Goal: Task Accomplishment & Management: Complete application form

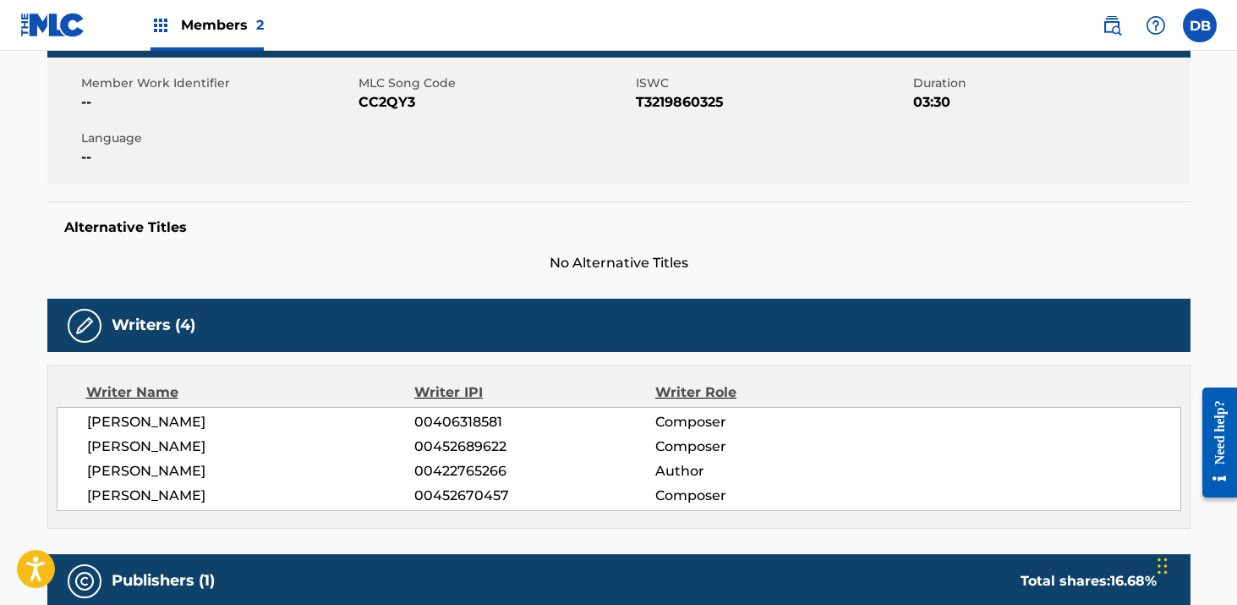
scroll to position [30, 0]
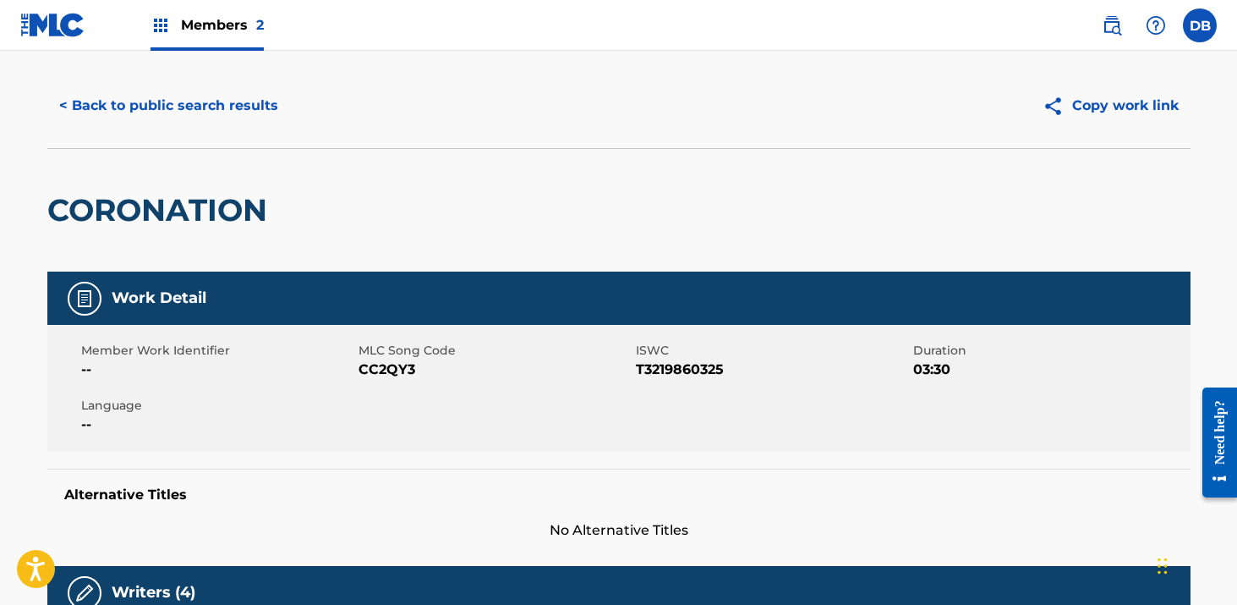
click at [245, 112] on button "< Back to public search results" at bounding box center [168, 106] width 243 height 42
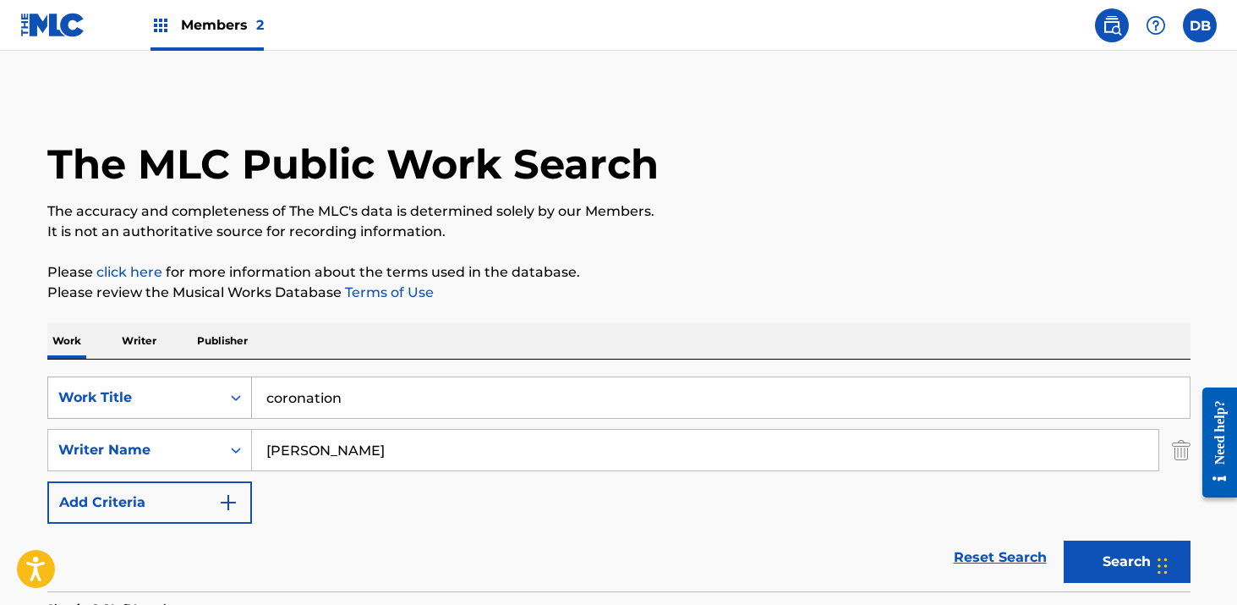
drag, startPoint x: 389, startPoint y: 401, endPoint x: 151, endPoint y: 401, distance: 237.6
click at [151, 401] on div "SearchWithCriteria594a33f3-ce80-43c4-adb6-508eab93b36a Work Title coronation" at bounding box center [618, 397] width 1143 height 42
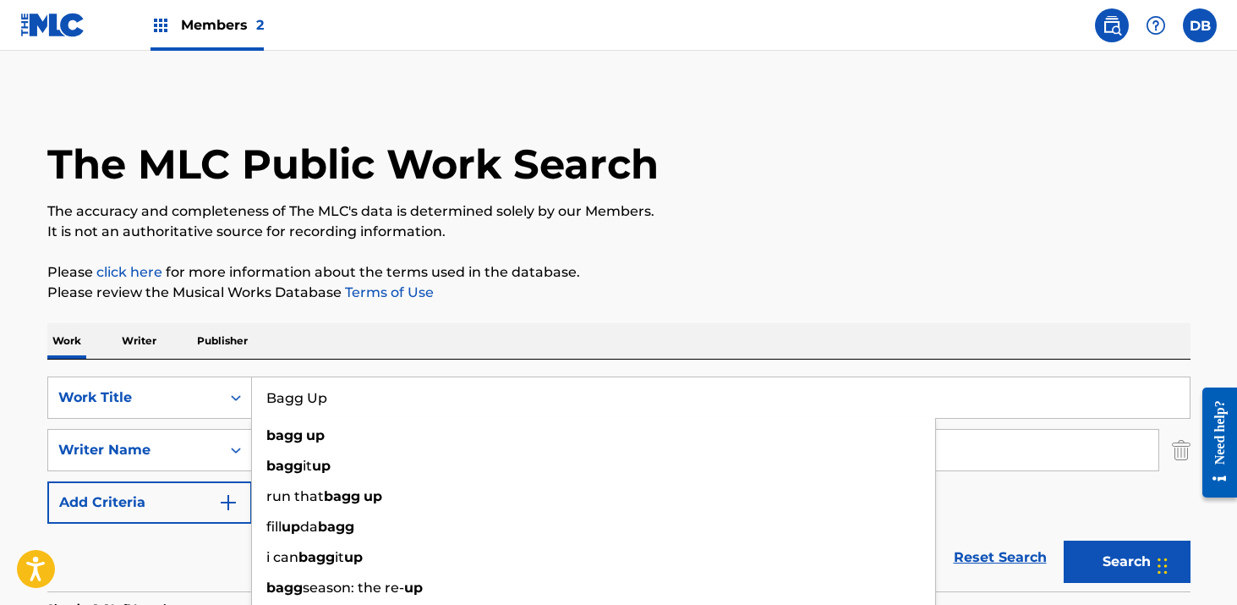
type input "Bagg Up"
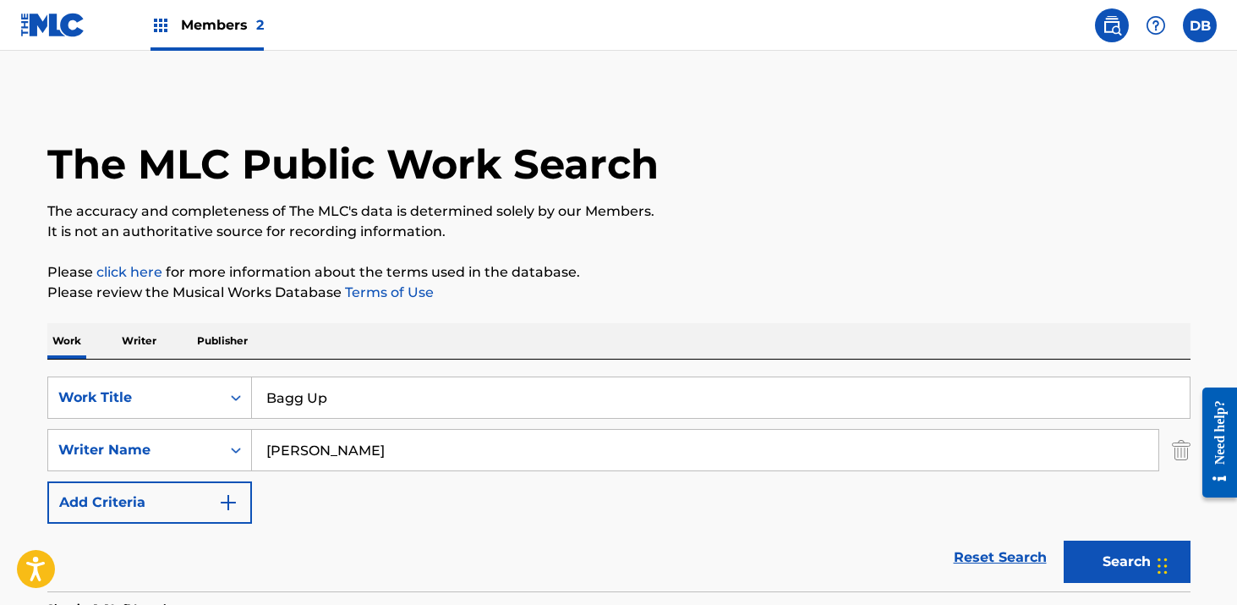
click at [335, 458] on input "[PERSON_NAME]" at bounding box center [705, 450] width 906 height 41
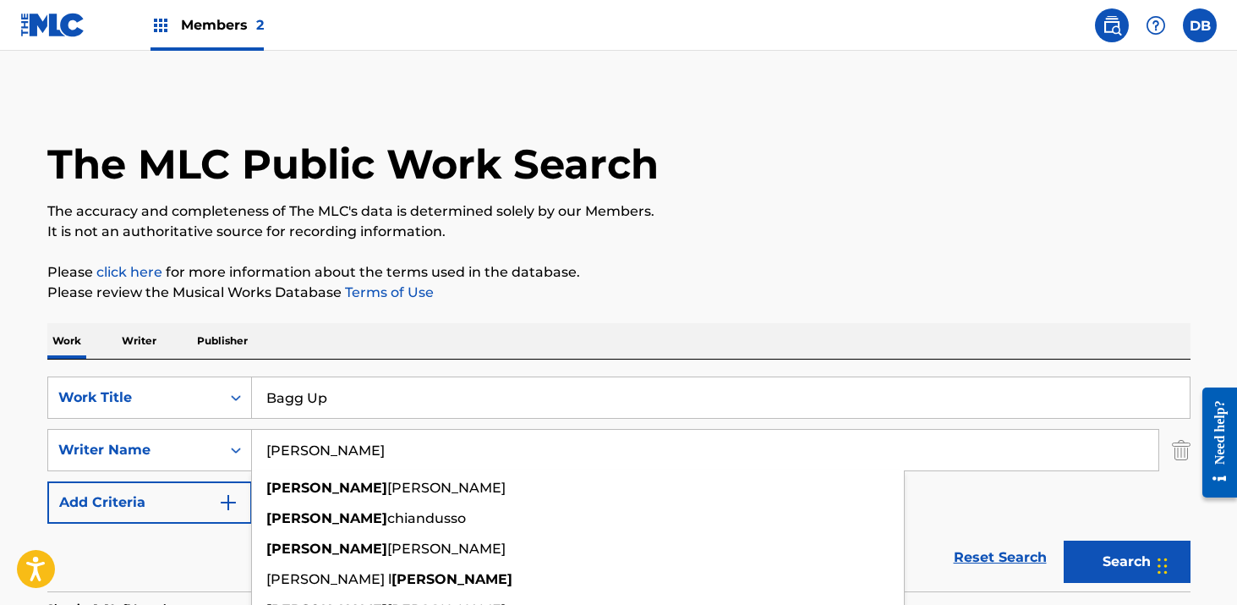
click at [335, 458] on input "[PERSON_NAME]" at bounding box center [705, 450] width 906 height 41
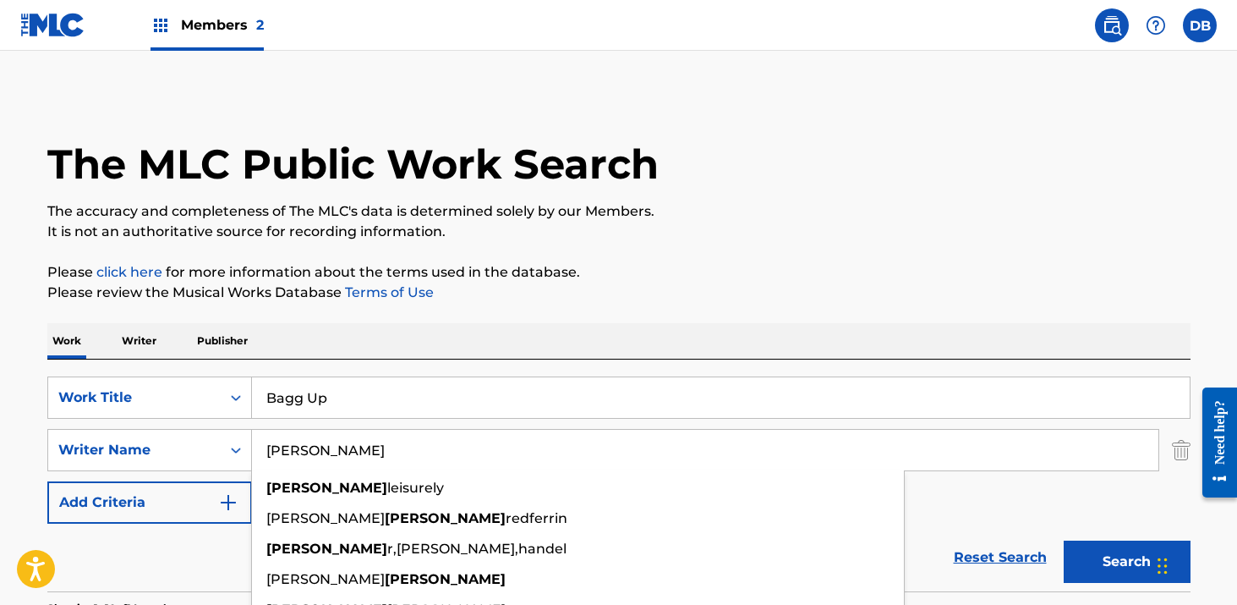
type input "[PERSON_NAME]"
click at [1064, 540] on button "Search" at bounding box center [1127, 561] width 127 height 42
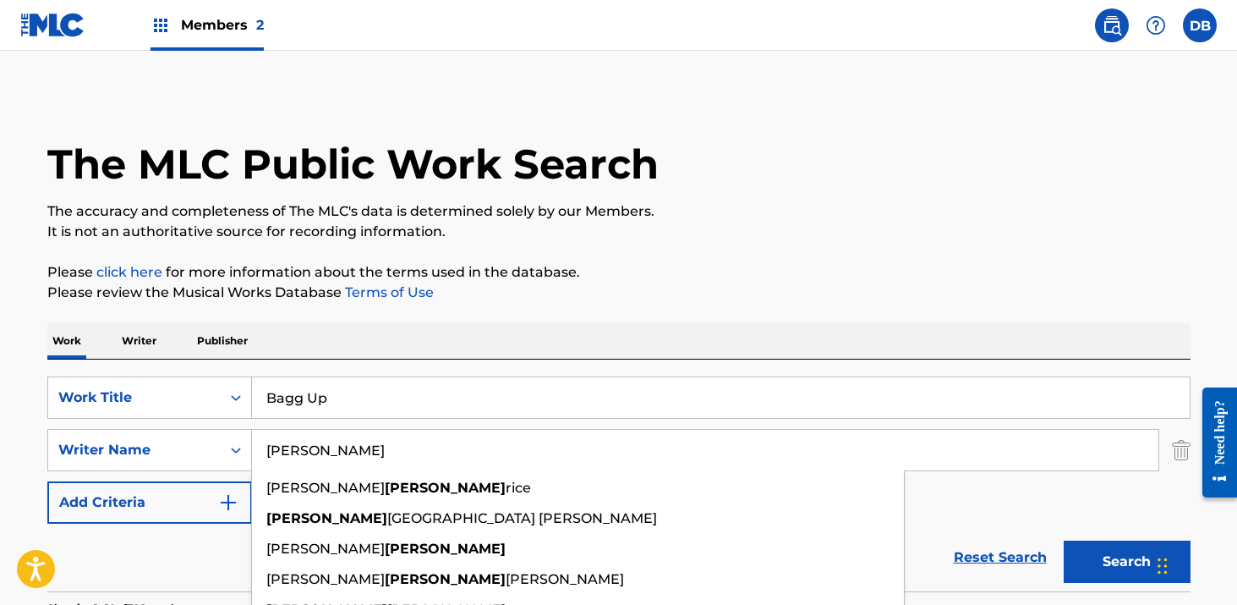
click at [205, 29] on span "Members 2" at bounding box center [222, 24] width 83 height 19
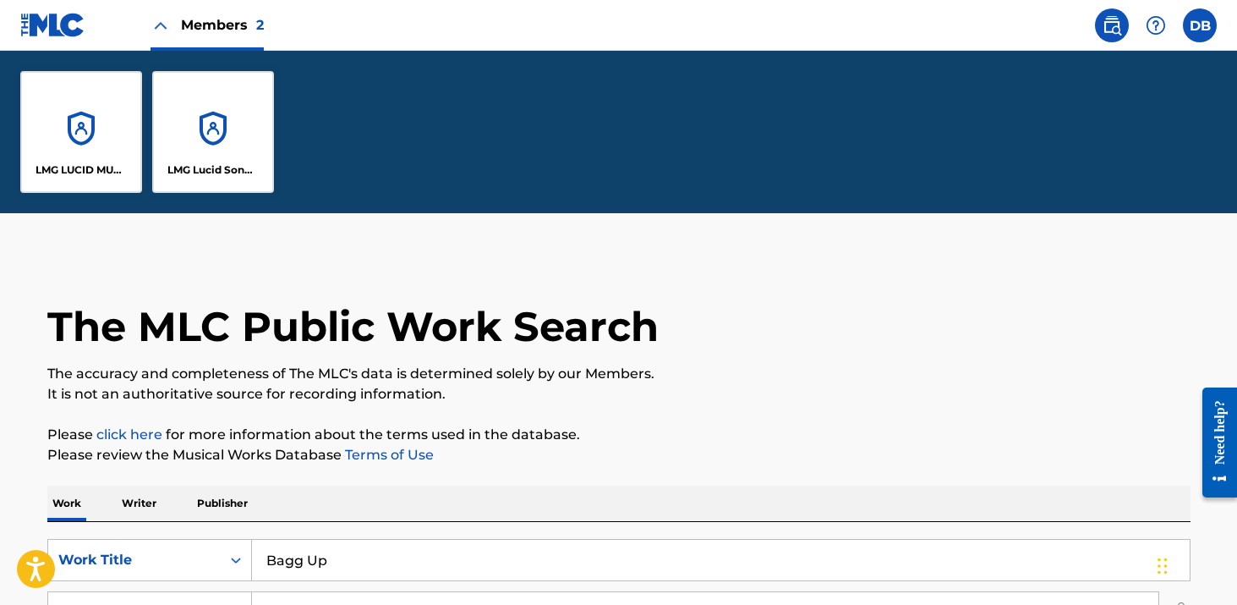
click at [213, 103] on div "LMG Lucid Songs (ASCAP)" at bounding box center [213, 132] width 122 height 122
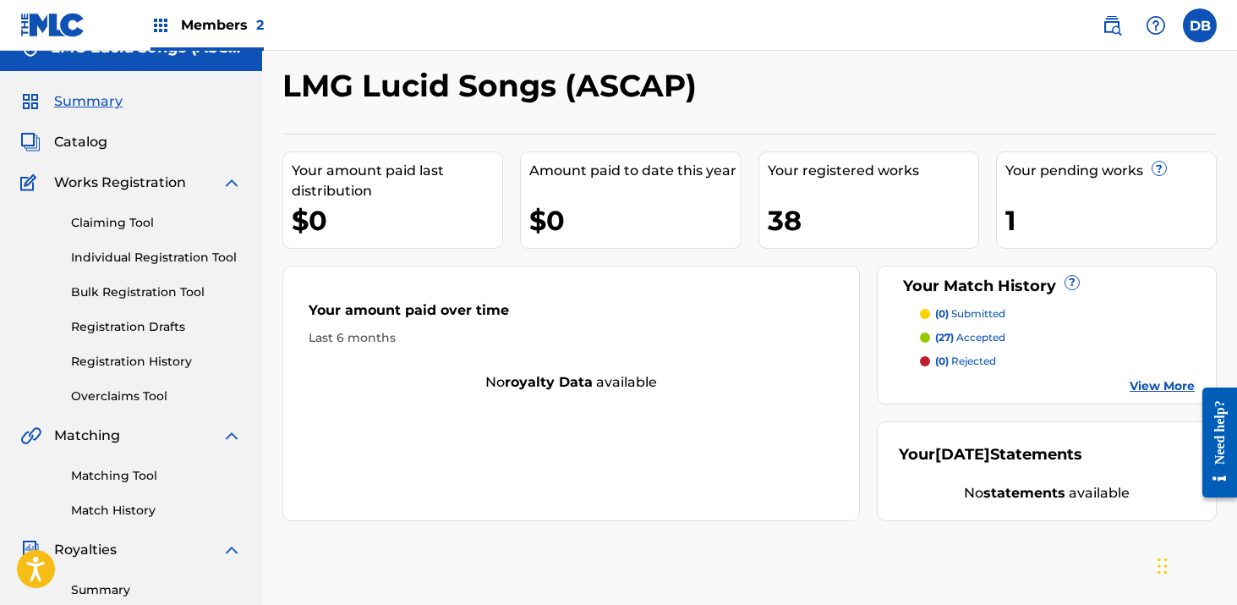
scroll to position [31, 0]
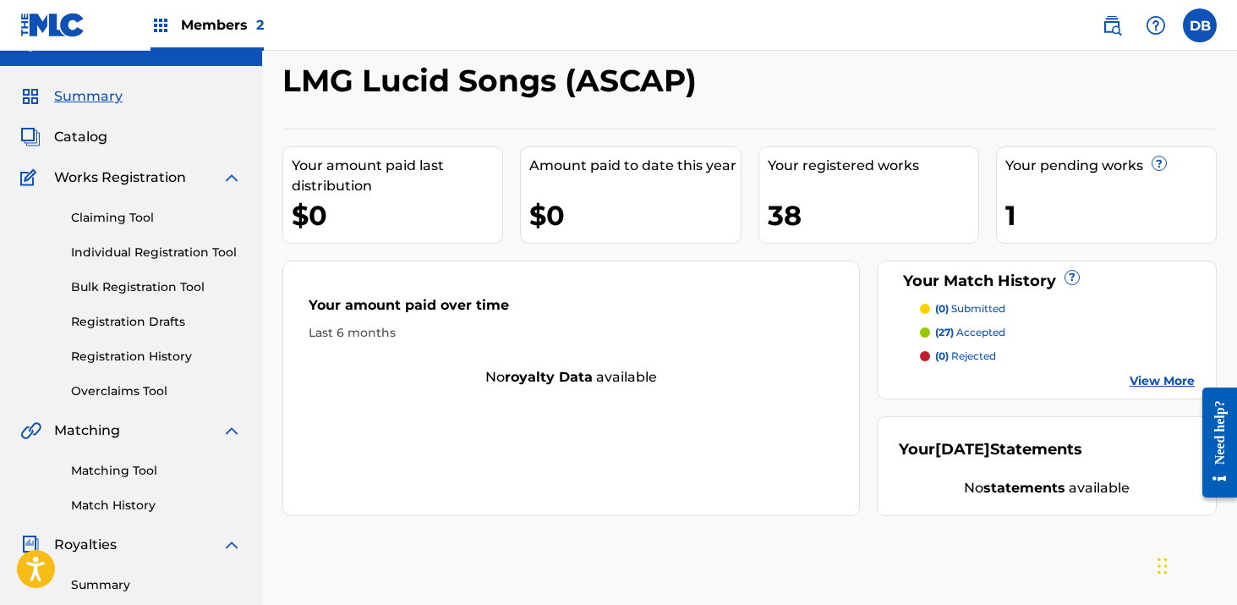
click at [196, 255] on link "Individual Registration Tool" at bounding box center [156, 252] width 171 height 18
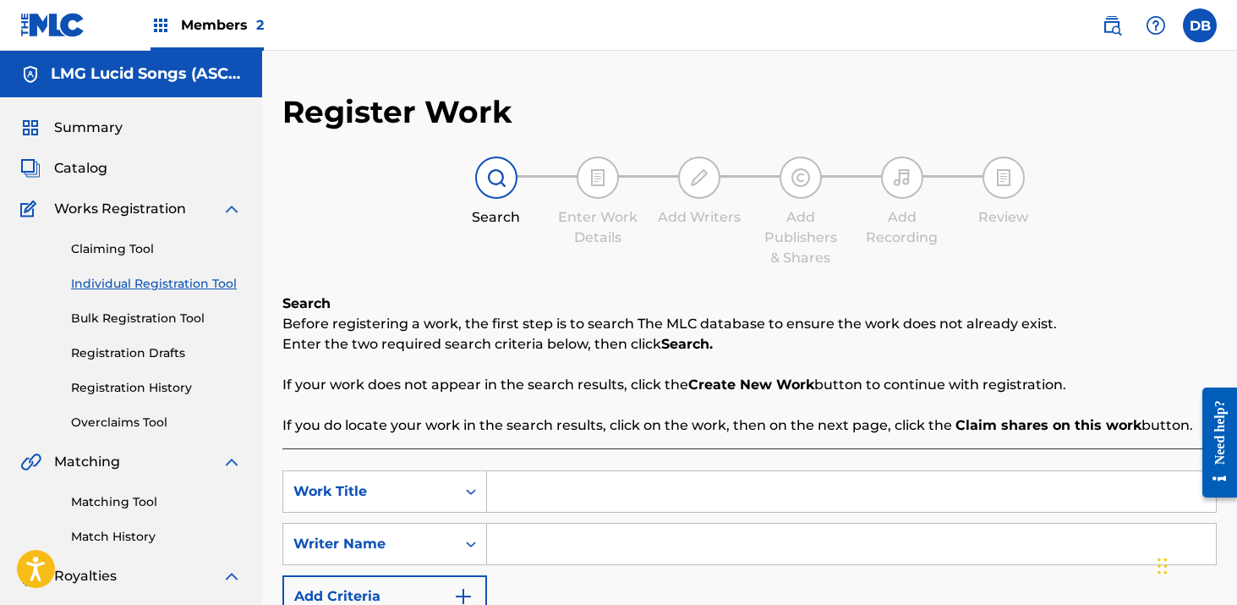
click at [539, 497] on input "Search Form" at bounding box center [851, 491] width 729 height 41
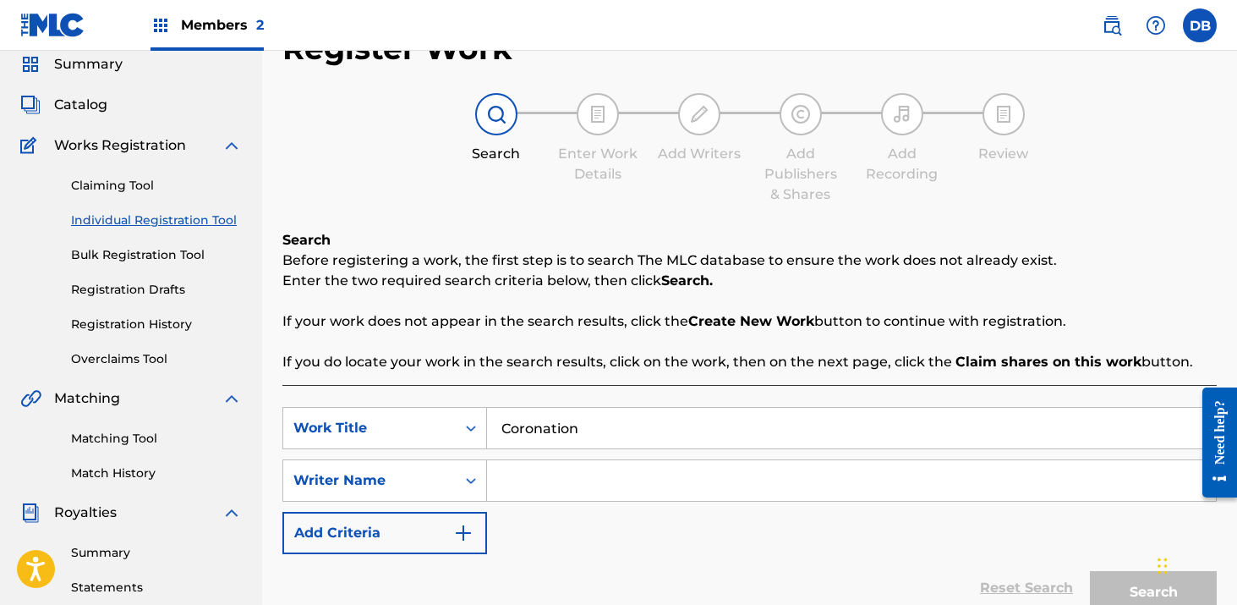
scroll to position [74, 0]
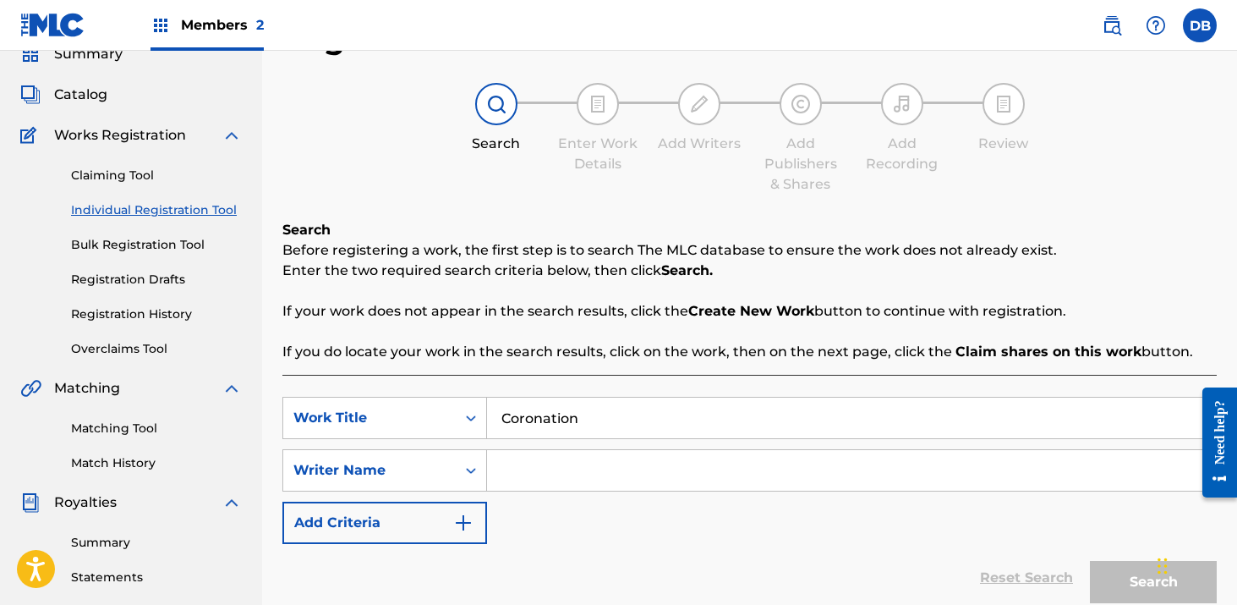
type input "Coronation"
click at [536, 483] on input "Search Form" at bounding box center [851, 470] width 729 height 41
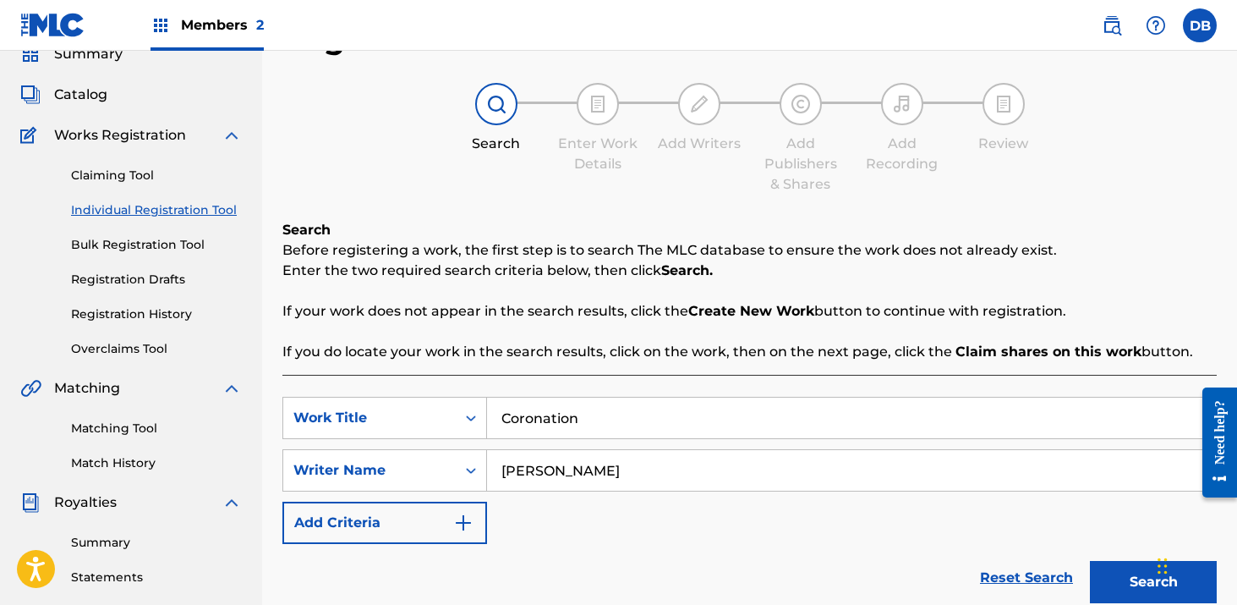
type input "[PERSON_NAME]"
click at [1090, 561] on button "Search" at bounding box center [1153, 582] width 127 height 42
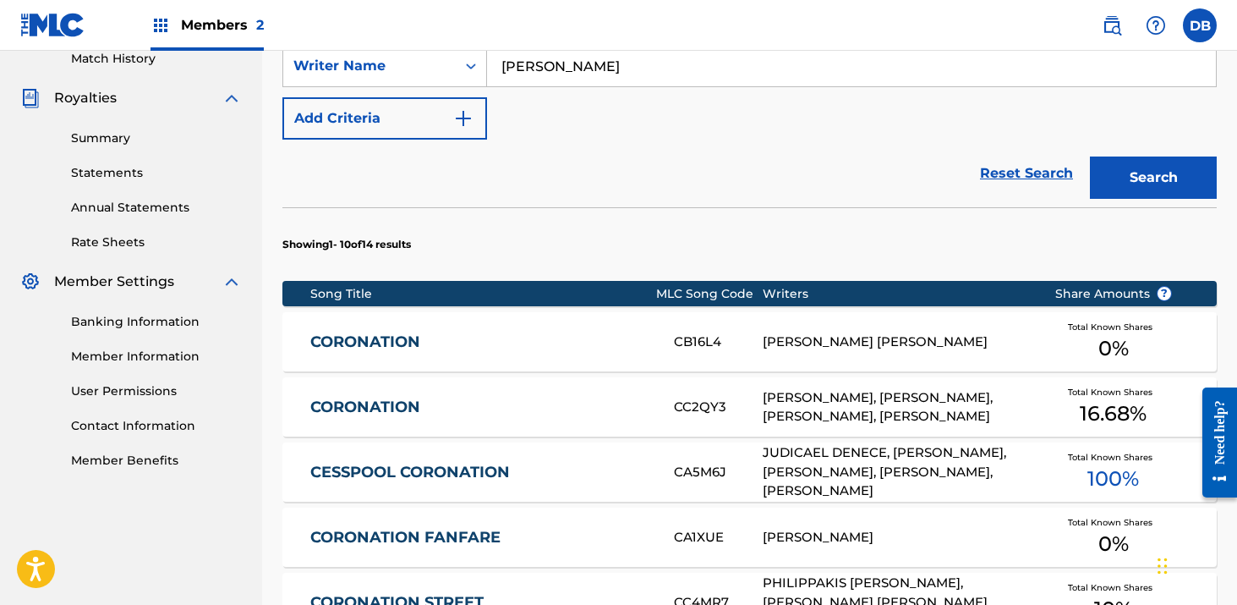
scroll to position [484, 0]
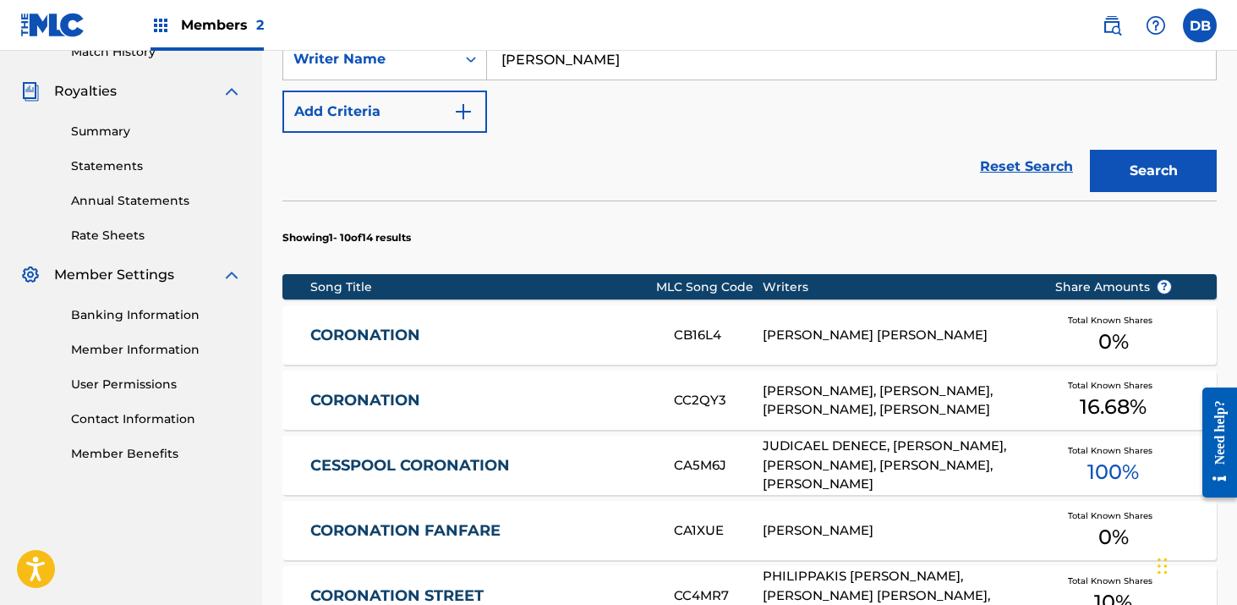
click at [859, 405] on div "[PERSON_NAME], [PERSON_NAME], [PERSON_NAME], [PERSON_NAME]" at bounding box center [896, 400] width 266 height 38
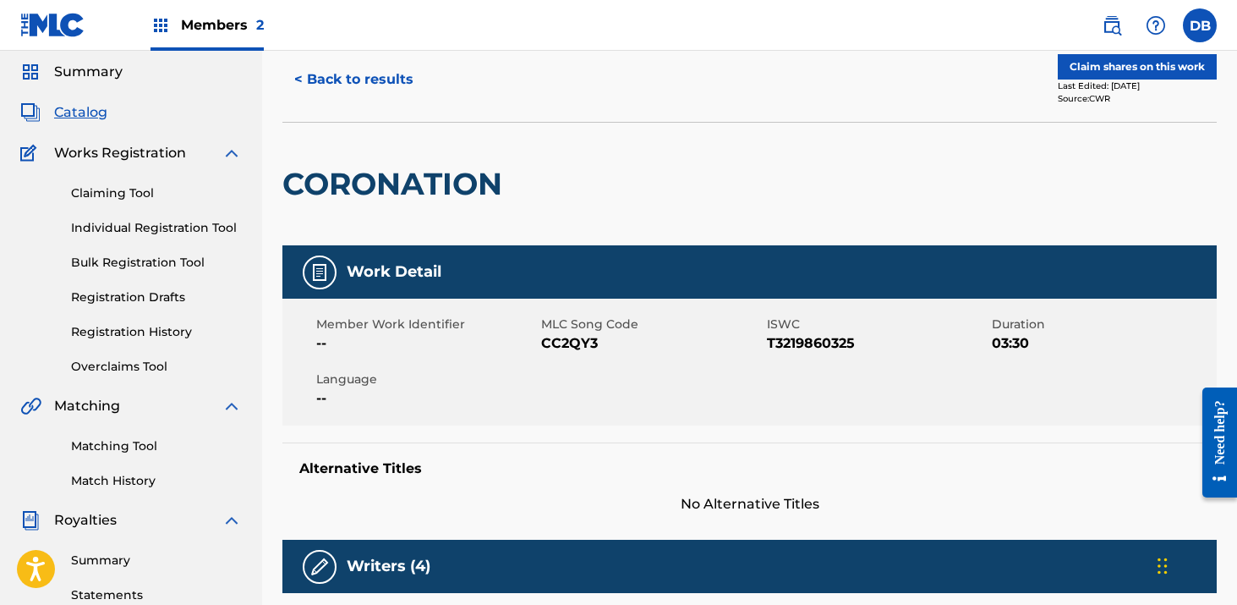
scroll to position [52, 0]
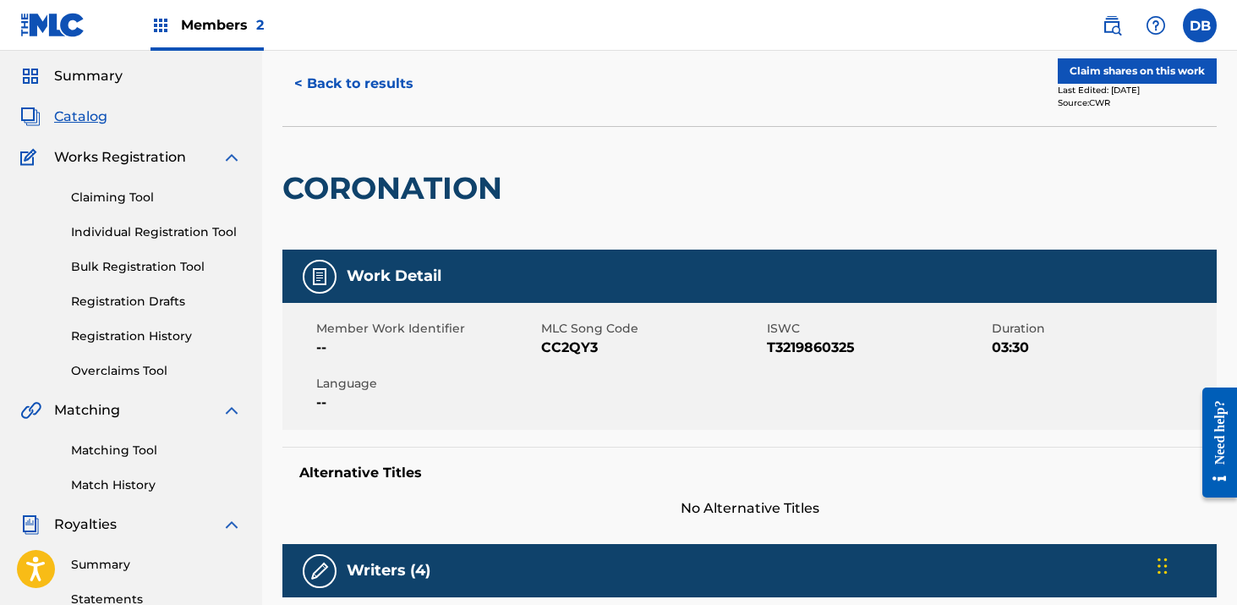
click at [1096, 75] on button "Claim shares on this work" at bounding box center [1137, 70] width 159 height 25
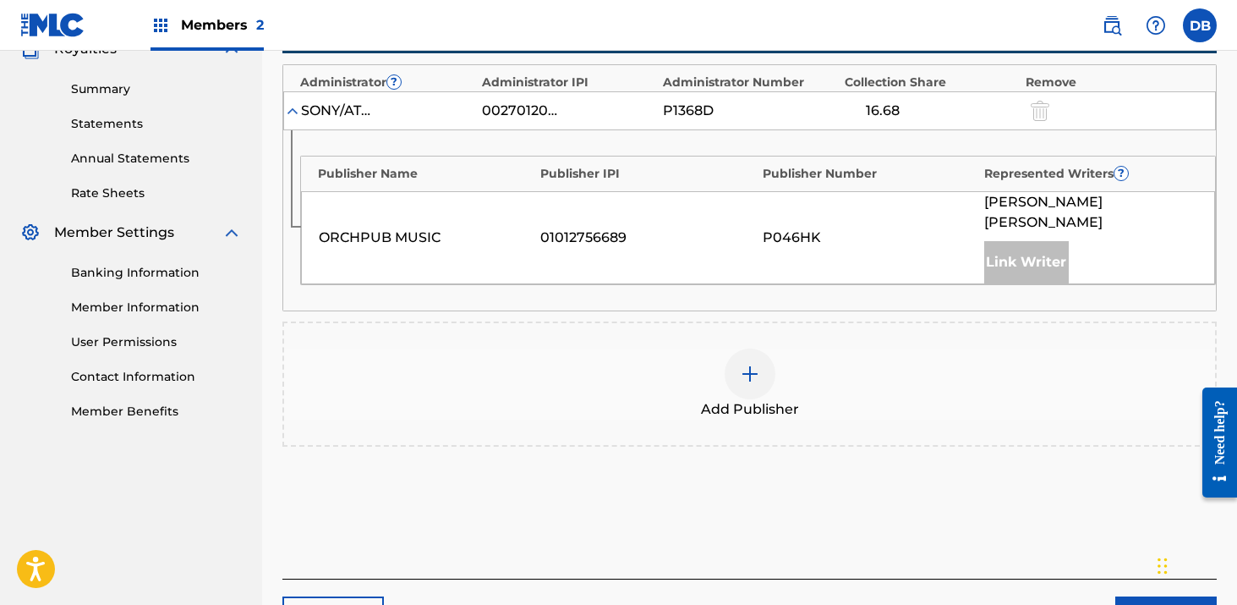
scroll to position [552, 0]
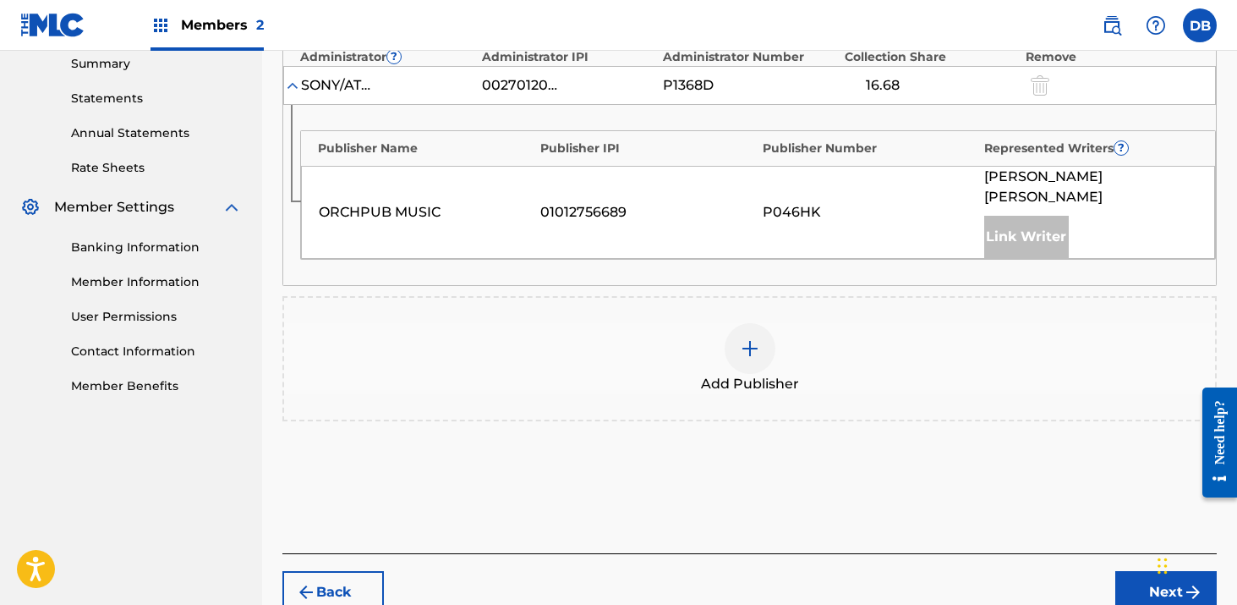
click at [742, 338] on img at bounding box center [750, 348] width 20 height 20
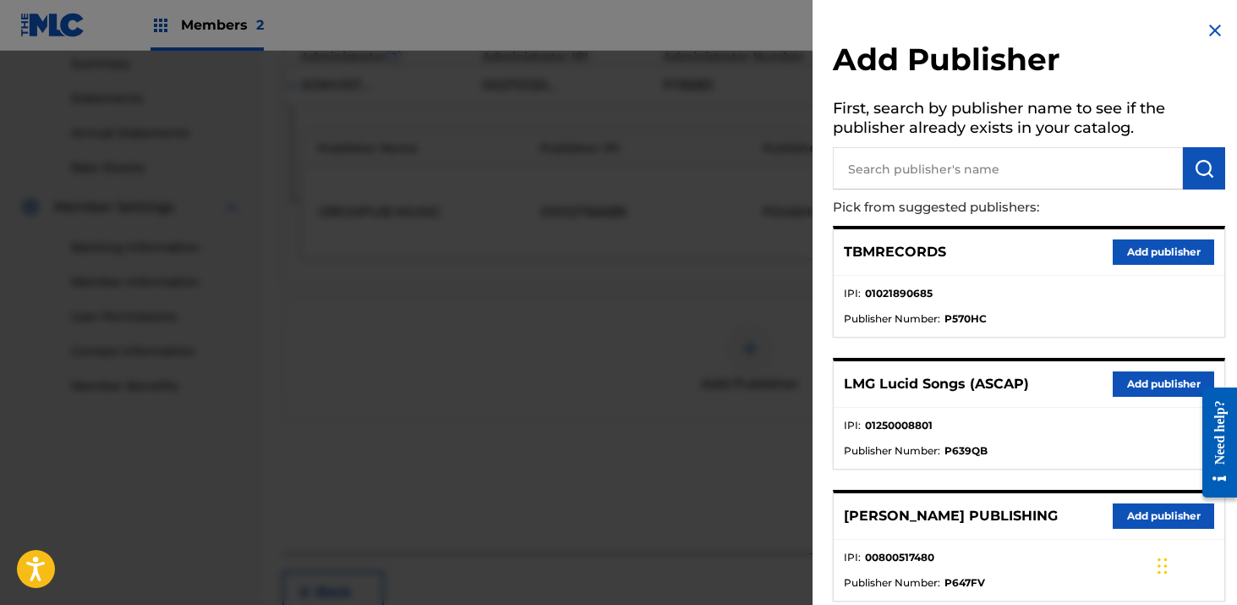
click at [1130, 386] on button "Add publisher" at bounding box center [1163, 383] width 101 height 25
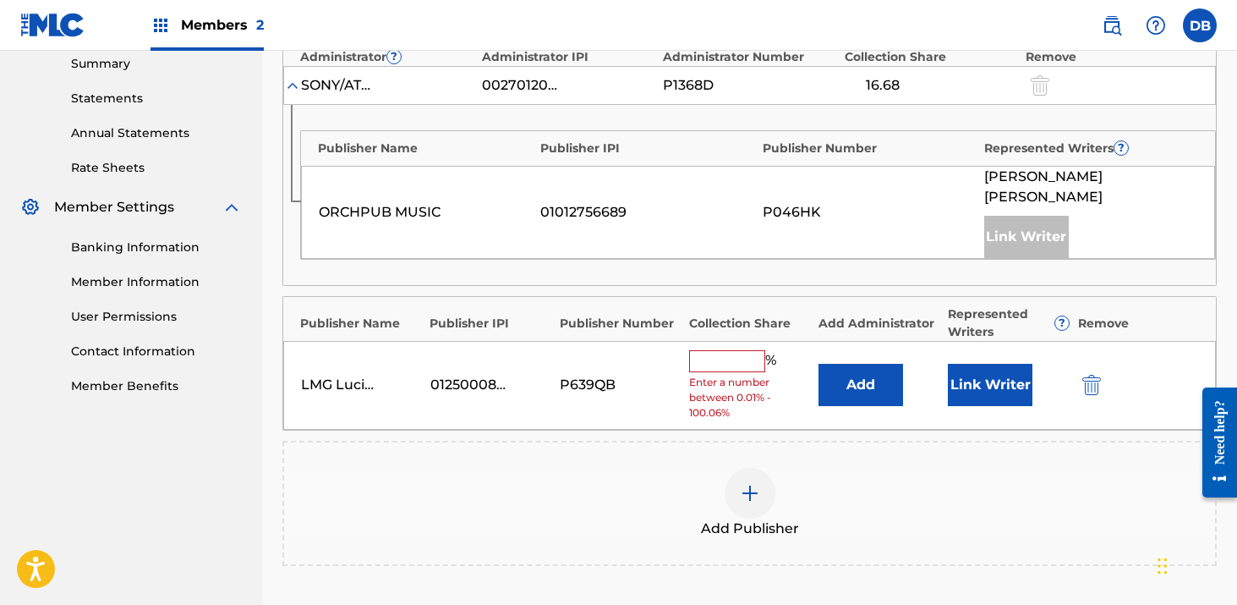
click at [744, 350] on input "text" at bounding box center [727, 361] width 76 height 22
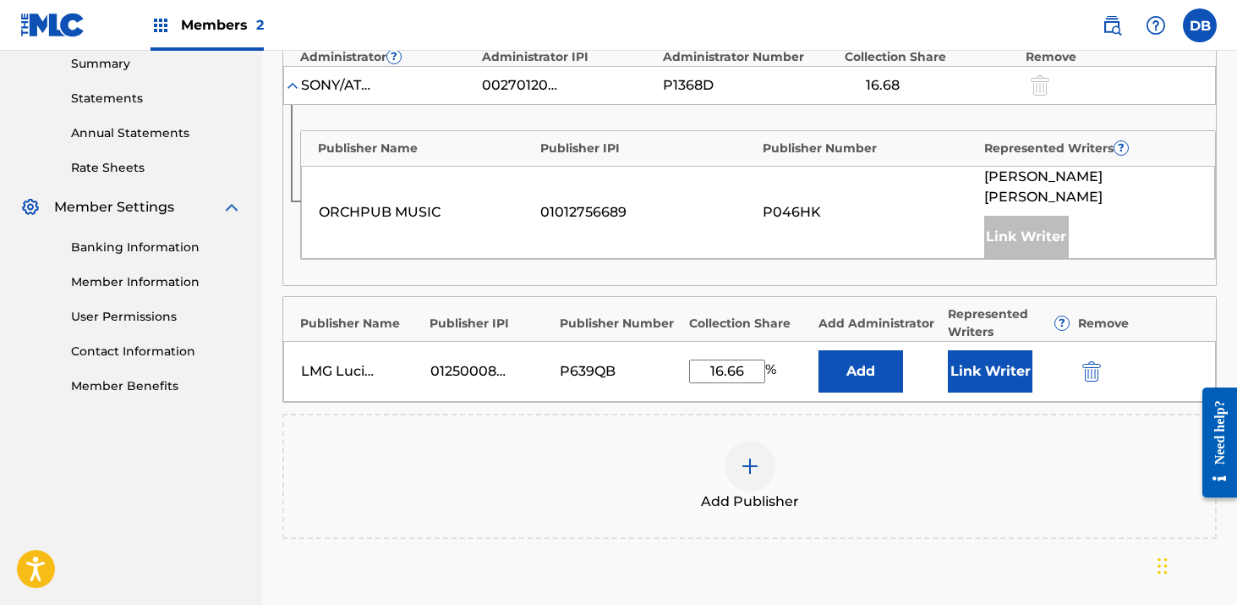
type input "16.66"
click at [966, 354] on button "Link Writer" at bounding box center [990, 371] width 85 height 42
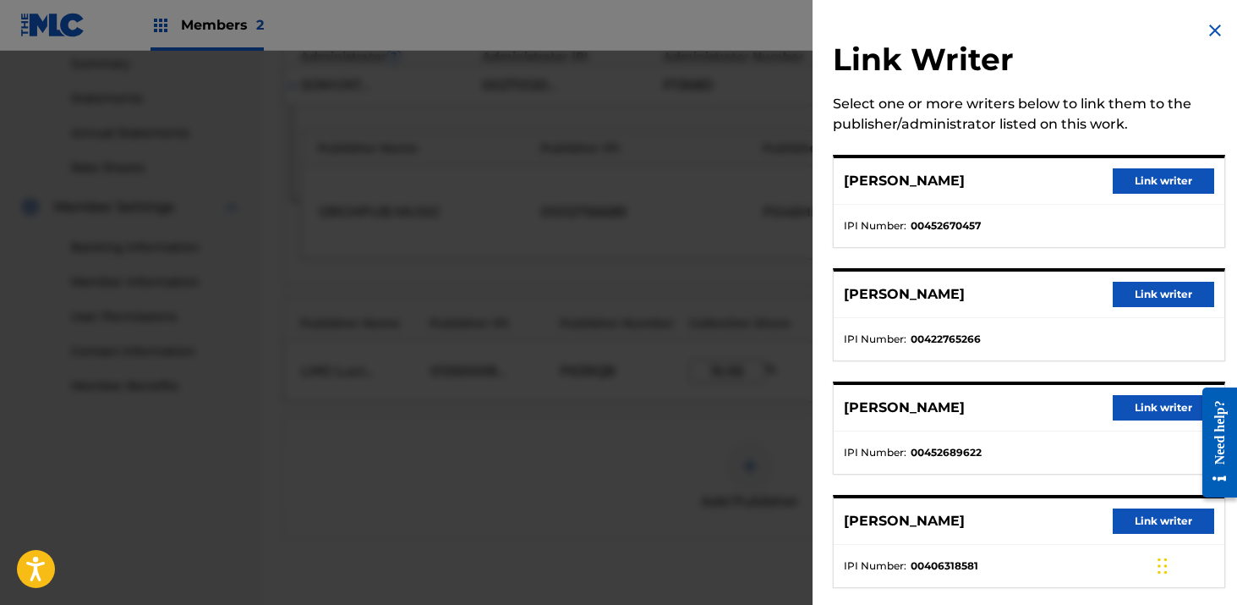
click at [1130, 405] on button "Link writer" at bounding box center [1163, 407] width 101 height 25
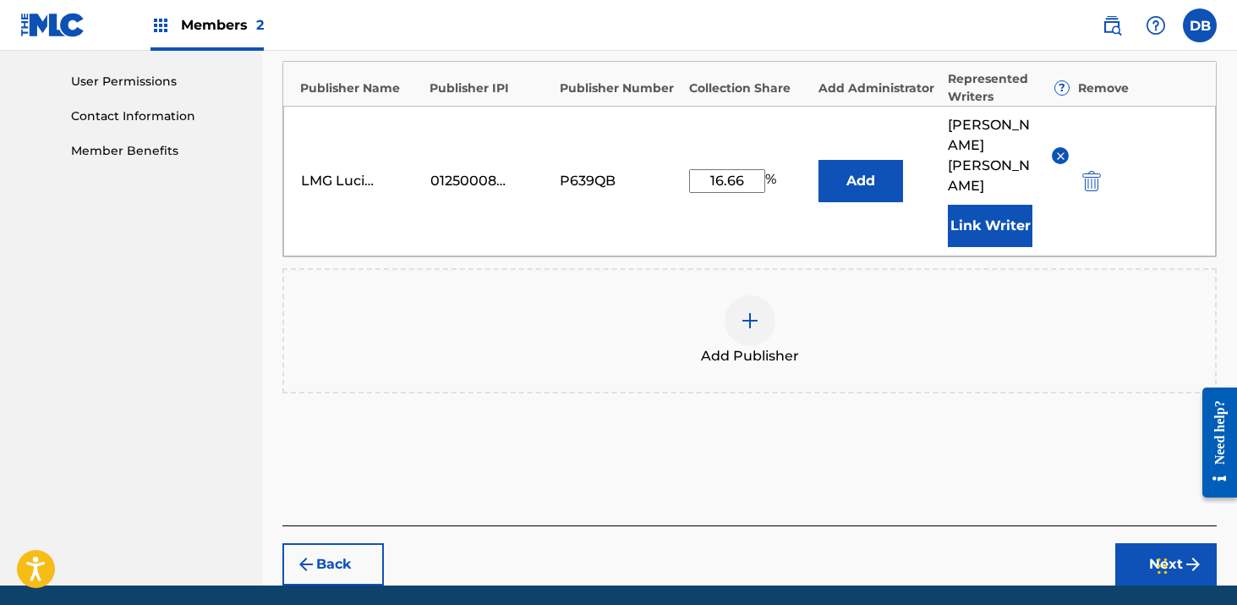
click at [1165, 543] on button "Next" at bounding box center [1165, 564] width 101 height 42
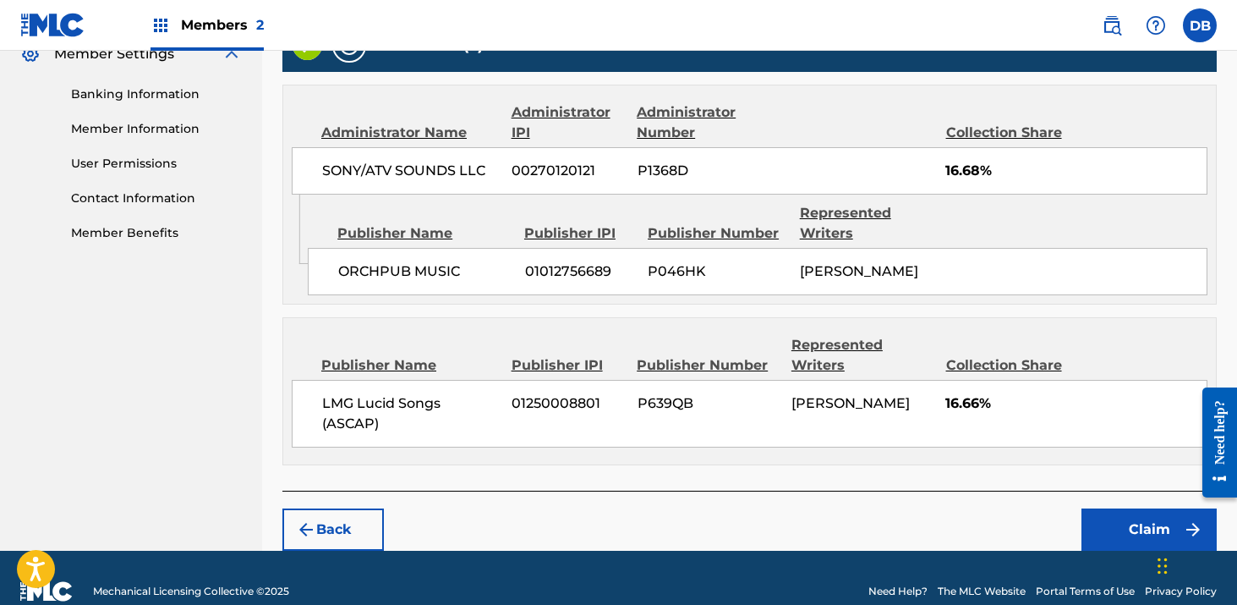
scroll to position [749, 0]
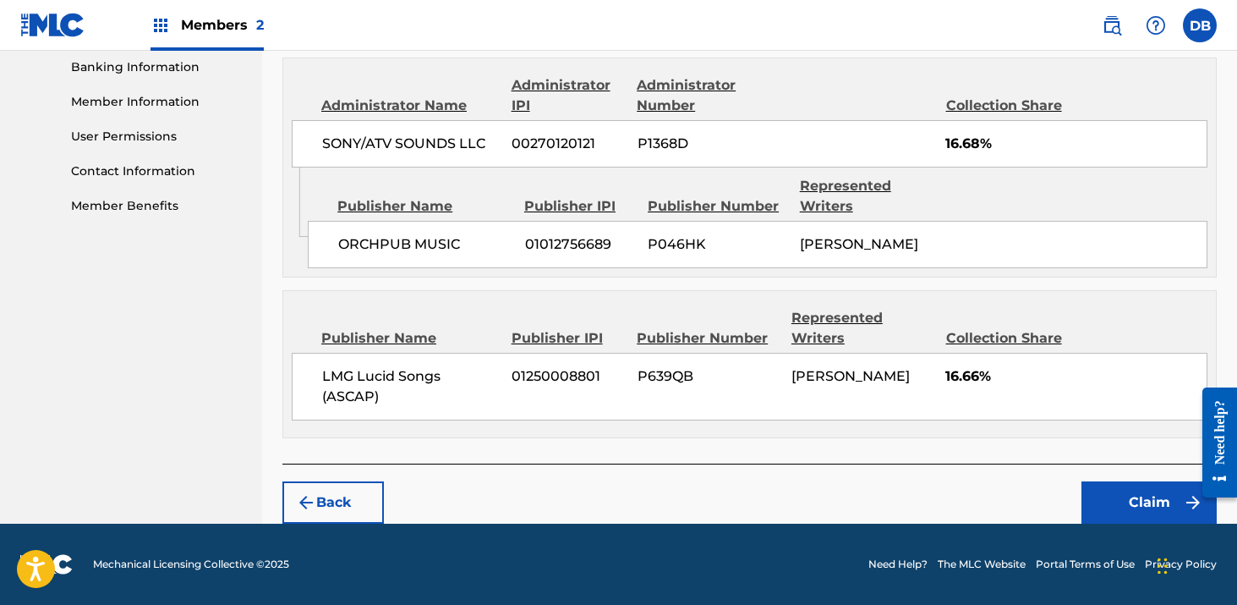
click at [1107, 504] on button "Claim" at bounding box center [1148, 502] width 135 height 42
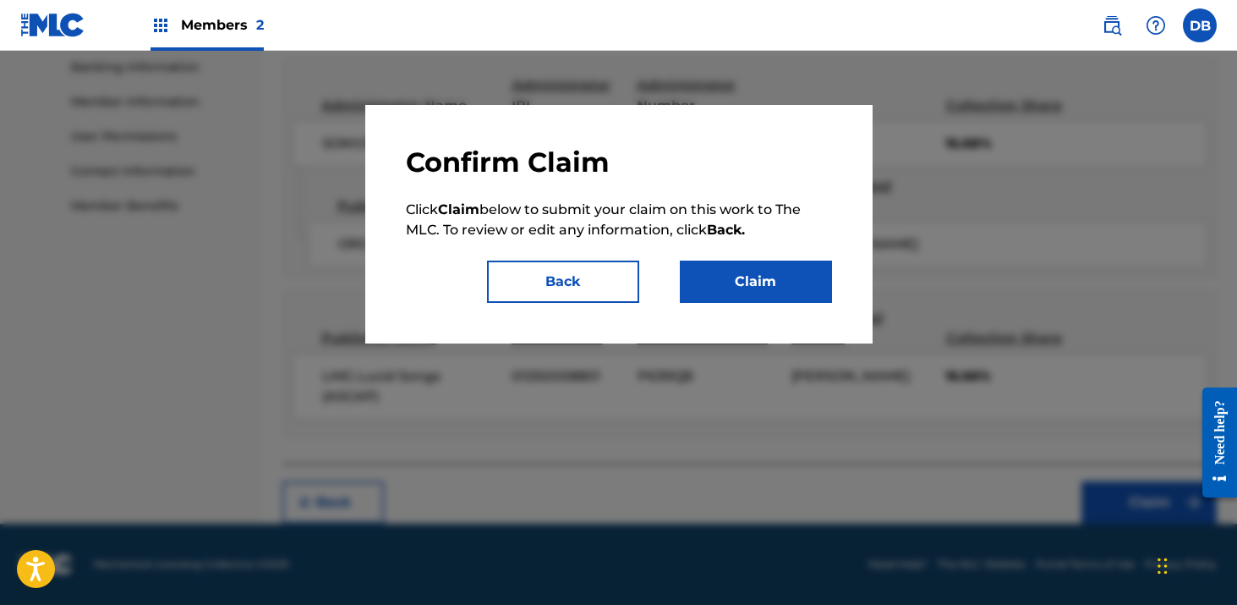
click at [791, 267] on button "Claim" at bounding box center [756, 281] width 152 height 42
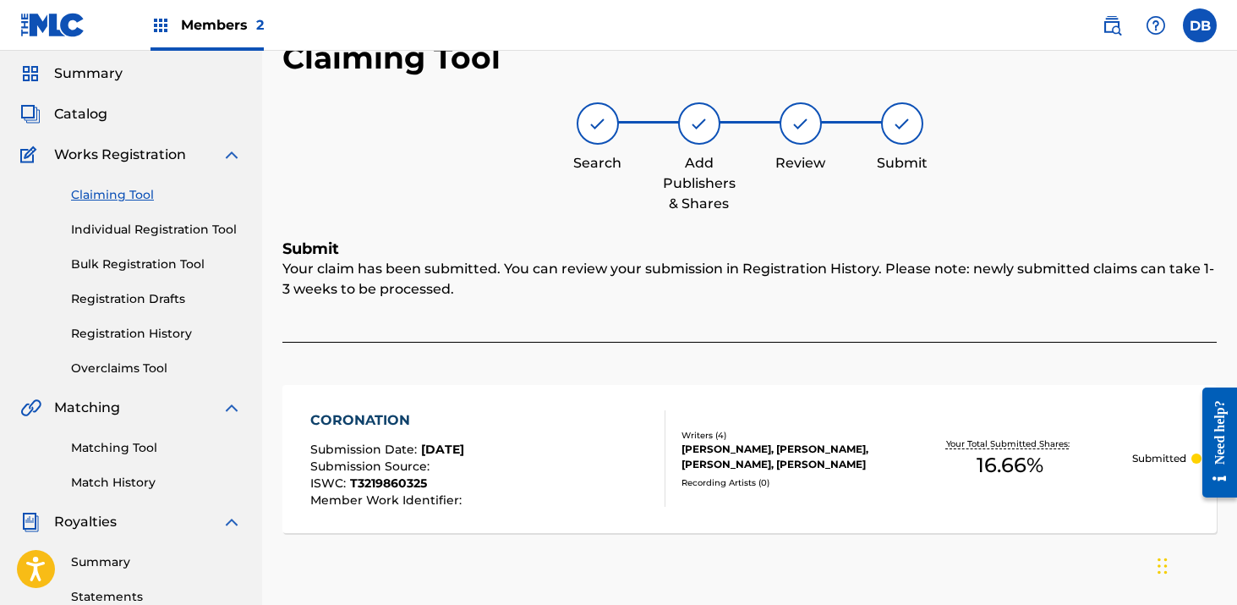
scroll to position [96, 0]
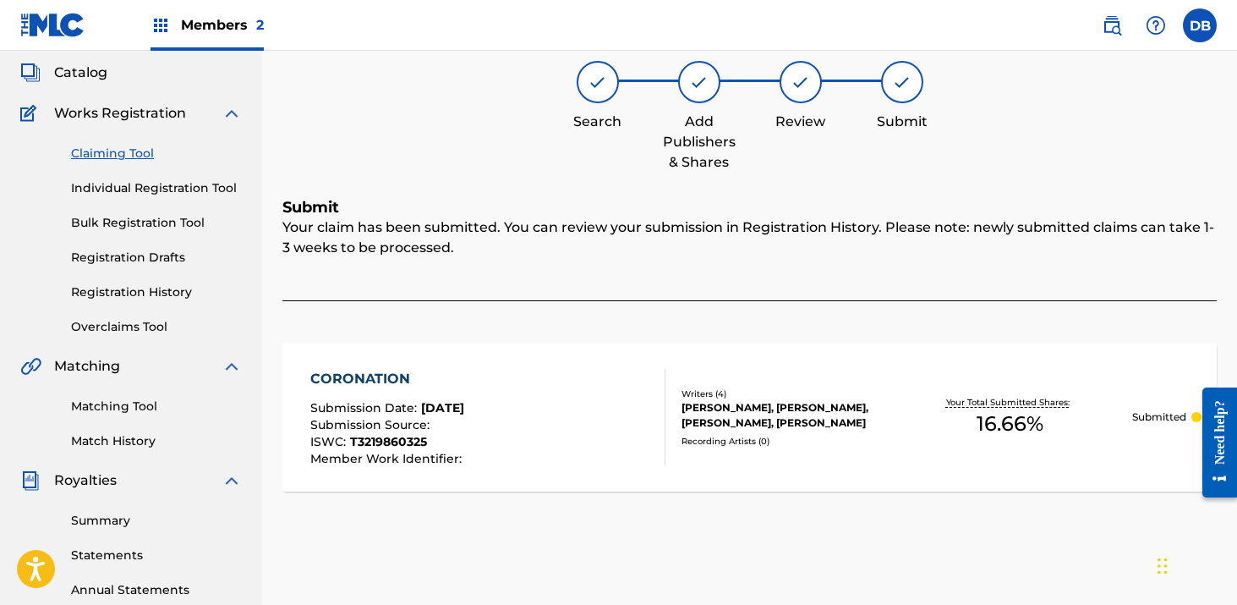
click at [445, 435] on div "ISWC : T3219860325" at bounding box center [388, 443] width 156 height 17
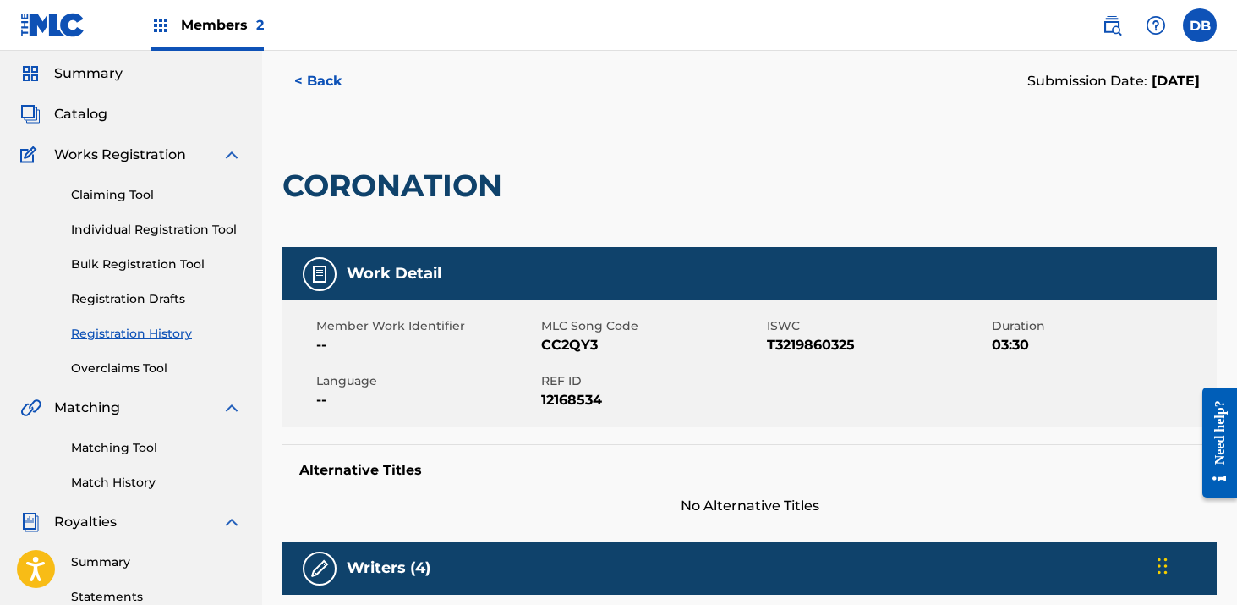
scroll to position [70, 0]
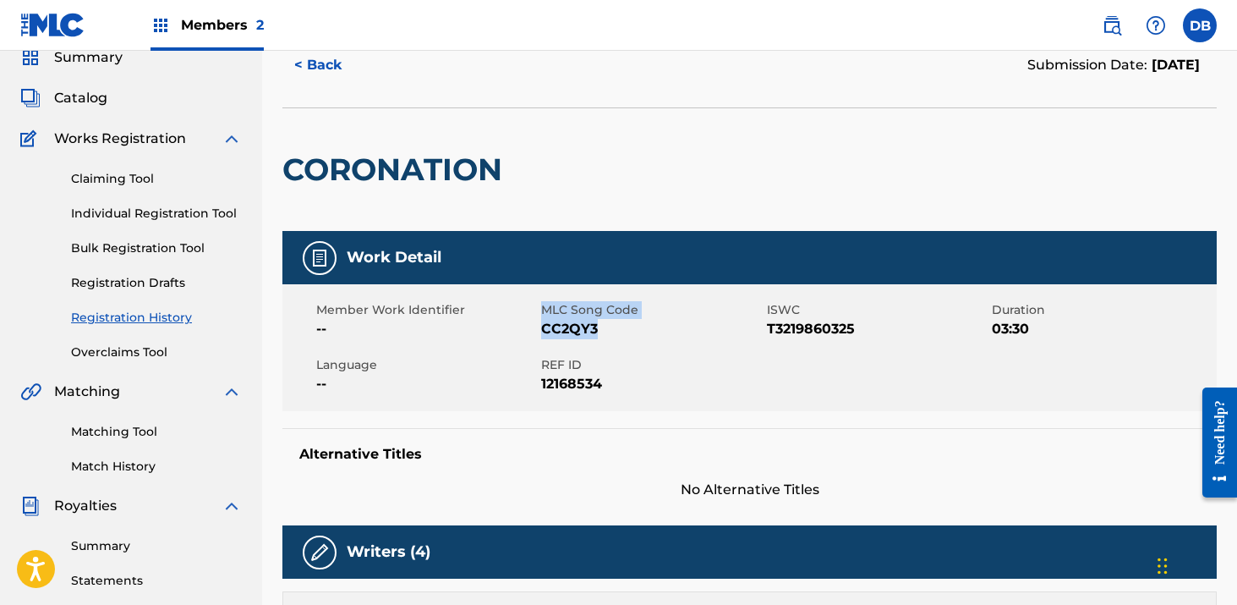
drag, startPoint x: 600, startPoint y: 331, endPoint x: 539, endPoint y: 331, distance: 60.9
click at [539, 331] on div "Member Work Identifier -- MLC Song Code CC2QY3 ISWC T3219860325 Duration 03:30 …" at bounding box center [749, 347] width 934 height 127
click at [539, 331] on div "Member Work Identifier --" at bounding box center [428, 320] width 225 height 38
drag, startPoint x: 610, startPoint y: 327, endPoint x: 544, endPoint y: 330, distance: 66.0
click at [544, 330] on span "CC2QY3" at bounding box center [651, 329] width 221 height 20
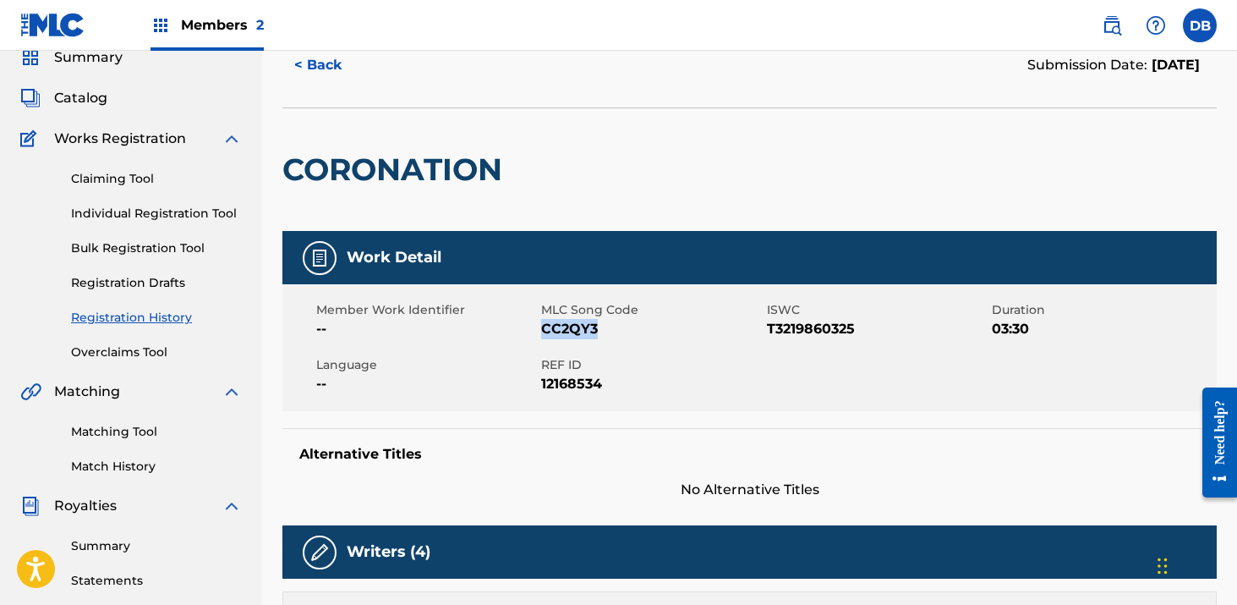
copy span "CC2QY3"
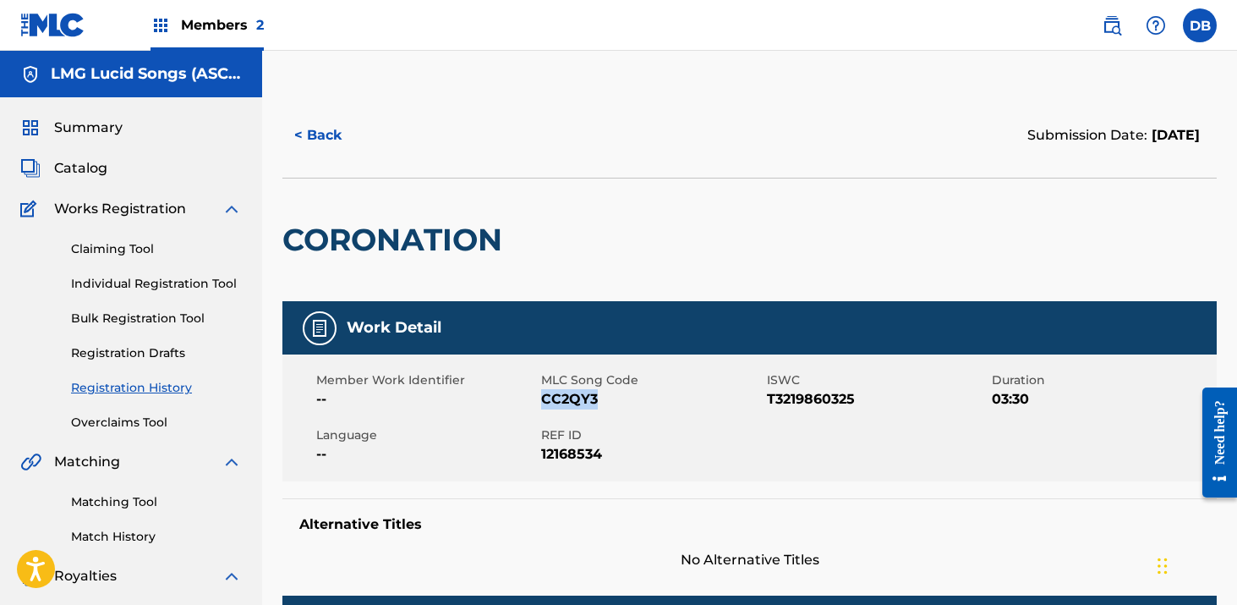
click at [322, 145] on button "< Back" at bounding box center [332, 135] width 101 height 42
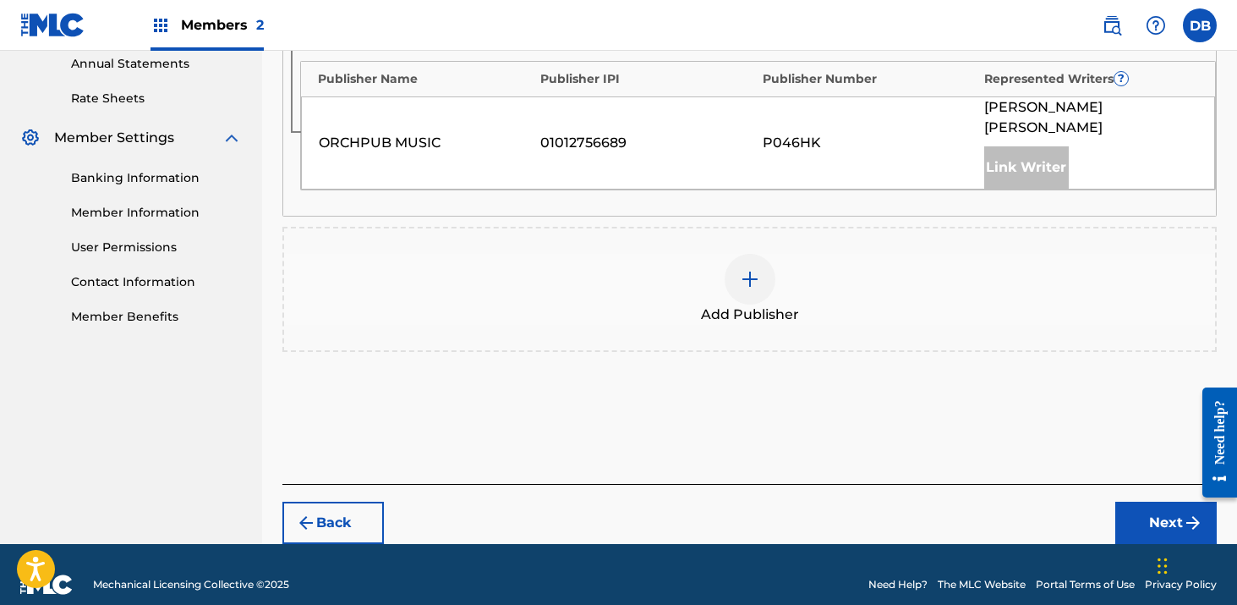
scroll to position [621, 0]
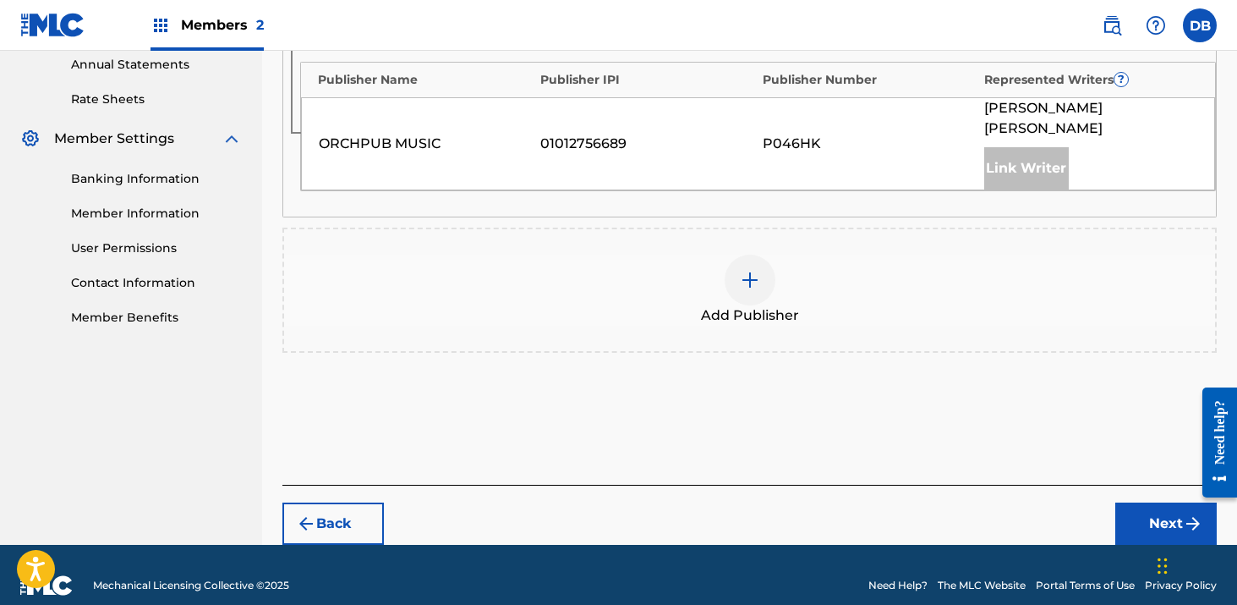
click at [1154, 510] on button "Next" at bounding box center [1165, 523] width 101 height 42
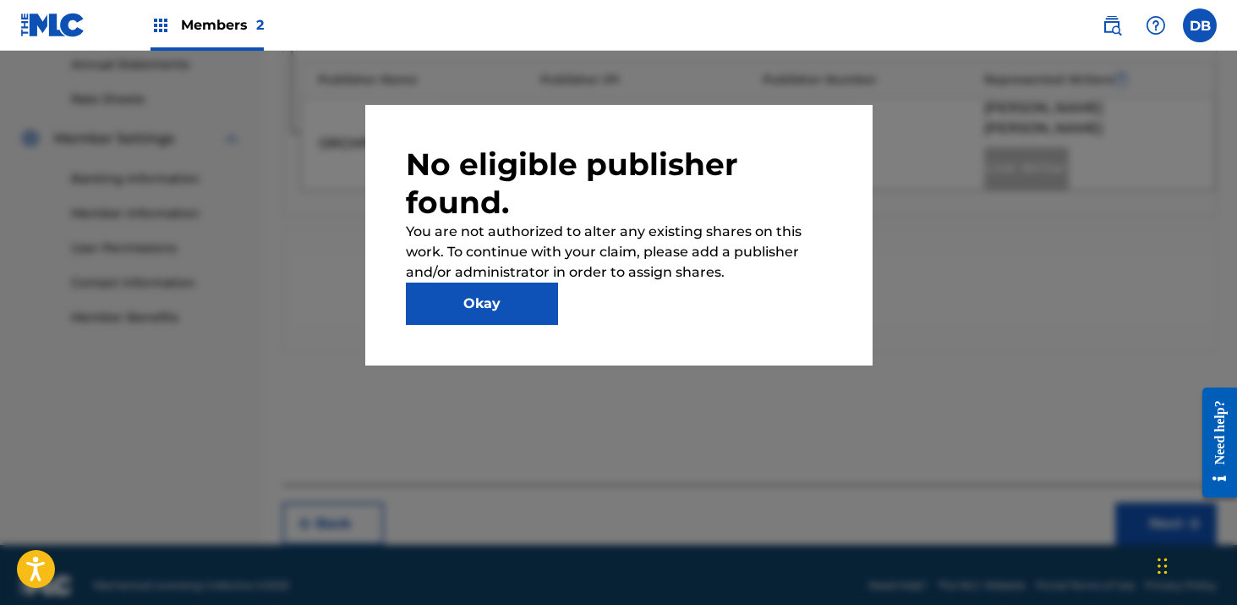
click at [531, 302] on button "Okay" at bounding box center [482, 303] width 152 height 42
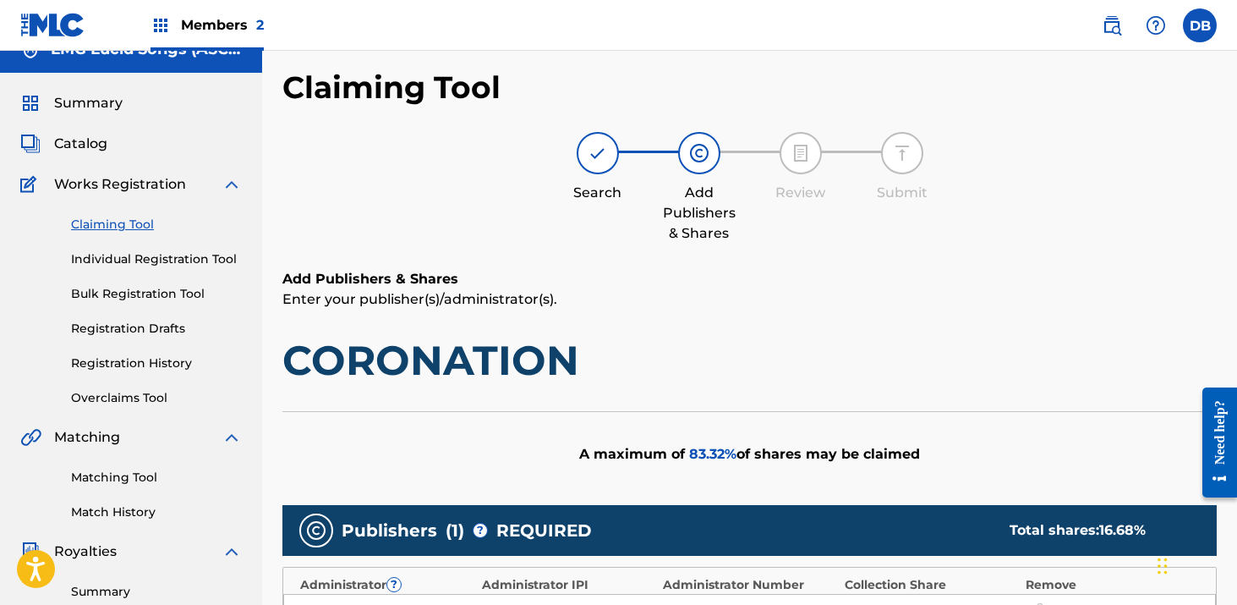
scroll to position [0, 0]
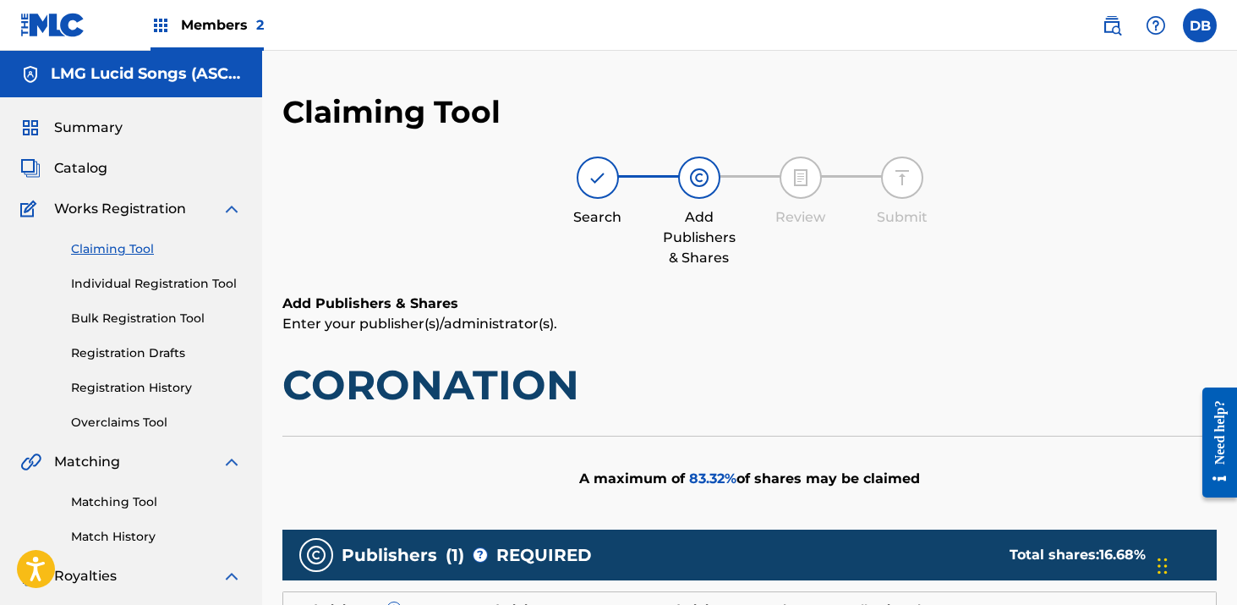
click at [128, 347] on link "Registration Drafts" at bounding box center [156, 353] width 171 height 18
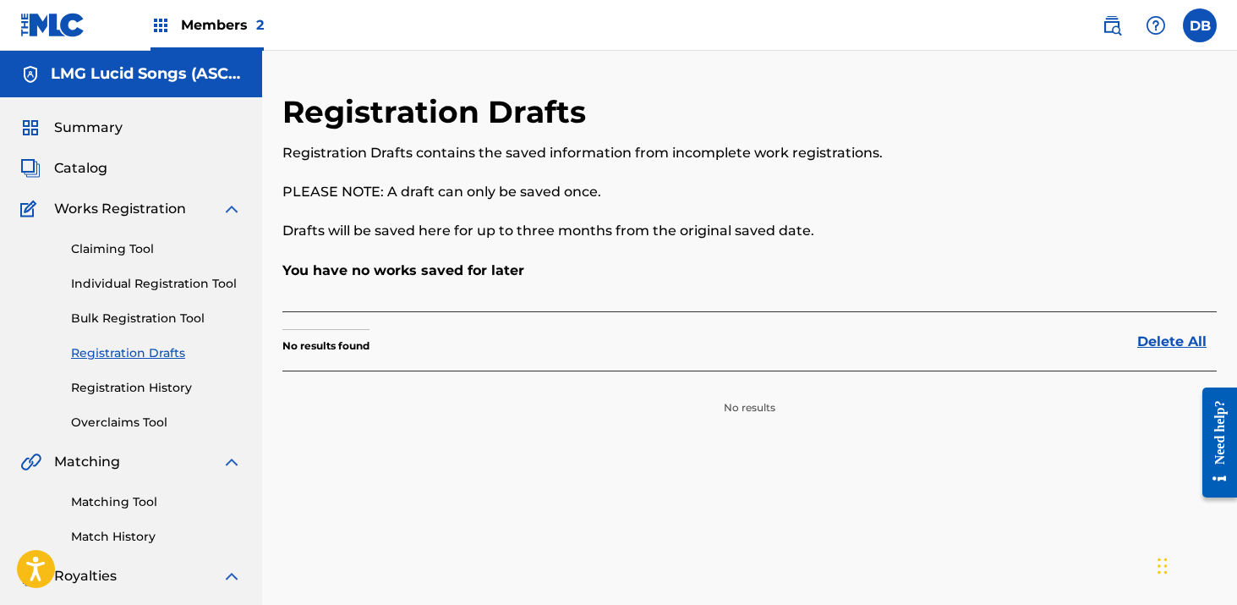
click at [128, 383] on link "Registration History" at bounding box center [156, 388] width 171 height 18
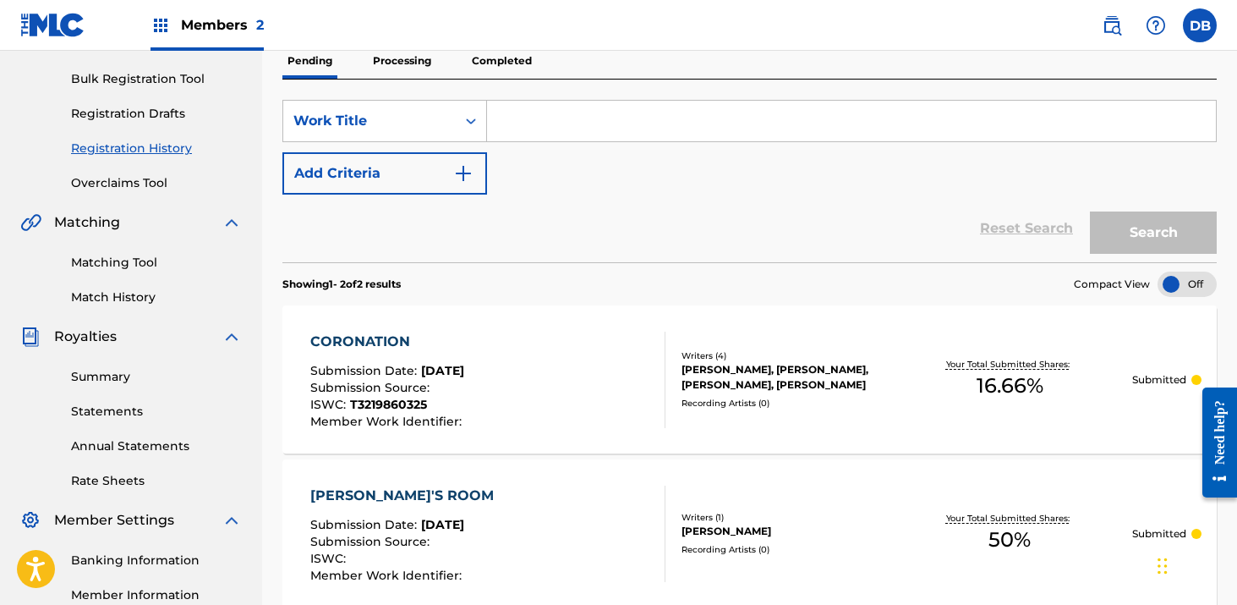
scroll to position [362, 0]
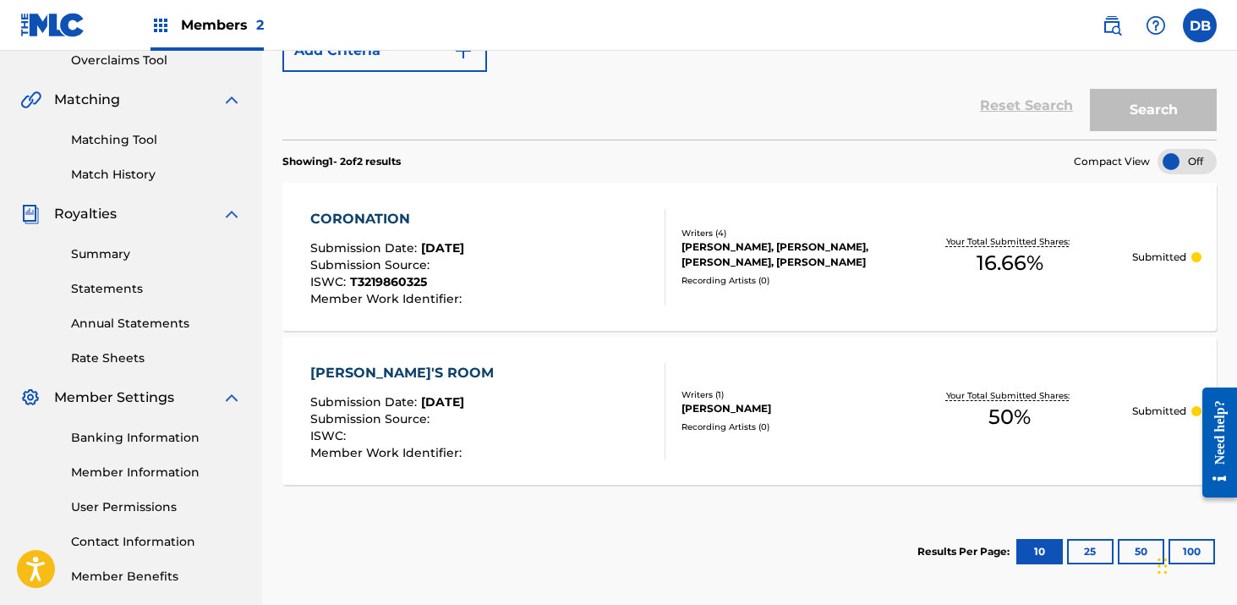
click at [466, 290] on div "ISWC : T3219860325" at bounding box center [388, 284] width 156 height 17
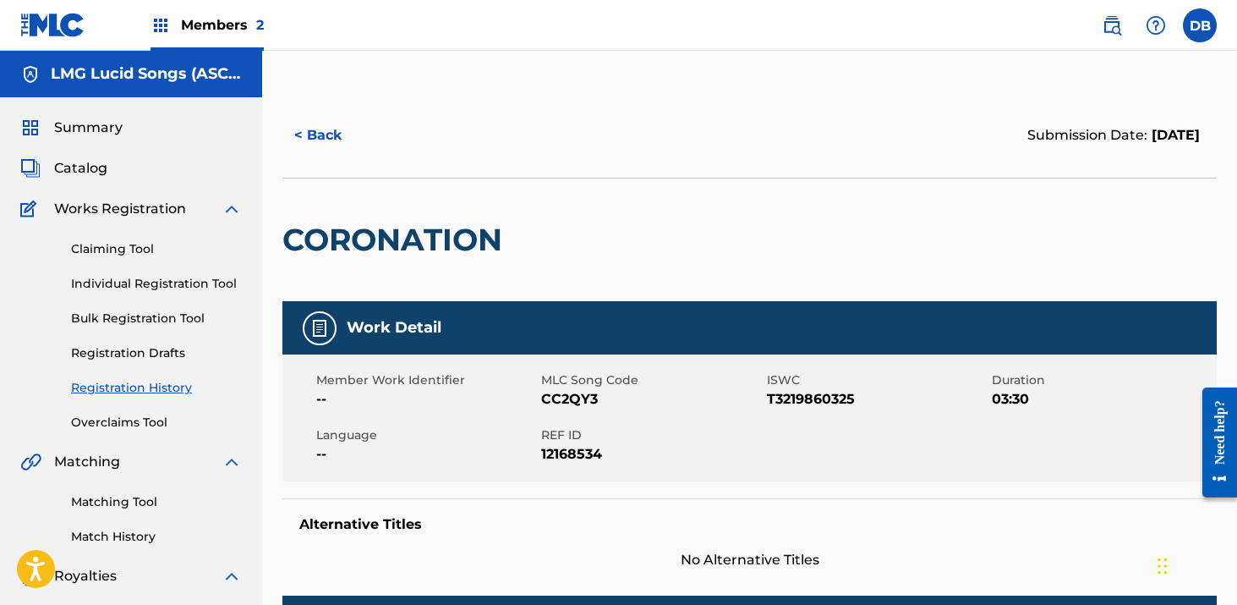
click at [133, 277] on link "Individual Registration Tool" at bounding box center [156, 284] width 171 height 18
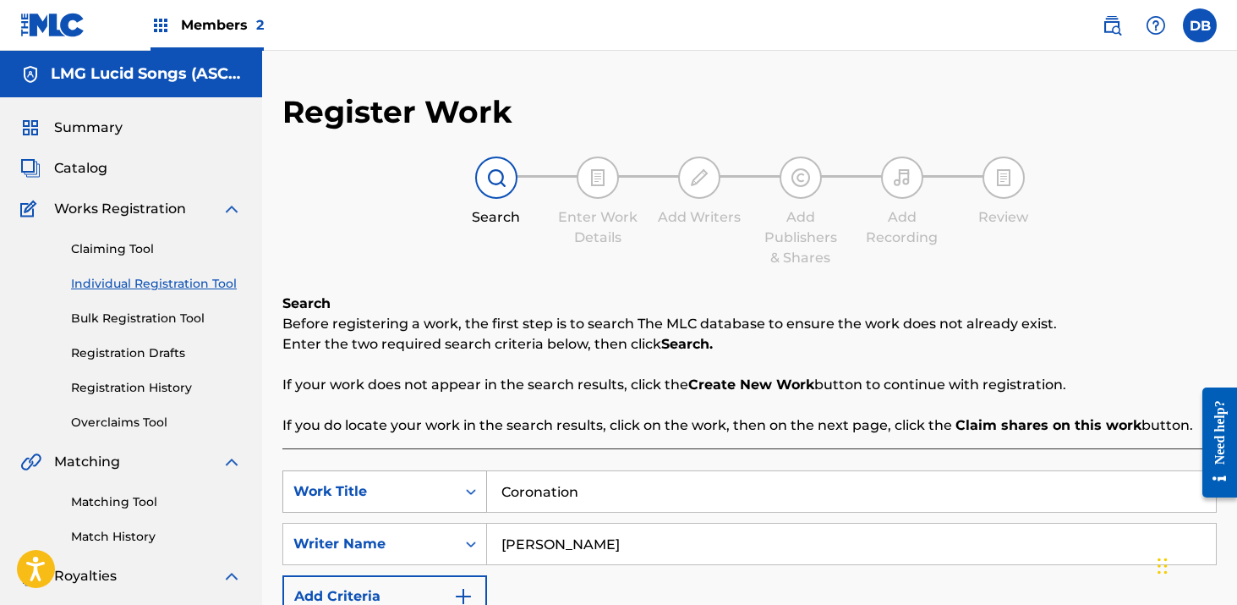
drag, startPoint x: 618, startPoint y: 498, endPoint x: 444, endPoint y: 493, distance: 174.2
click at [443, 493] on div "SearchWithCriteria594a33f3-ce80-43c4-adb6-508eab93b36a Work Title Coronation" at bounding box center [749, 491] width 934 height 42
type input "Can I Live 2020"
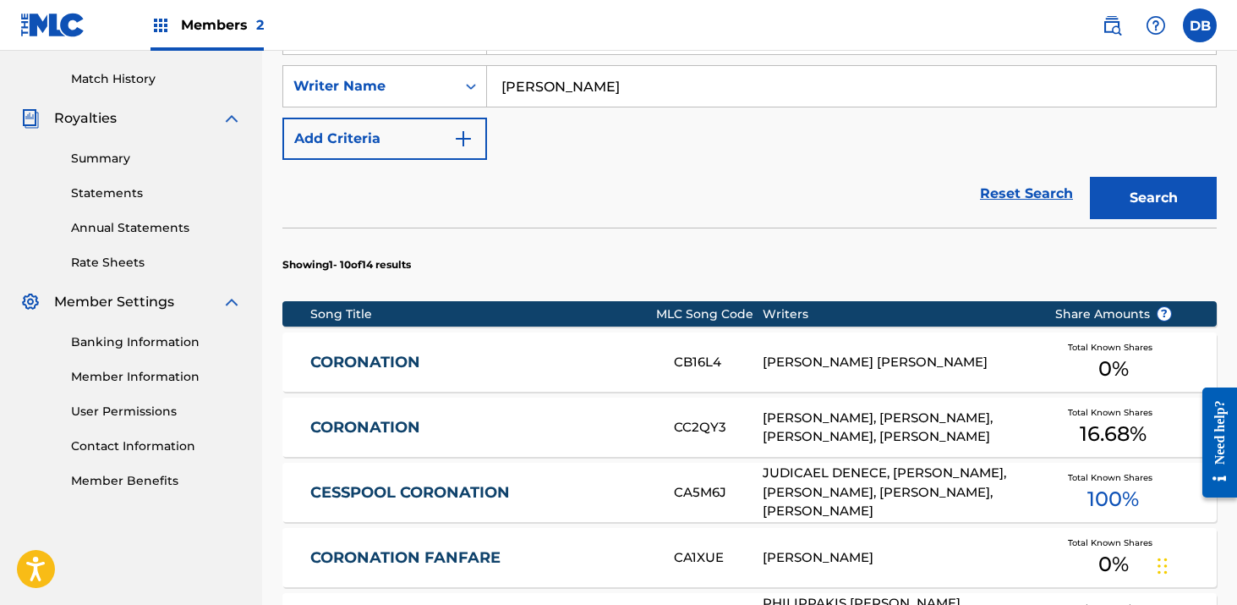
scroll to position [443, 0]
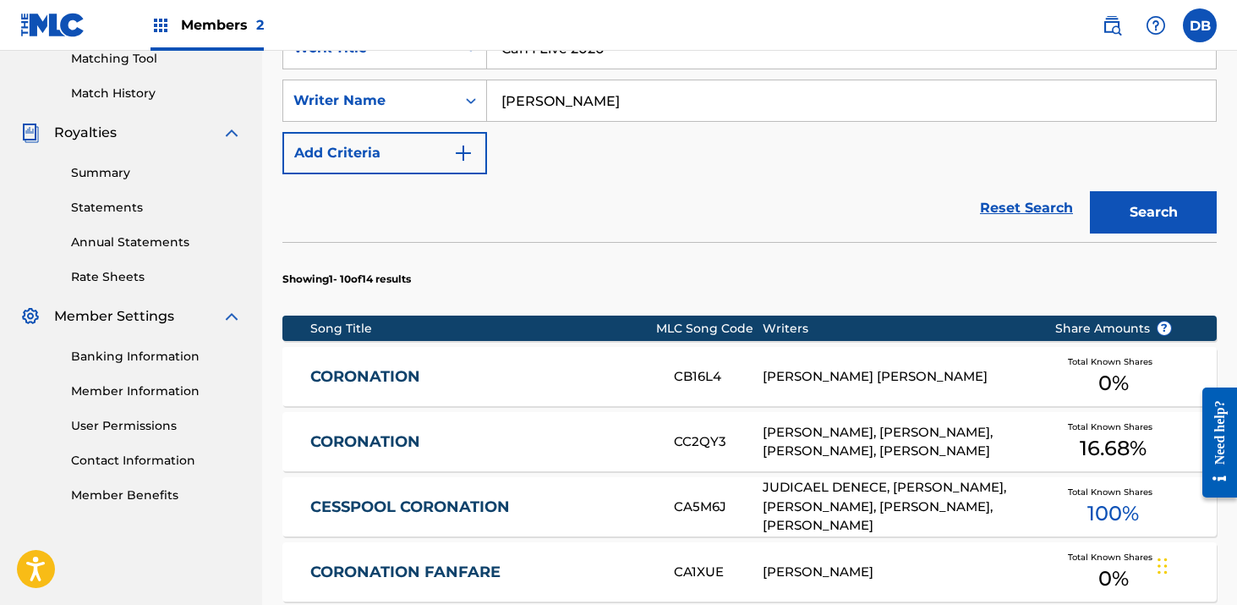
click at [1141, 222] on button "Search" at bounding box center [1153, 212] width 127 height 42
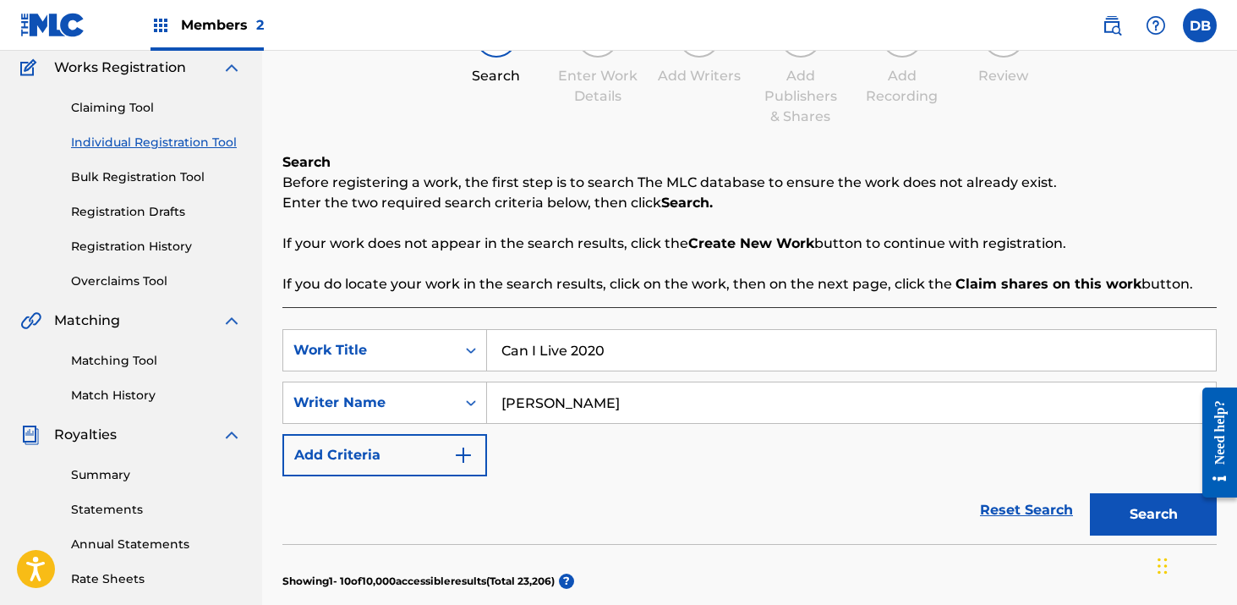
scroll to position [0, 0]
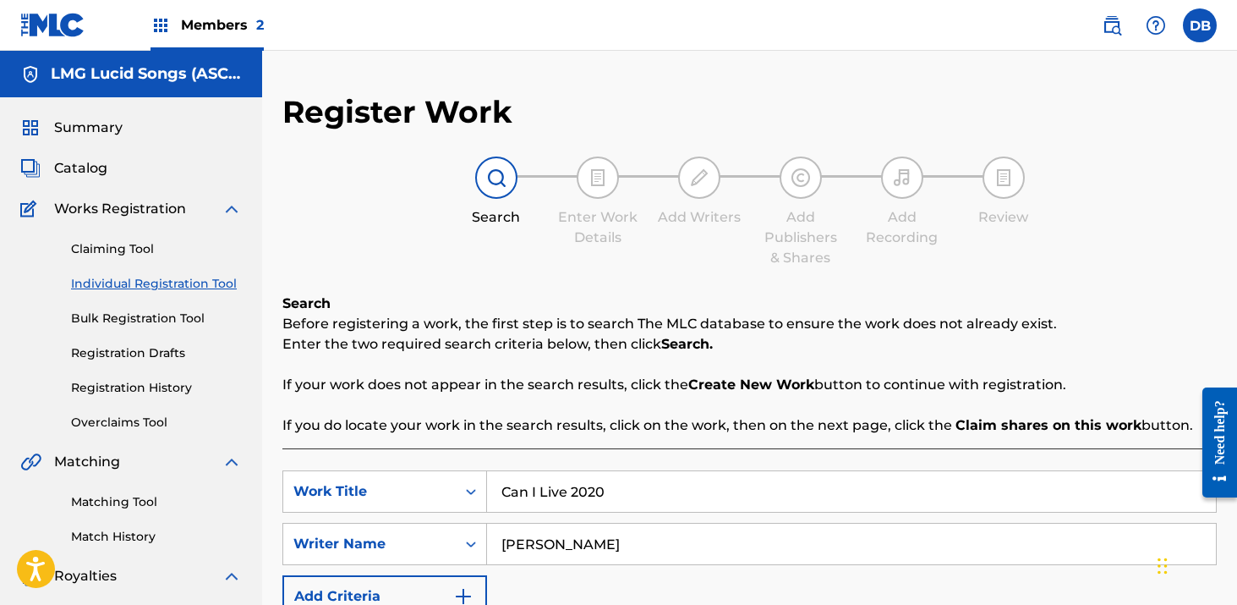
click at [1113, 31] on img at bounding box center [1112, 25] width 20 height 20
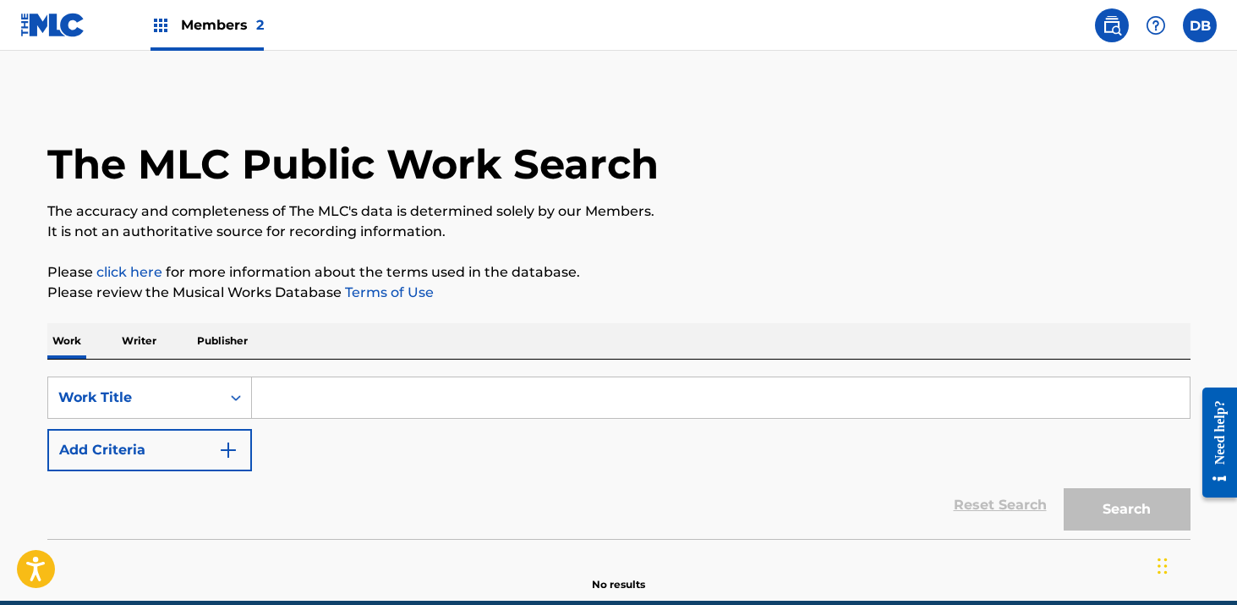
click at [334, 403] on input "Search Form" at bounding box center [721, 397] width 938 height 41
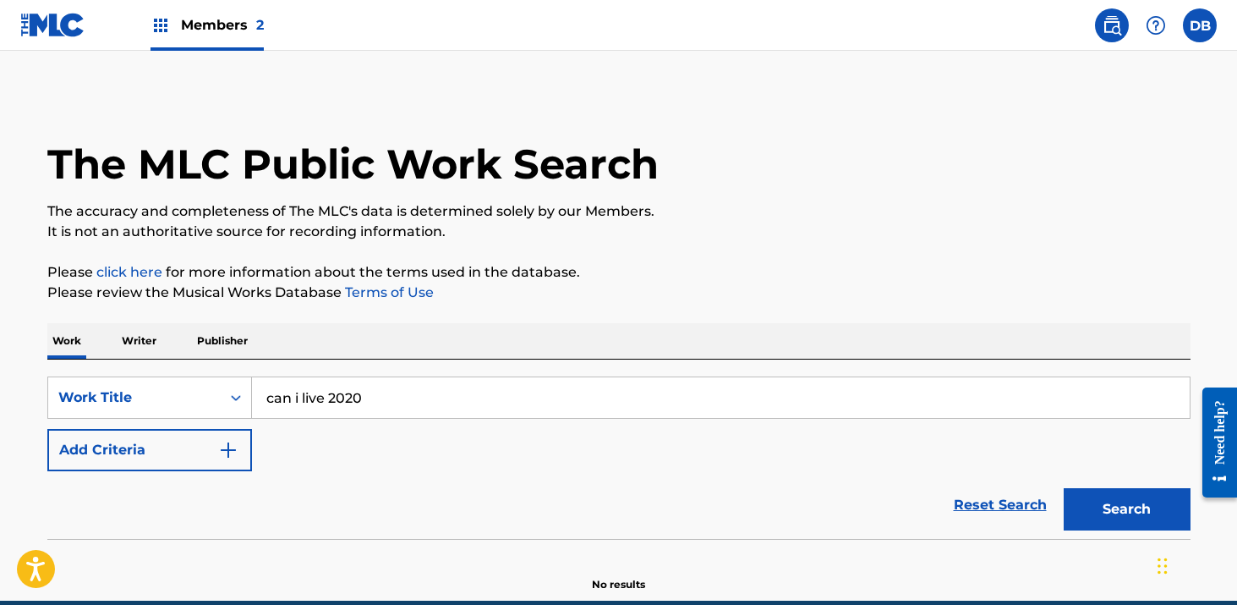
type input "can i live 2020"
click at [513, 334] on div "Work Writer Publisher" at bounding box center [618, 341] width 1143 height 36
click at [163, 464] on button "Add Criteria" at bounding box center [149, 450] width 205 height 42
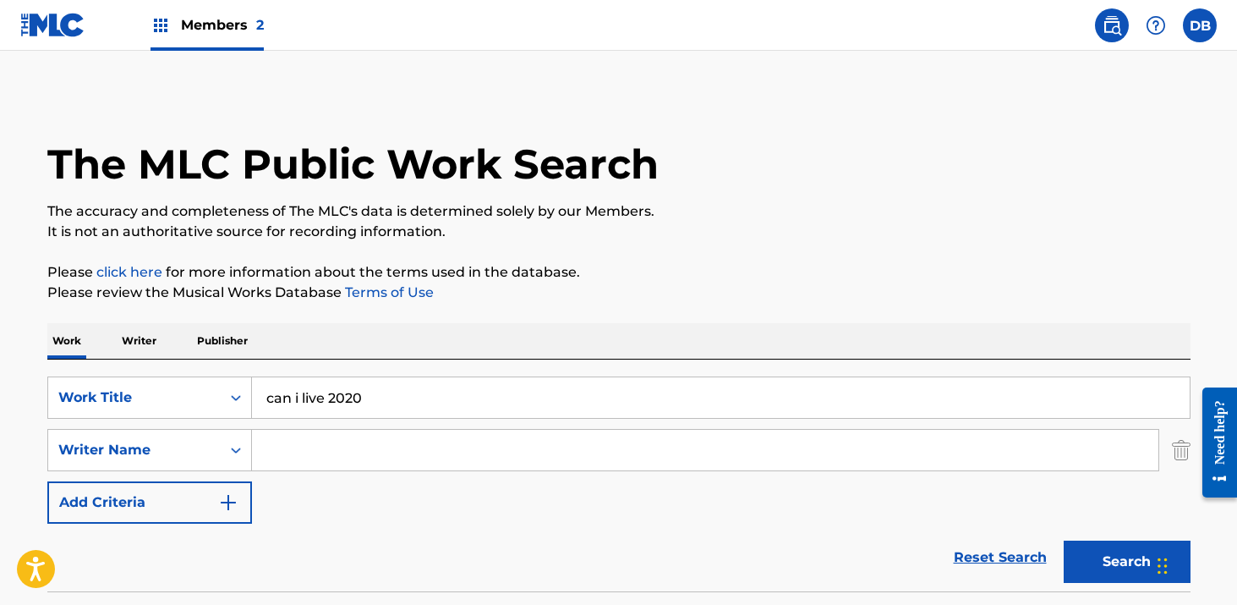
click at [309, 435] on input "Search Form" at bounding box center [705, 450] width 906 height 41
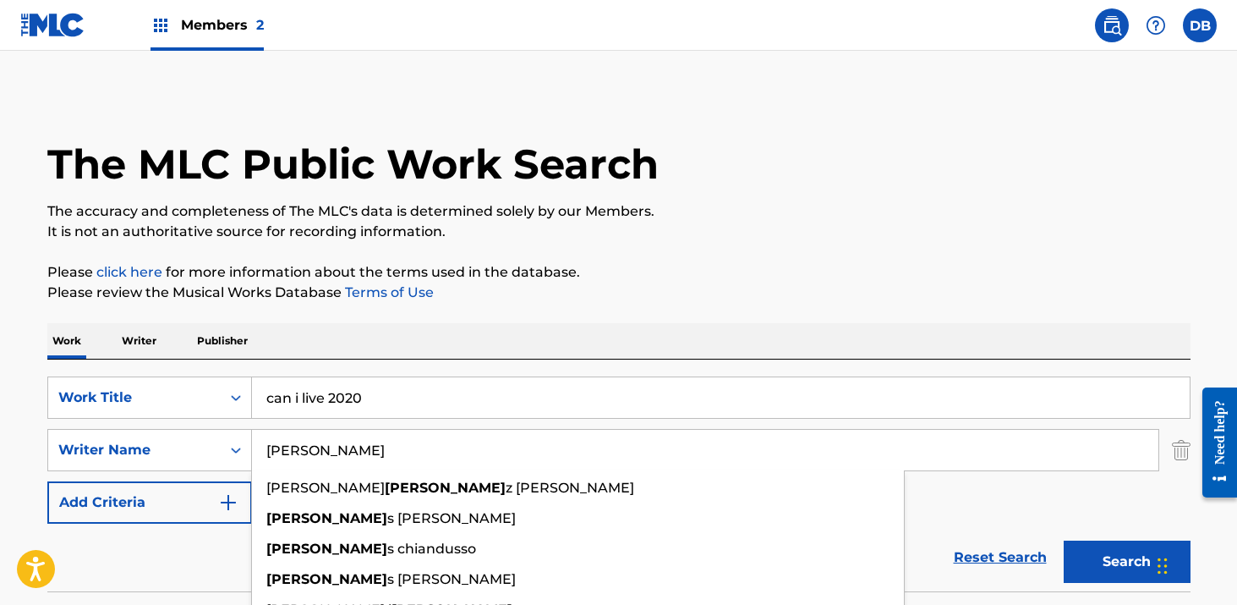
type input "[PERSON_NAME]"
click at [1064, 540] on button "Search" at bounding box center [1127, 561] width 127 height 42
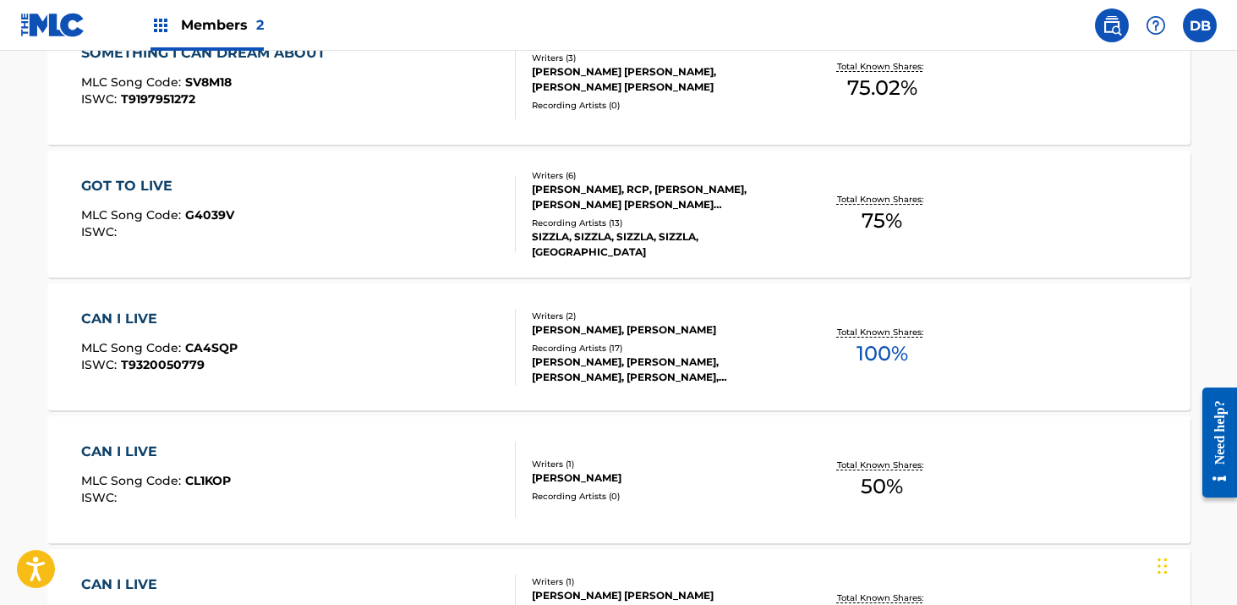
scroll to position [409, 0]
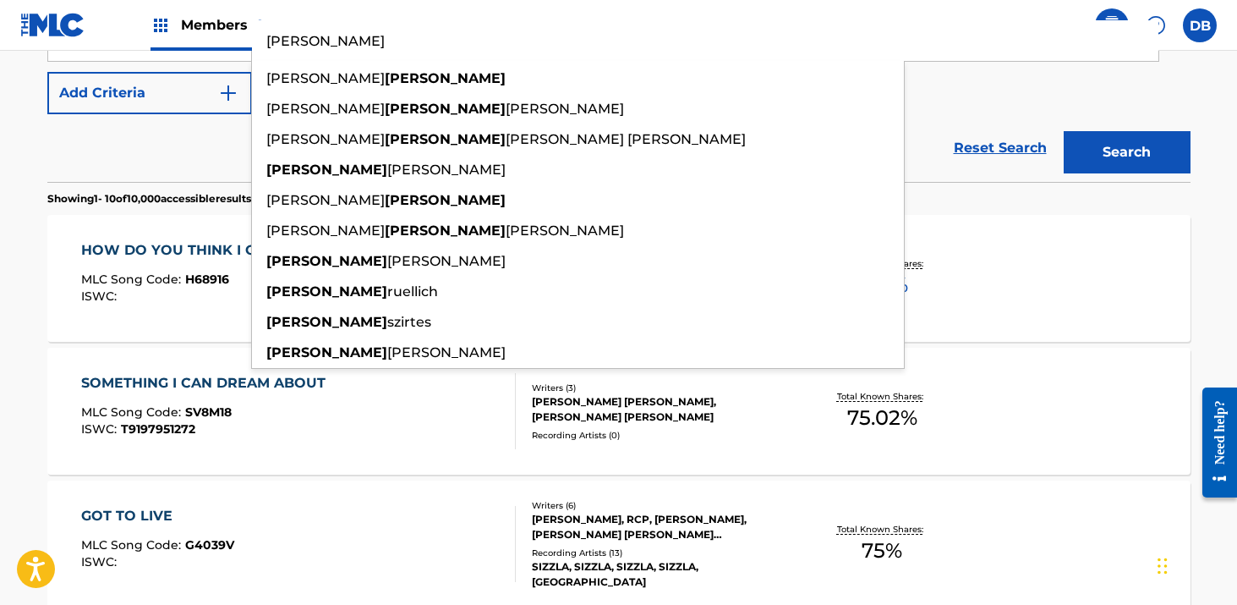
click at [449, 434] on div "SOMETHING I CAN DREAM ABOUT MLC Song Code : SV8M18 ISWC : T9197951272" at bounding box center [298, 411] width 435 height 76
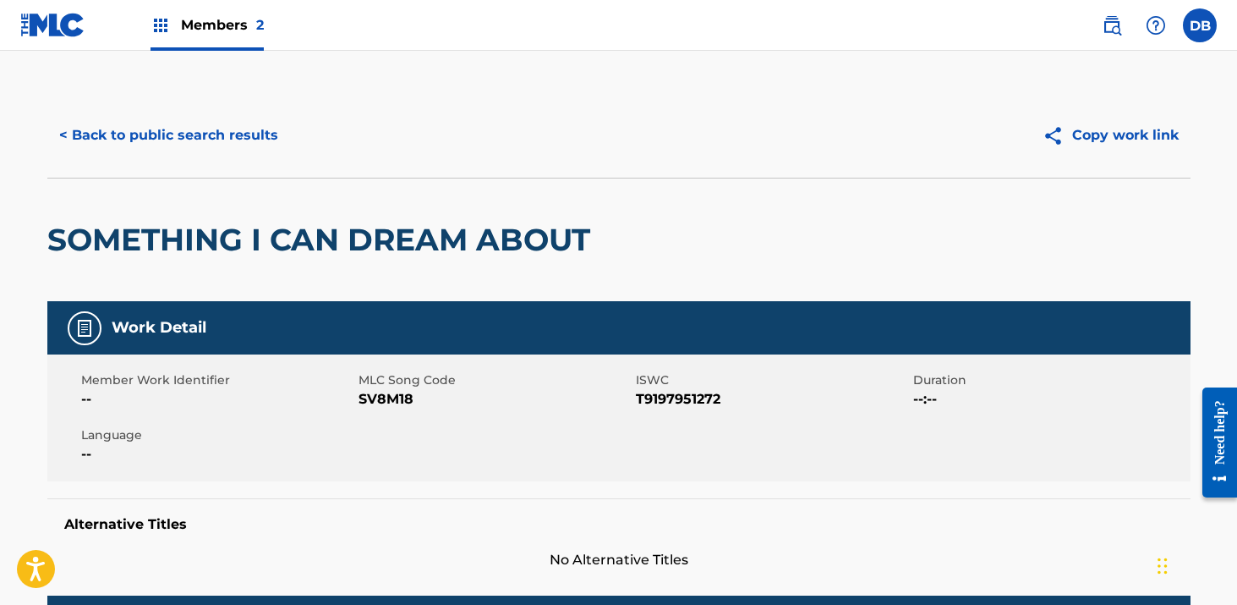
click at [210, 143] on button "< Back to public search results" at bounding box center [168, 135] width 243 height 42
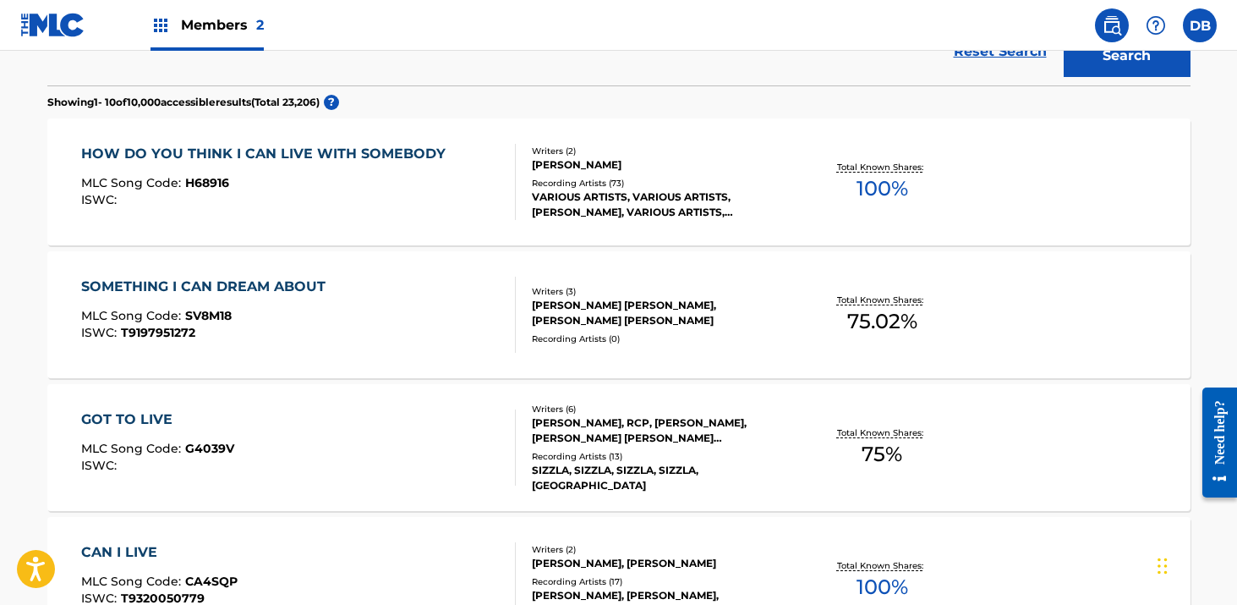
scroll to position [56, 0]
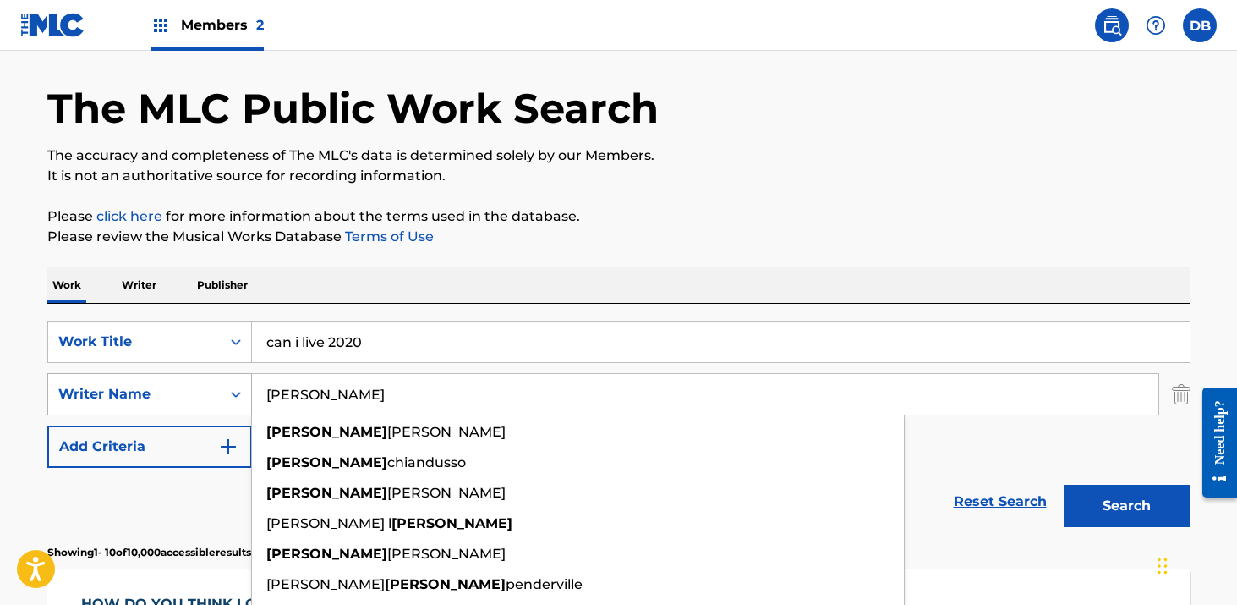
drag, startPoint x: 380, startPoint y: 413, endPoint x: 210, endPoint y: 397, distance: 170.7
click at [210, 397] on div "SearchWithCriteria7f8fc741-c8c9-491a-914f-bb2ff94b1d9d Writer Name [PERSON_NAME…" at bounding box center [618, 394] width 1143 height 42
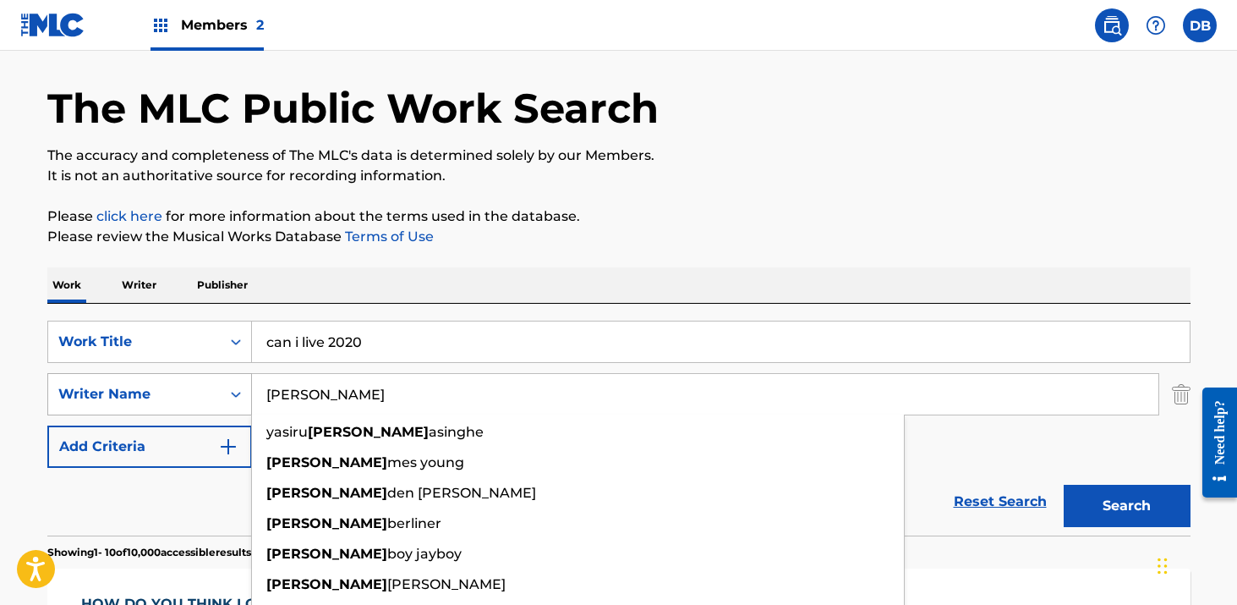
click at [1064, 484] on button "Search" at bounding box center [1127, 505] width 127 height 42
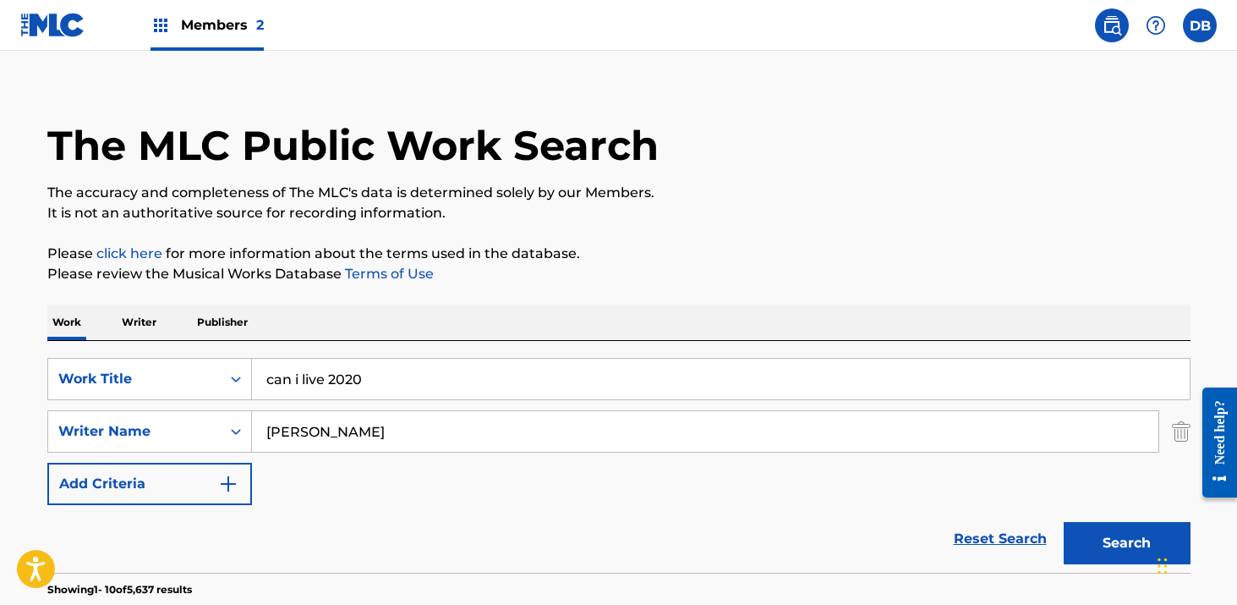
scroll to position [0, 0]
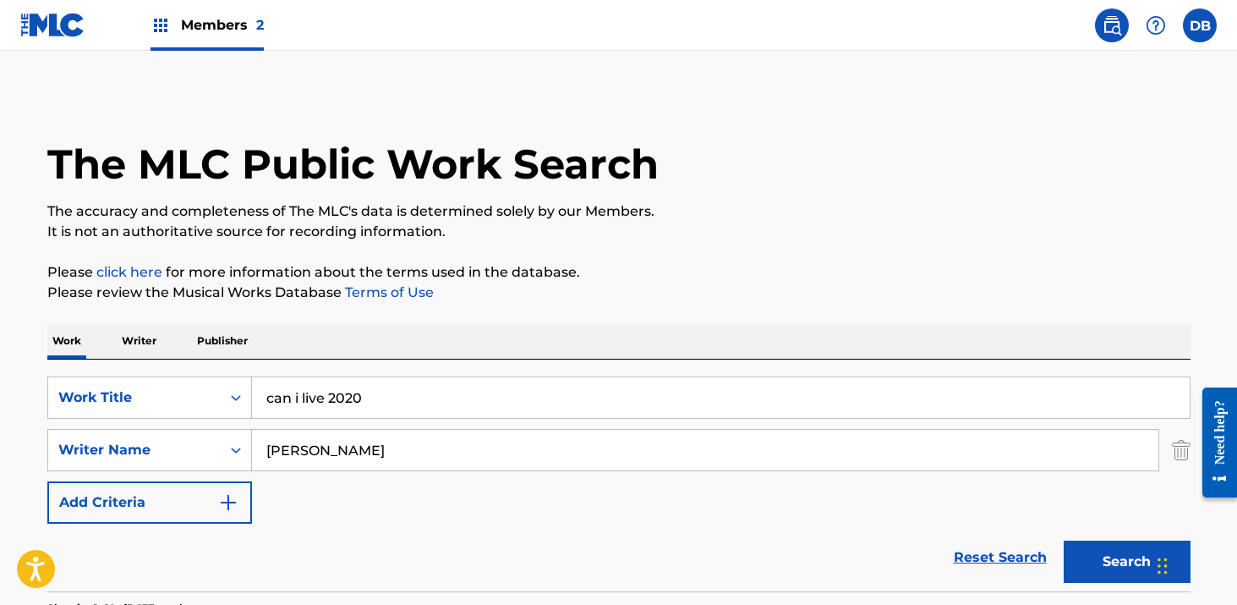
drag, startPoint x: 303, startPoint y: 457, endPoint x: 261, endPoint y: 457, distance: 41.4
click at [261, 457] on input "[PERSON_NAME]" at bounding box center [705, 450] width 906 height 41
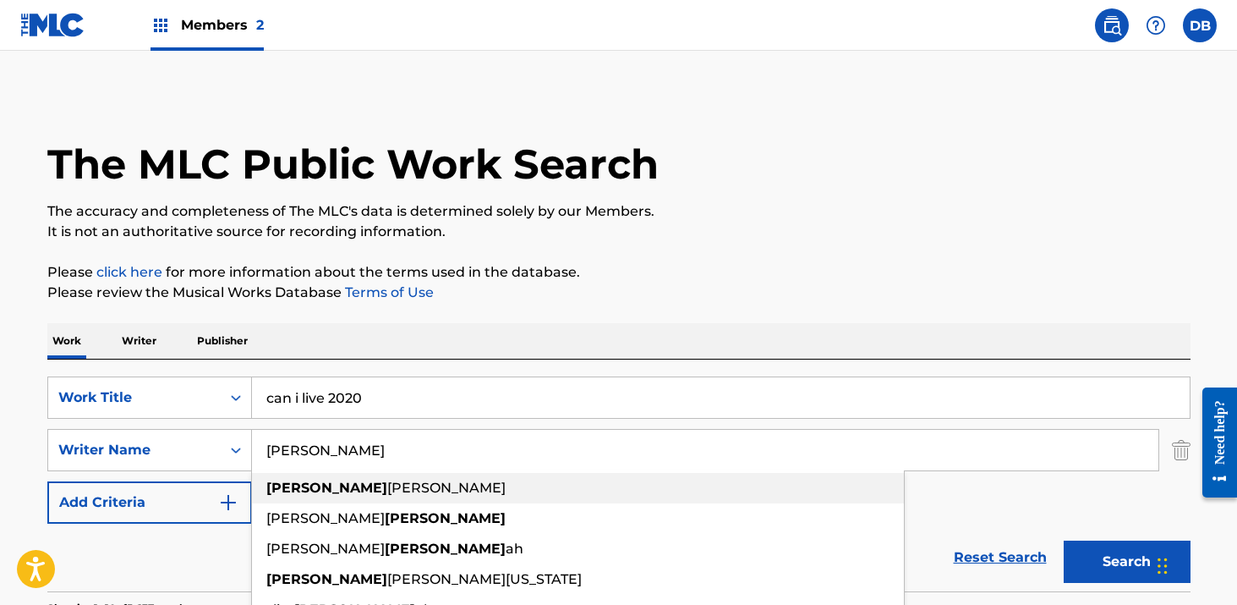
click at [287, 490] on strong "[PERSON_NAME]" at bounding box center [326, 487] width 121 height 16
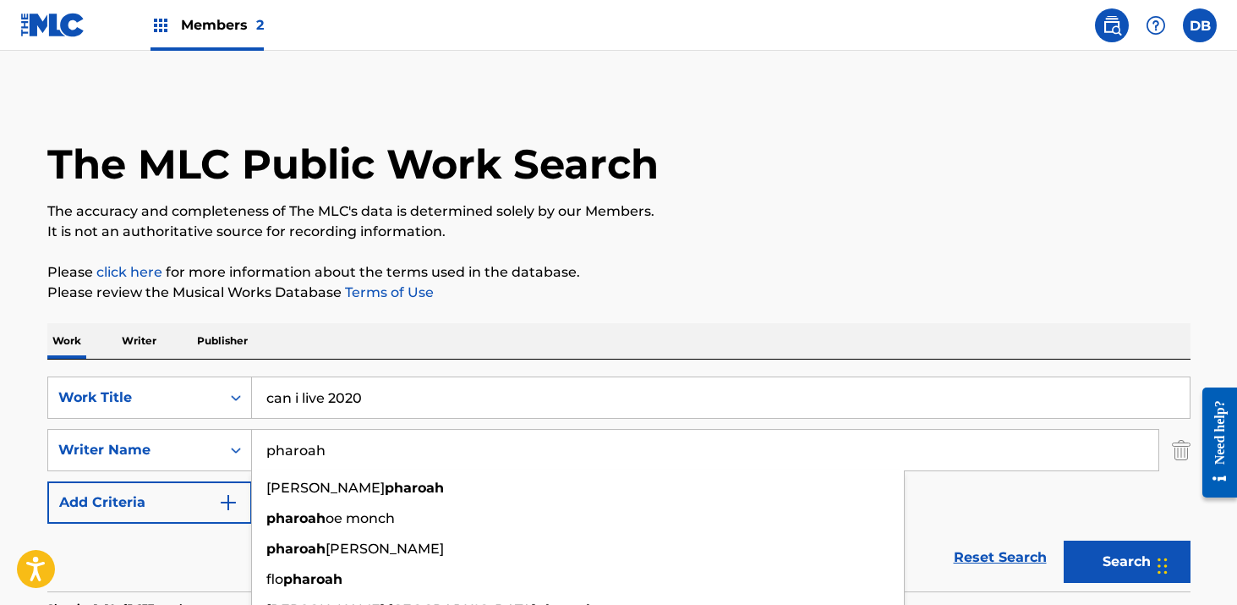
type input "pharoah"
click at [1064, 540] on button "Search" at bounding box center [1127, 561] width 127 height 42
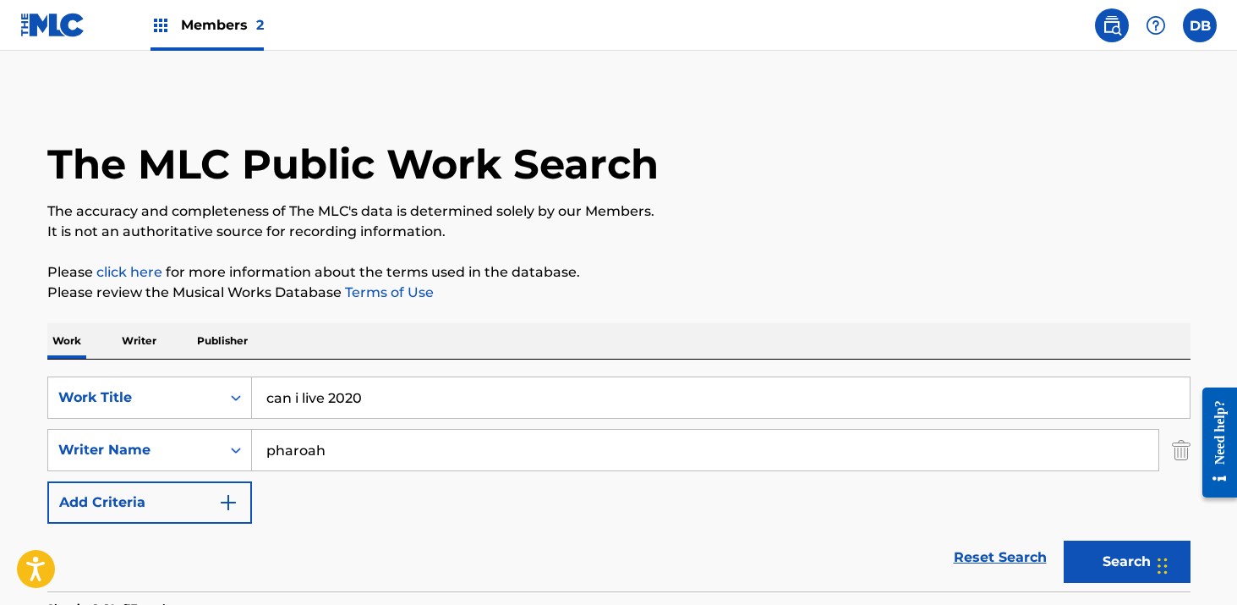
click at [222, 28] on span "Members 2" at bounding box center [222, 24] width 83 height 19
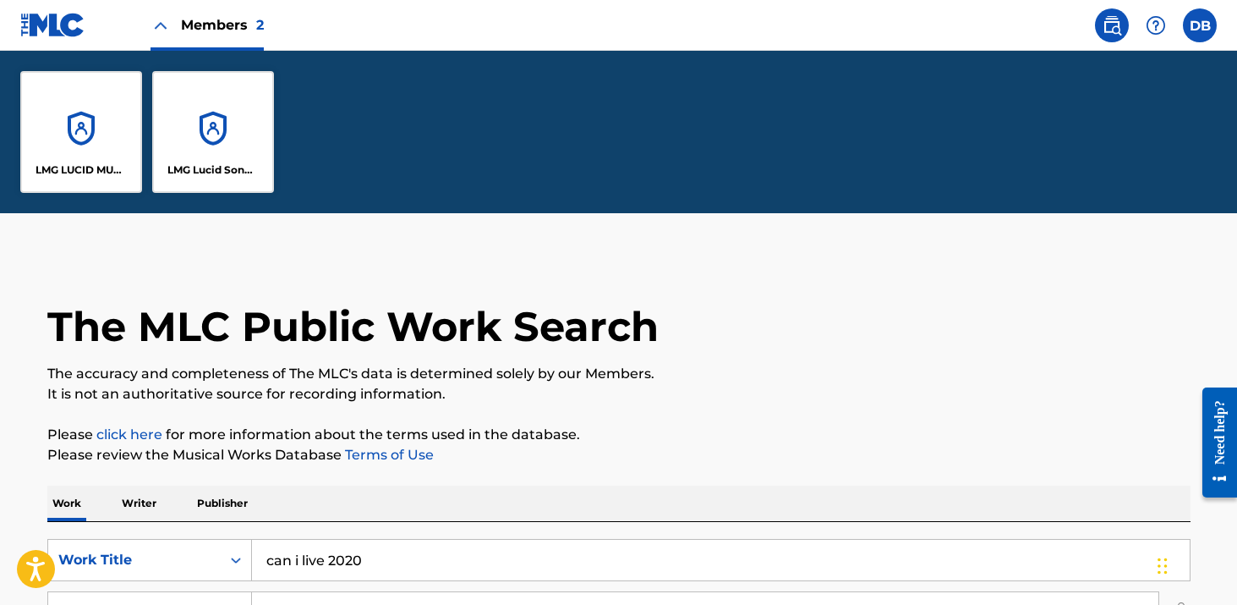
click at [205, 111] on div "LMG Lucid Songs (ASCAP)" at bounding box center [213, 132] width 122 height 122
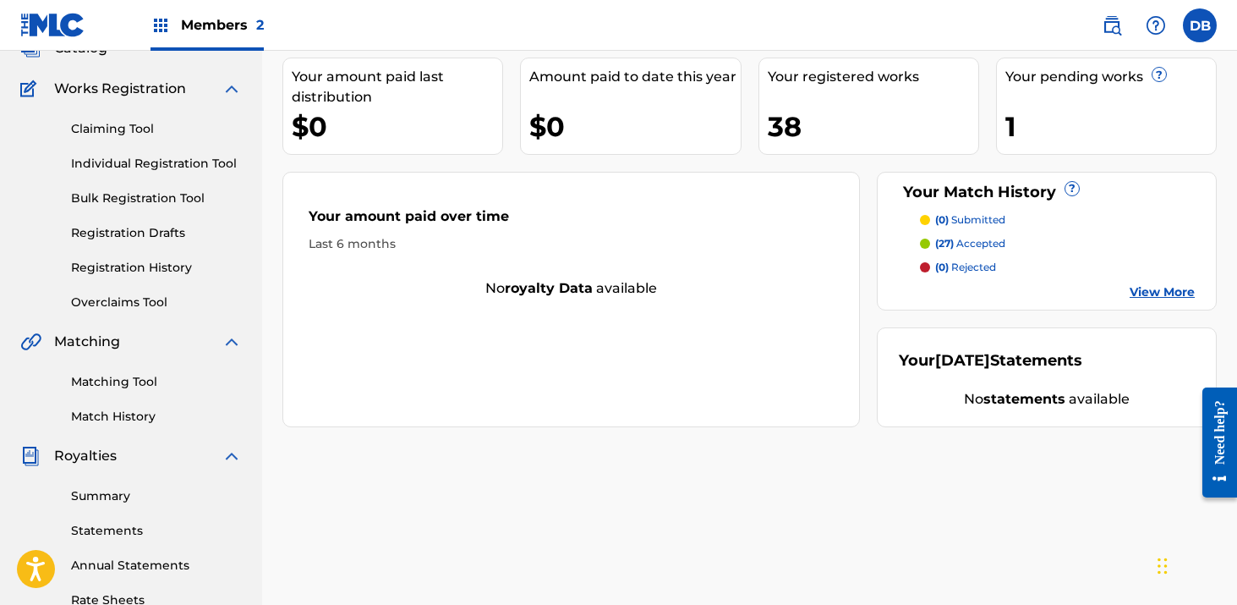
scroll to position [163, 0]
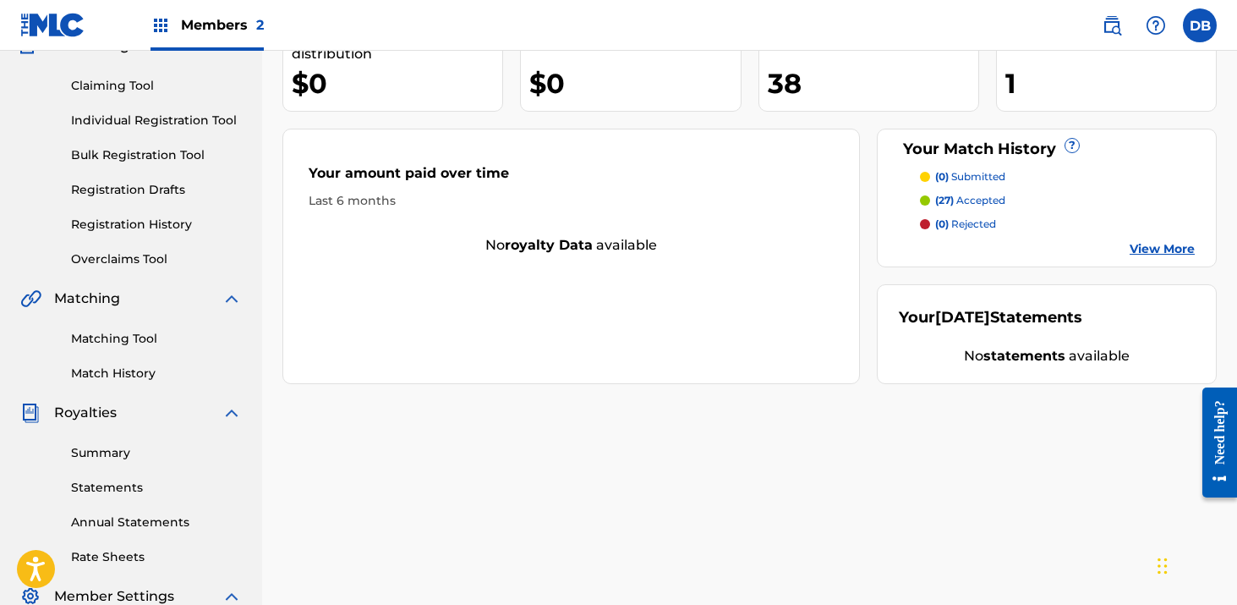
click at [172, 117] on link "Individual Registration Tool" at bounding box center [156, 121] width 171 height 18
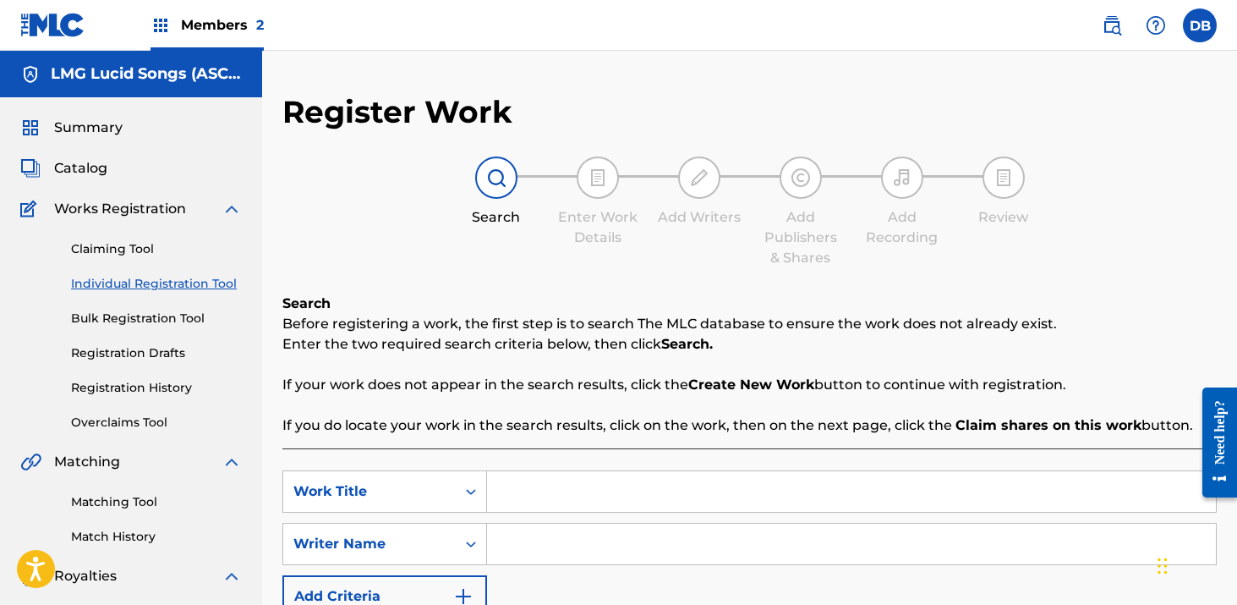
click at [550, 486] on input "Search Form" at bounding box center [851, 491] width 729 height 41
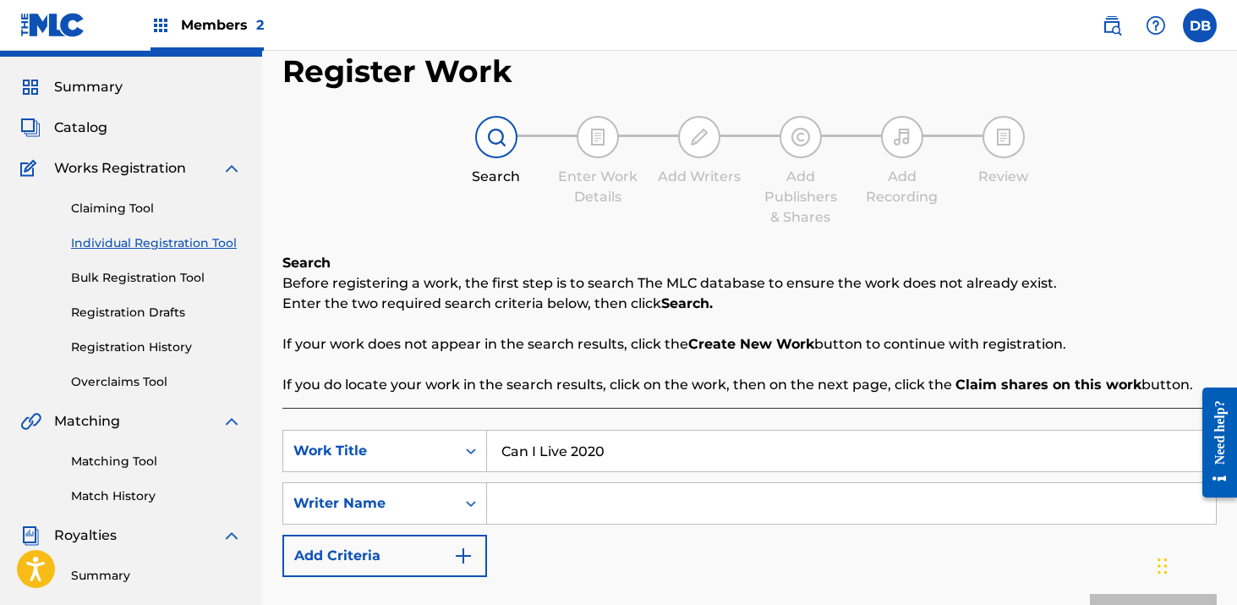
scroll to position [105, 0]
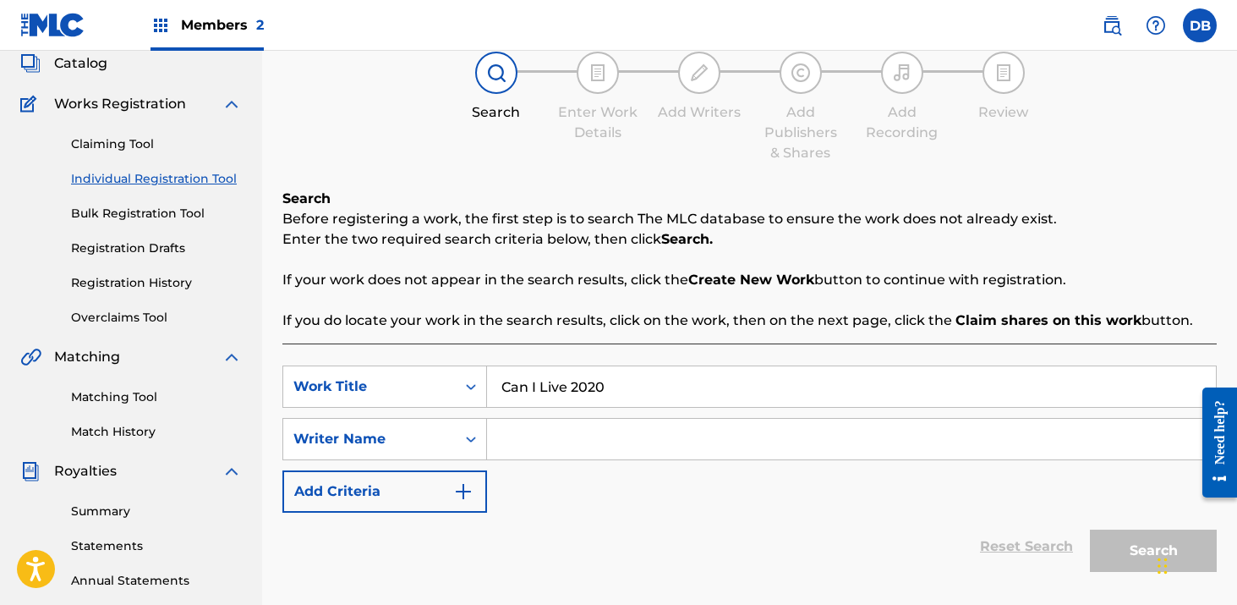
type input "Can I Live 2020"
click at [544, 433] on input "Search Form" at bounding box center [851, 439] width 729 height 41
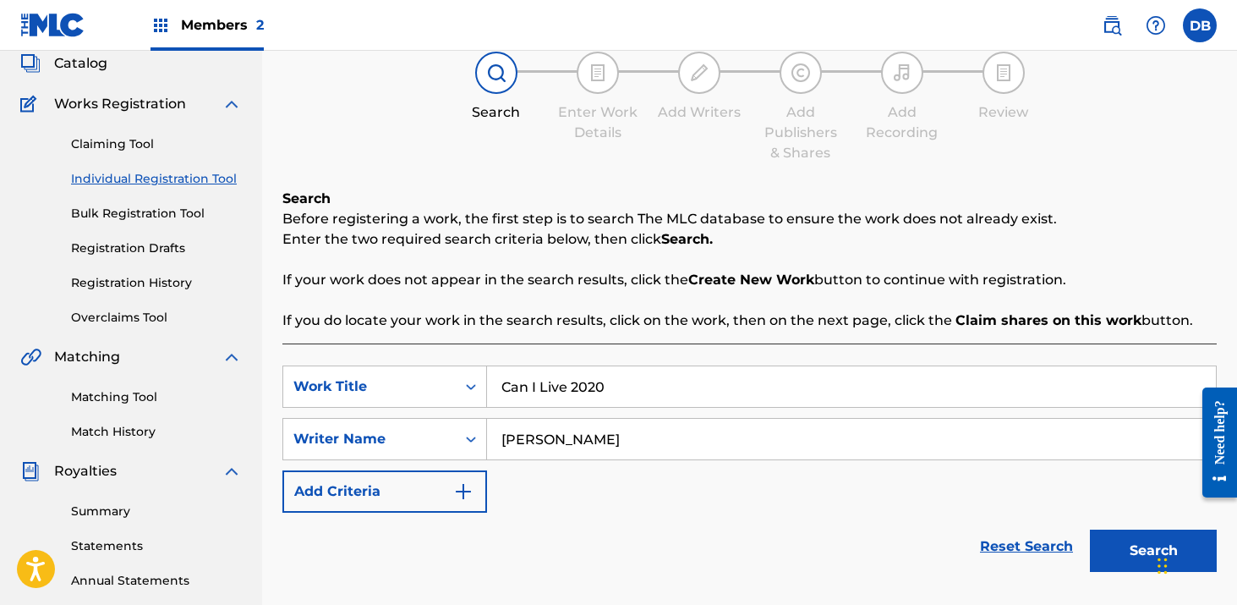
type input "[PERSON_NAME]"
click at [1090, 529] on button "Search" at bounding box center [1153, 550] width 127 height 42
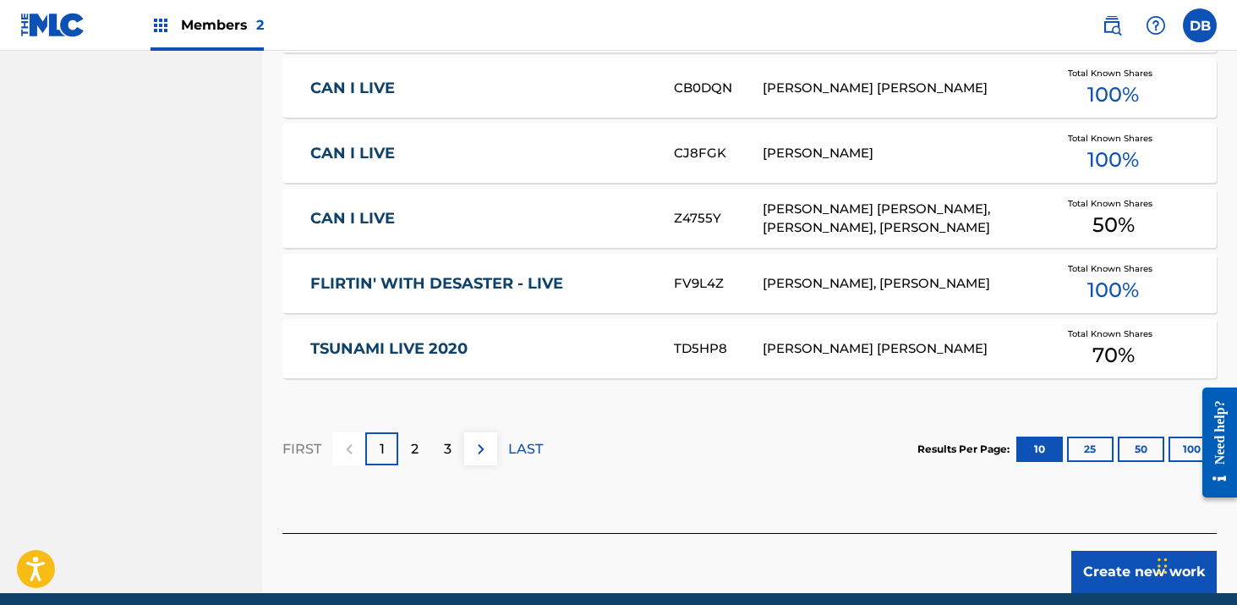
scroll to position [1126, 0]
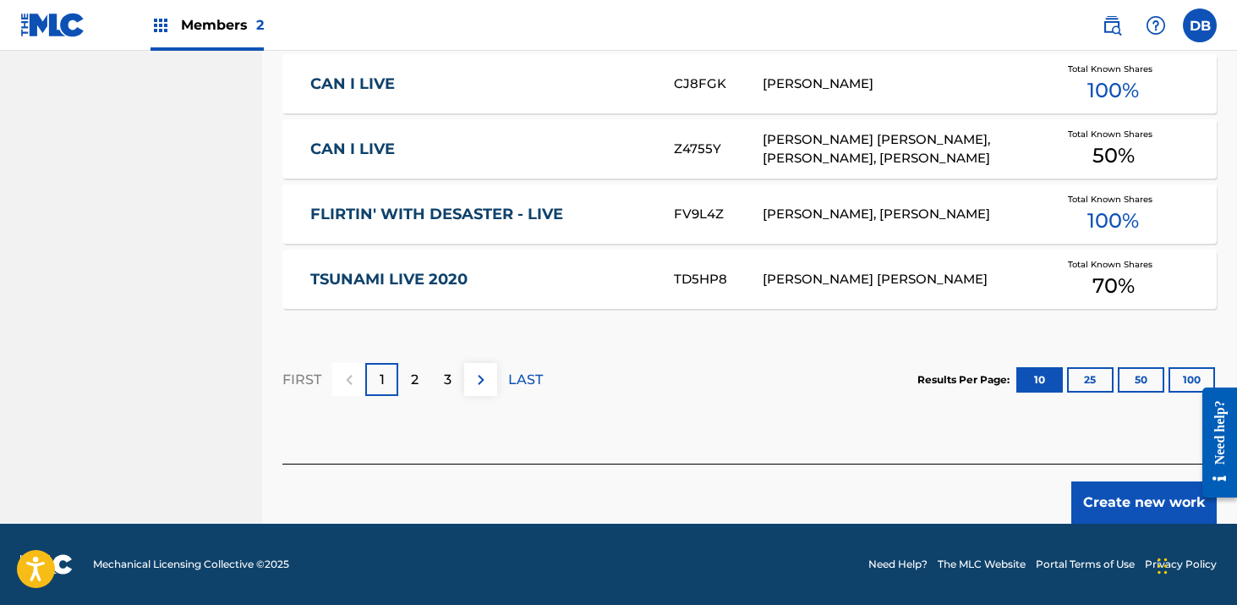
click at [1129, 502] on button "Create new work" at bounding box center [1143, 502] width 145 height 42
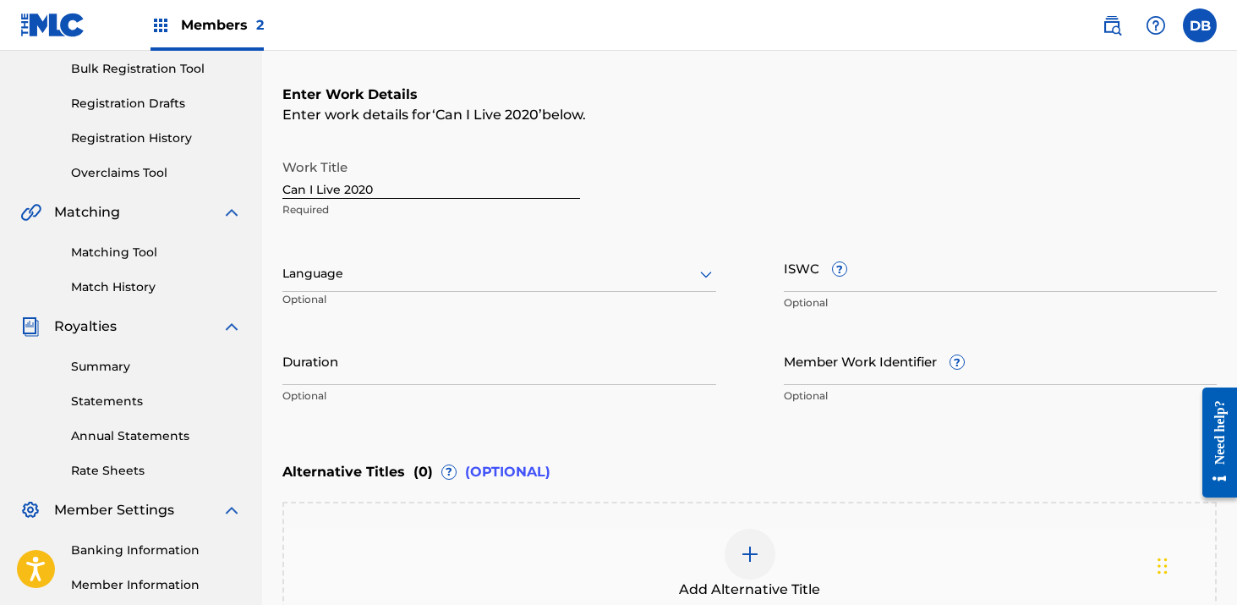
scroll to position [249, 0]
click at [411, 338] on input "Duration" at bounding box center [499, 361] width 434 height 48
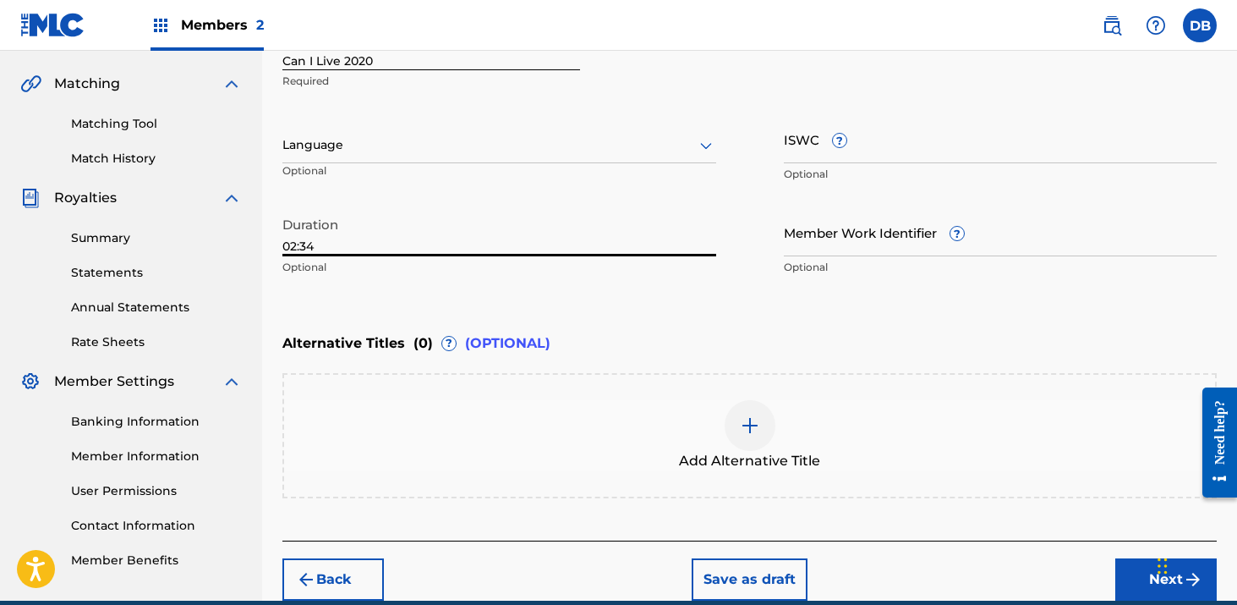
scroll to position [454, 0]
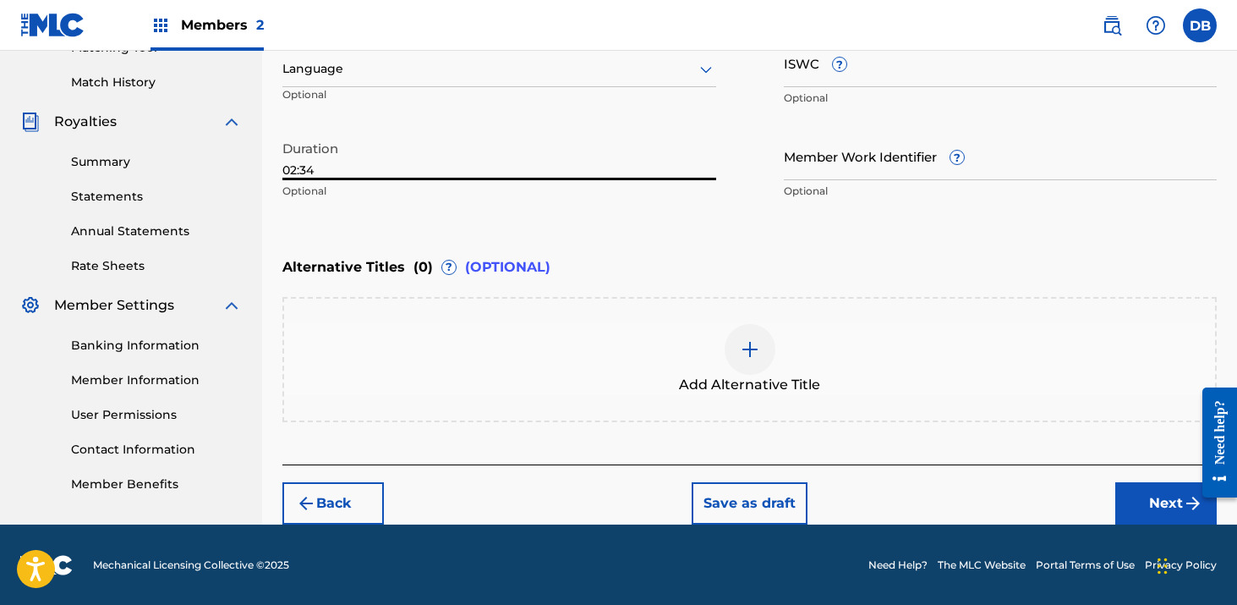
type input "02:34"
click at [1138, 503] on button "Next" at bounding box center [1165, 503] width 101 height 42
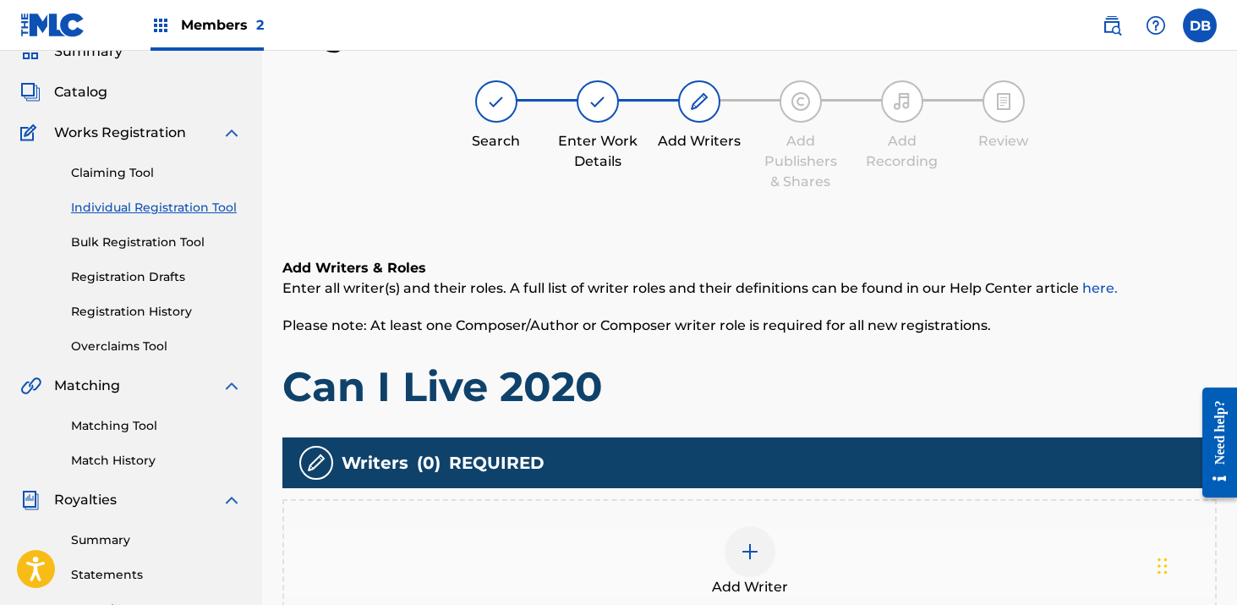
scroll to position [193, 0]
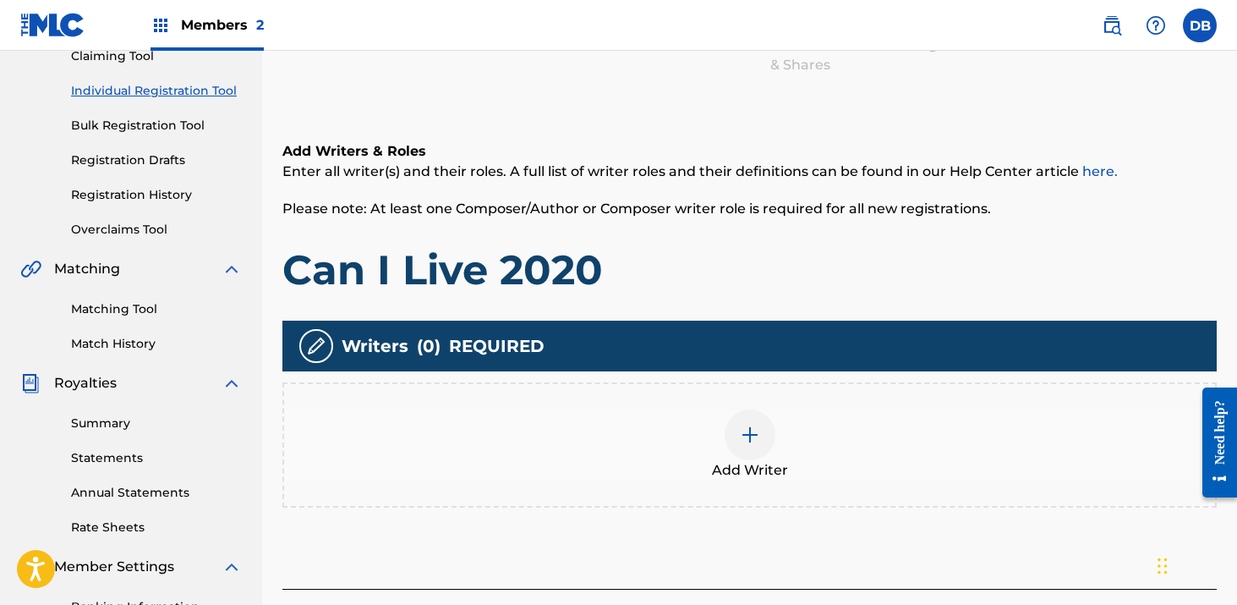
click at [751, 433] on img at bounding box center [750, 434] width 20 height 20
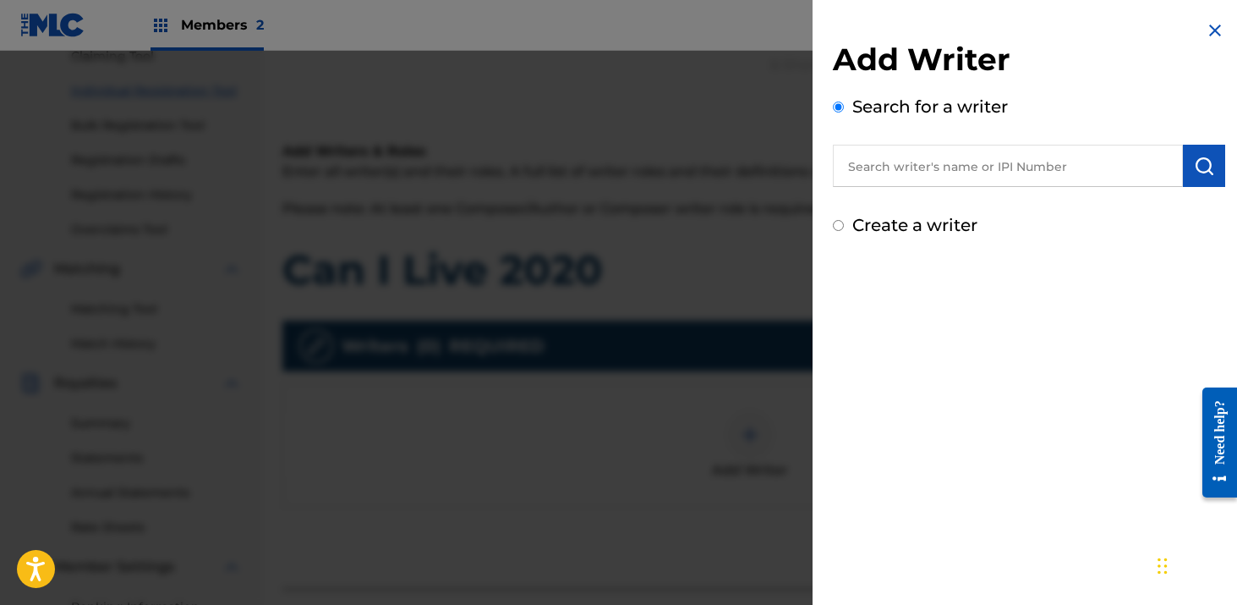
click at [912, 172] on input "text" at bounding box center [1008, 166] width 350 height 42
type input "r"
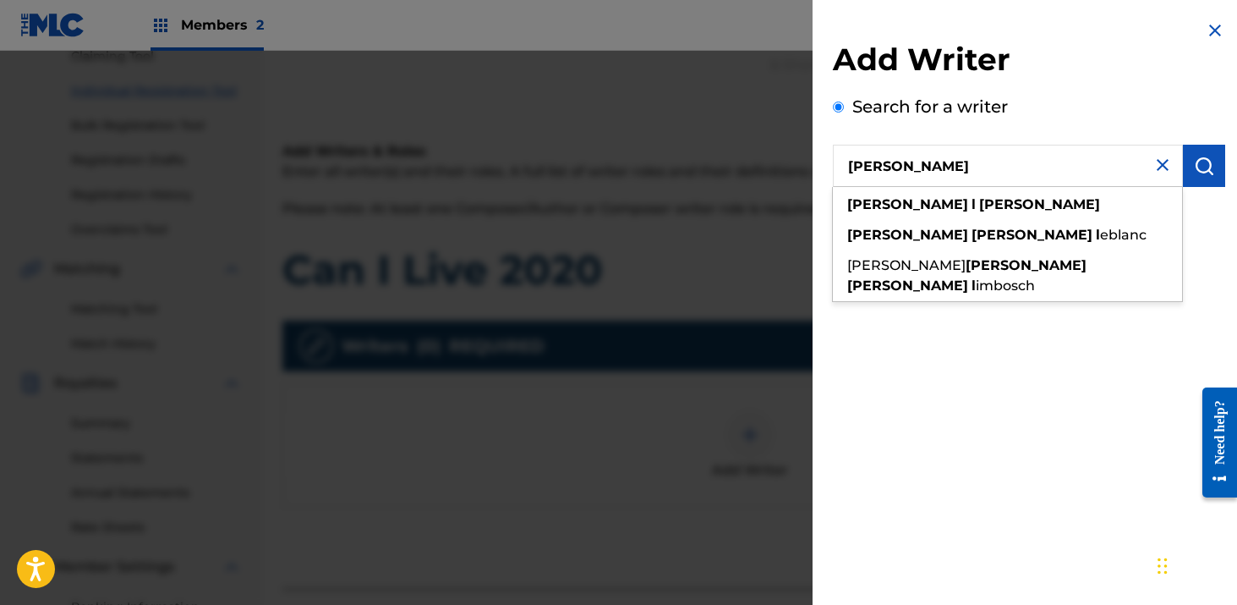
type input "[PERSON_NAME]"
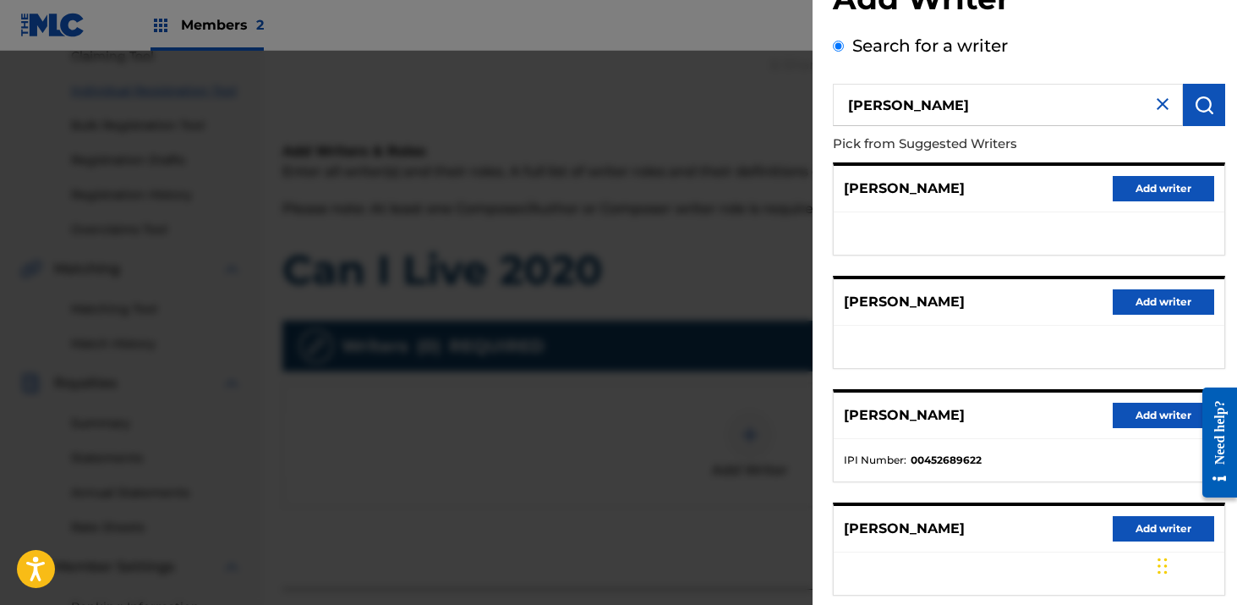
scroll to position [65, 0]
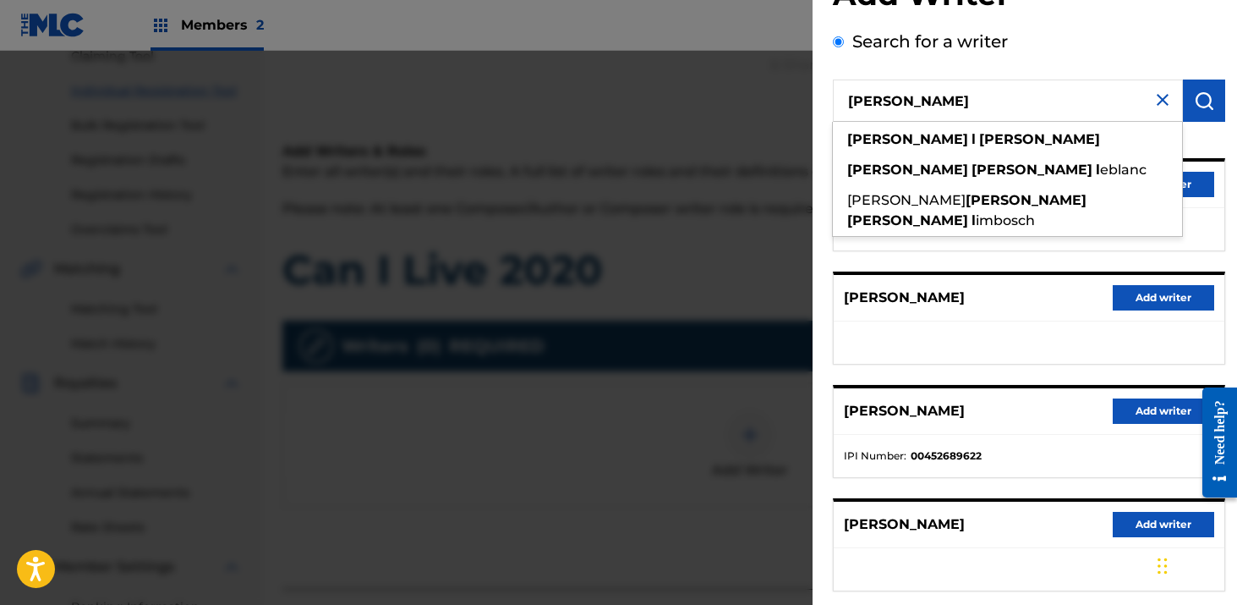
click at [1135, 408] on button "Add writer" at bounding box center [1163, 410] width 101 height 25
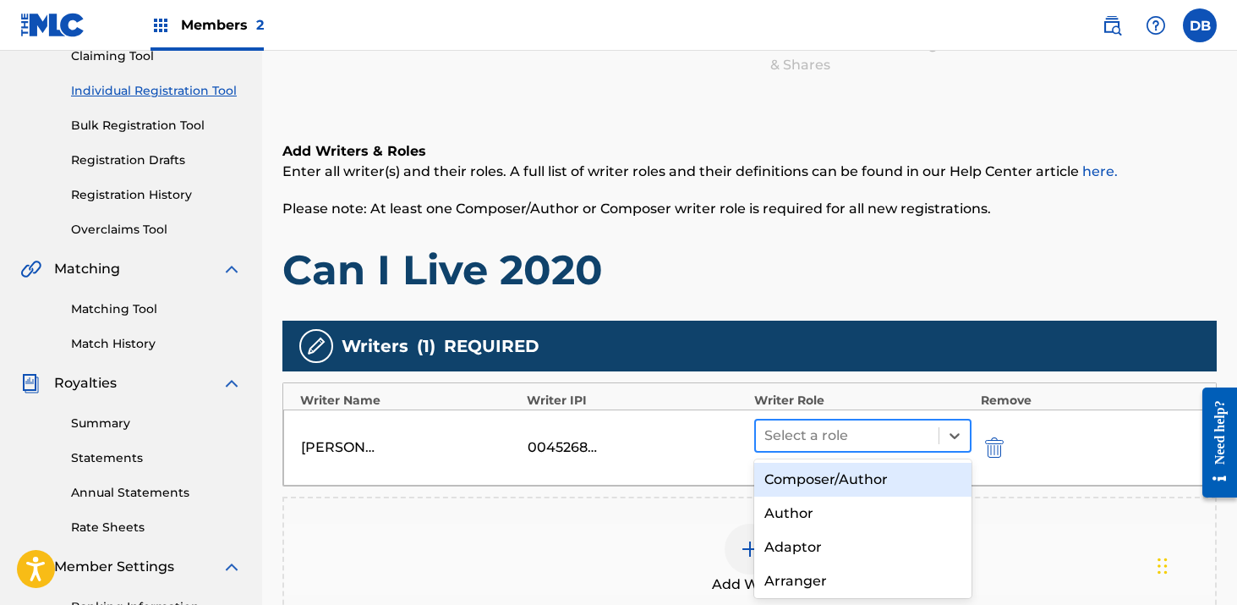
click at [859, 436] on div at bounding box center [847, 436] width 167 height 24
click at [856, 484] on div "Composer/Author" at bounding box center [863, 479] width 218 height 34
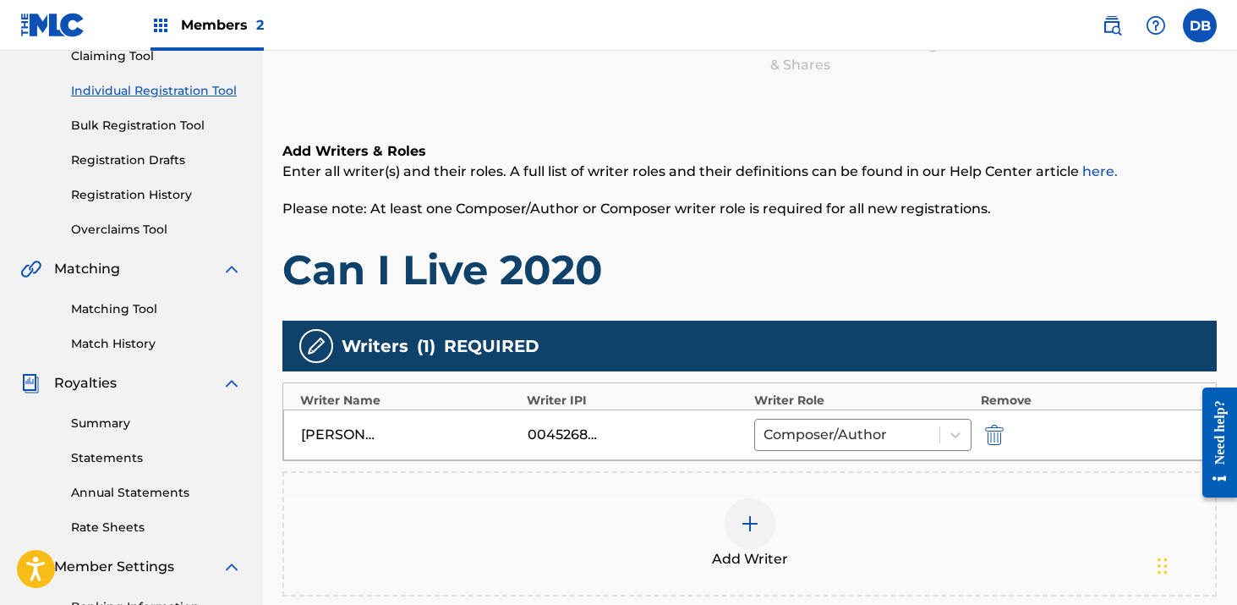
click at [756, 524] on img at bounding box center [750, 523] width 20 height 20
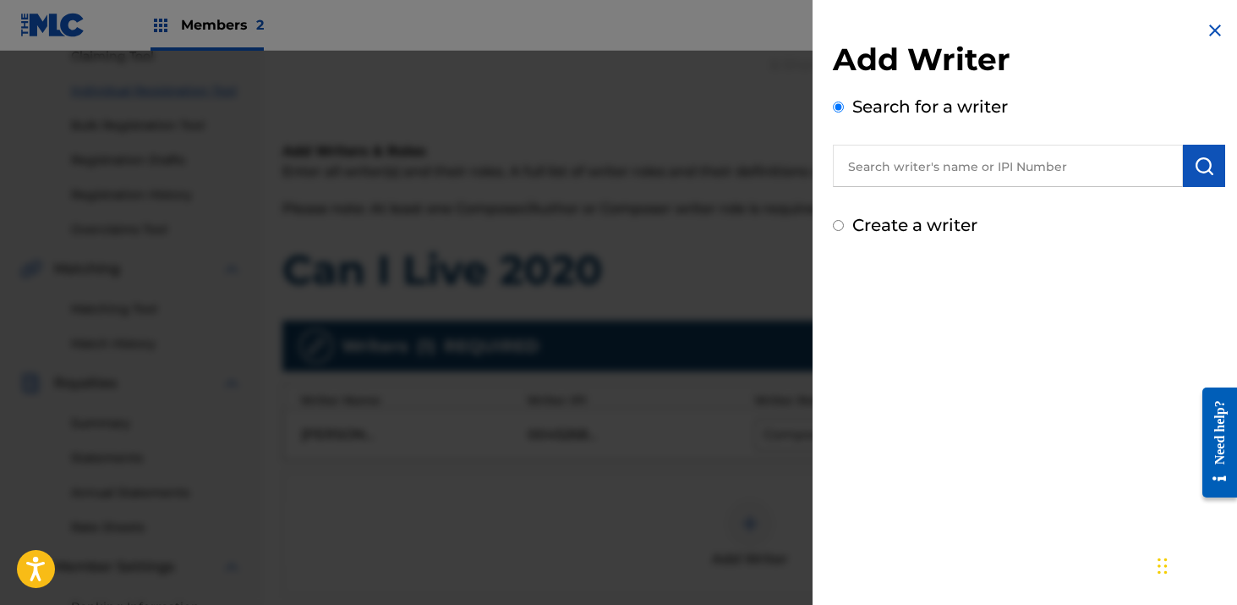
click at [909, 145] on input "text" at bounding box center [1008, 166] width 350 height 42
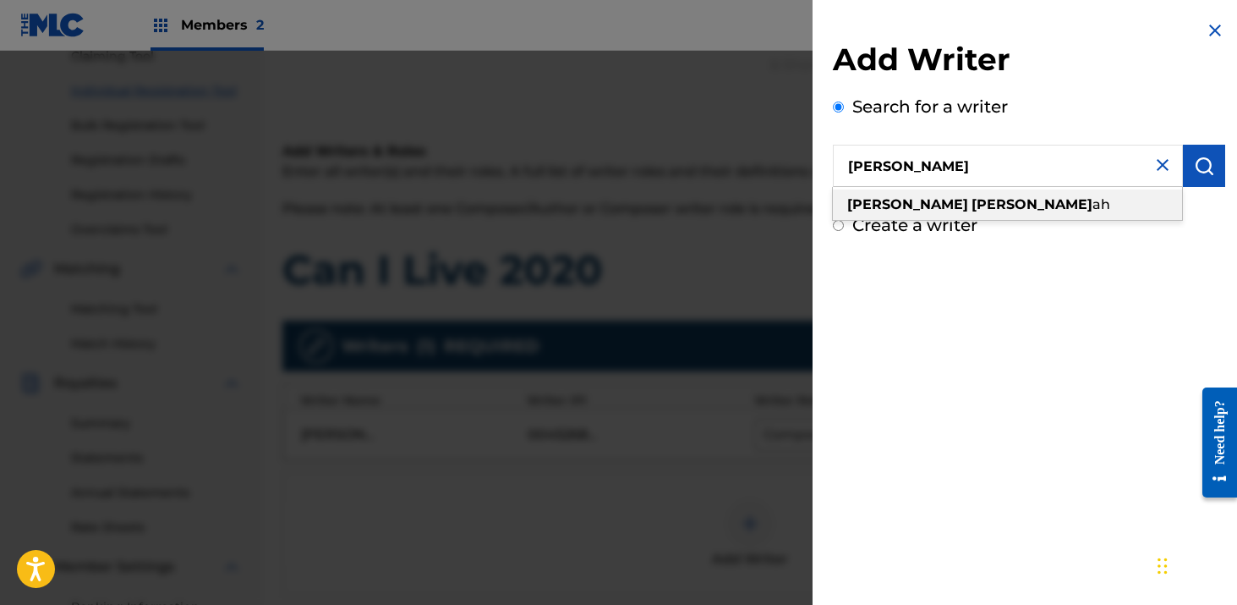
click at [1092, 198] on span "ah" at bounding box center [1101, 204] width 18 height 16
type input "[PERSON_NAME]"
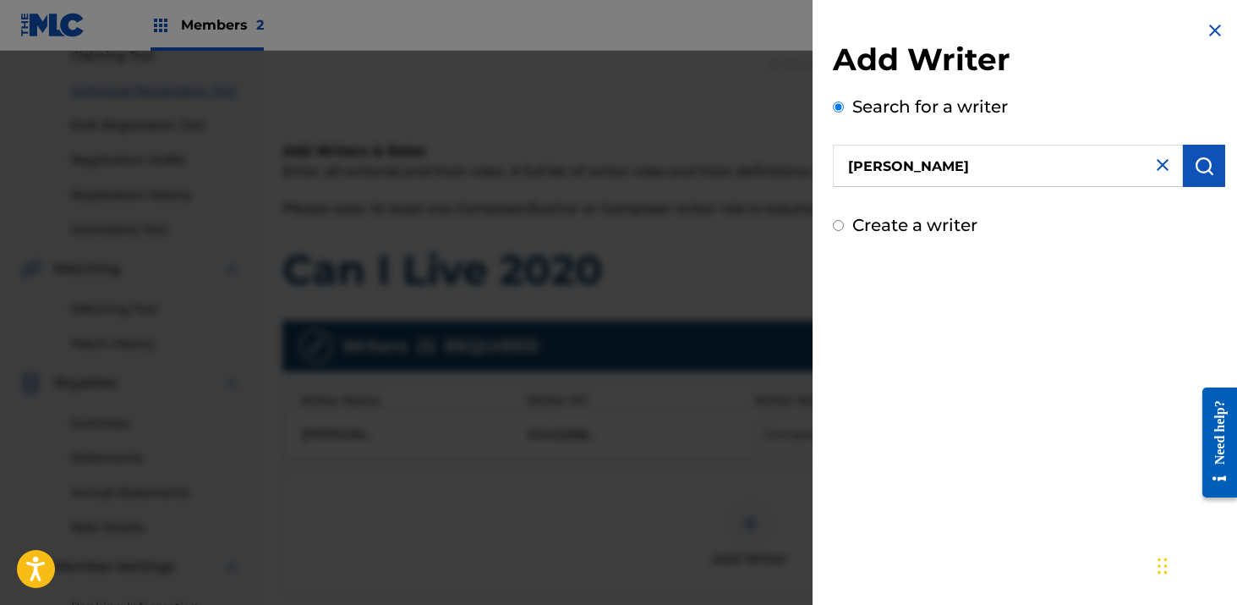
click at [1194, 169] on img "submit" at bounding box center [1204, 166] width 20 height 20
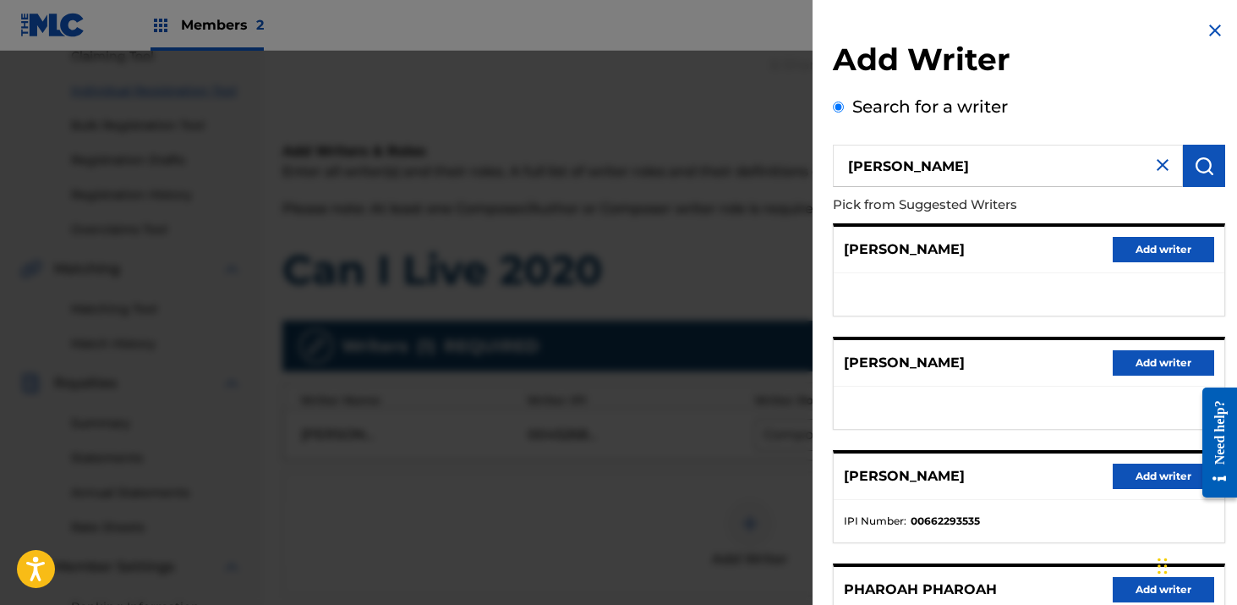
click at [1126, 244] on button "Add writer" at bounding box center [1163, 249] width 101 height 25
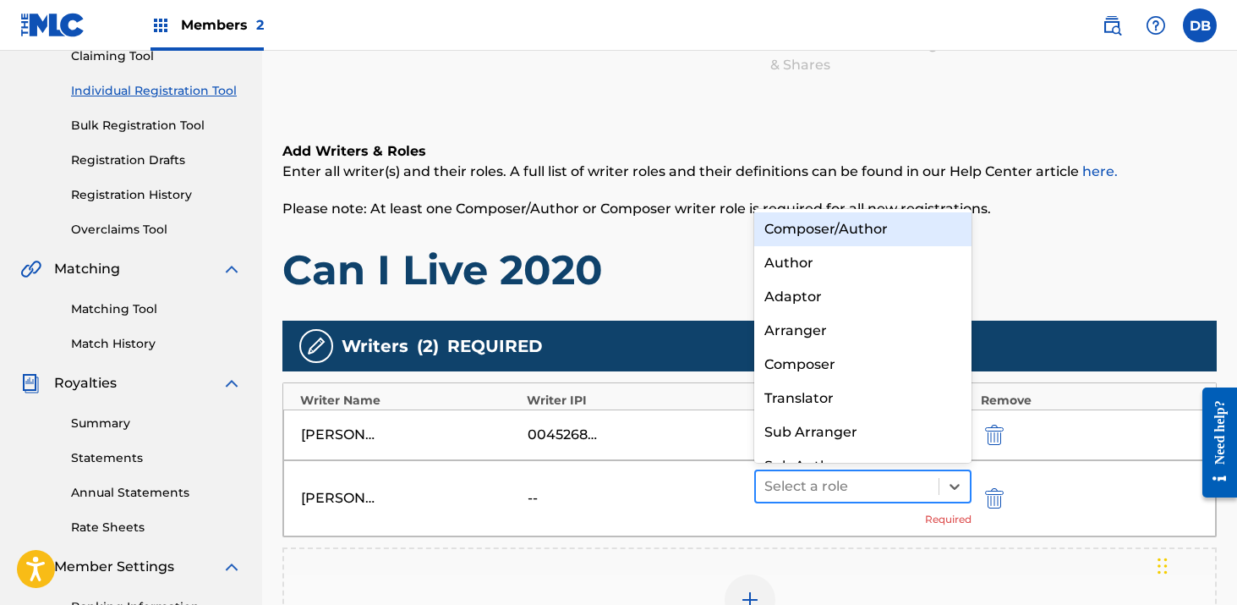
click at [921, 483] on div at bounding box center [847, 486] width 167 height 24
click at [835, 231] on div "Composer/Author" at bounding box center [863, 229] width 218 height 34
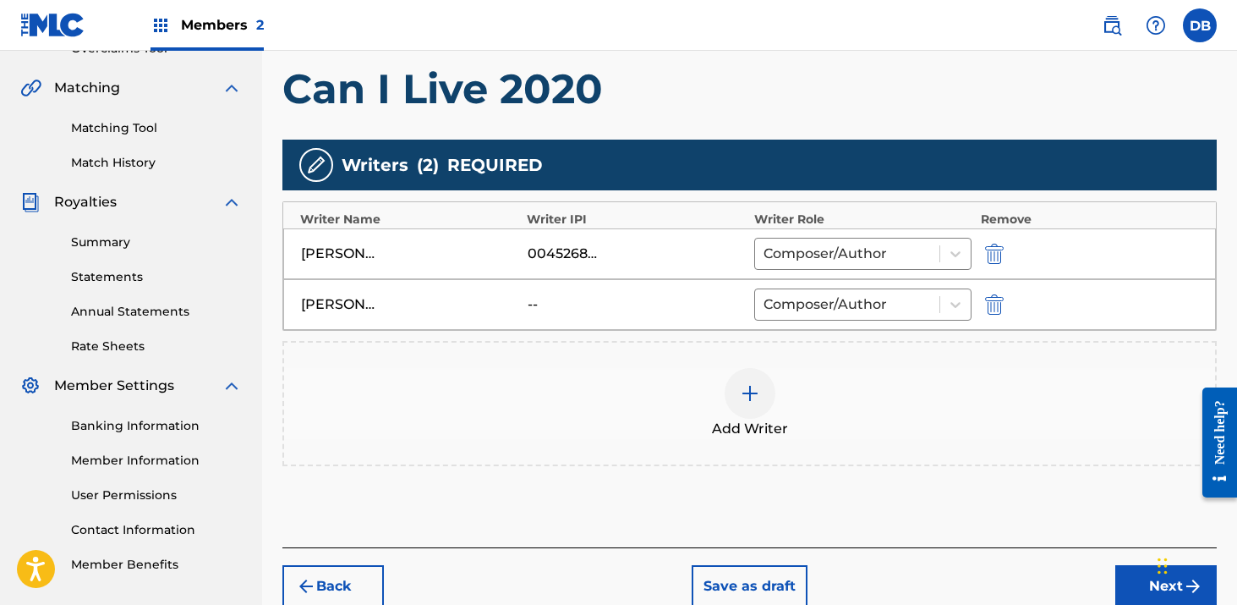
scroll to position [457, 0]
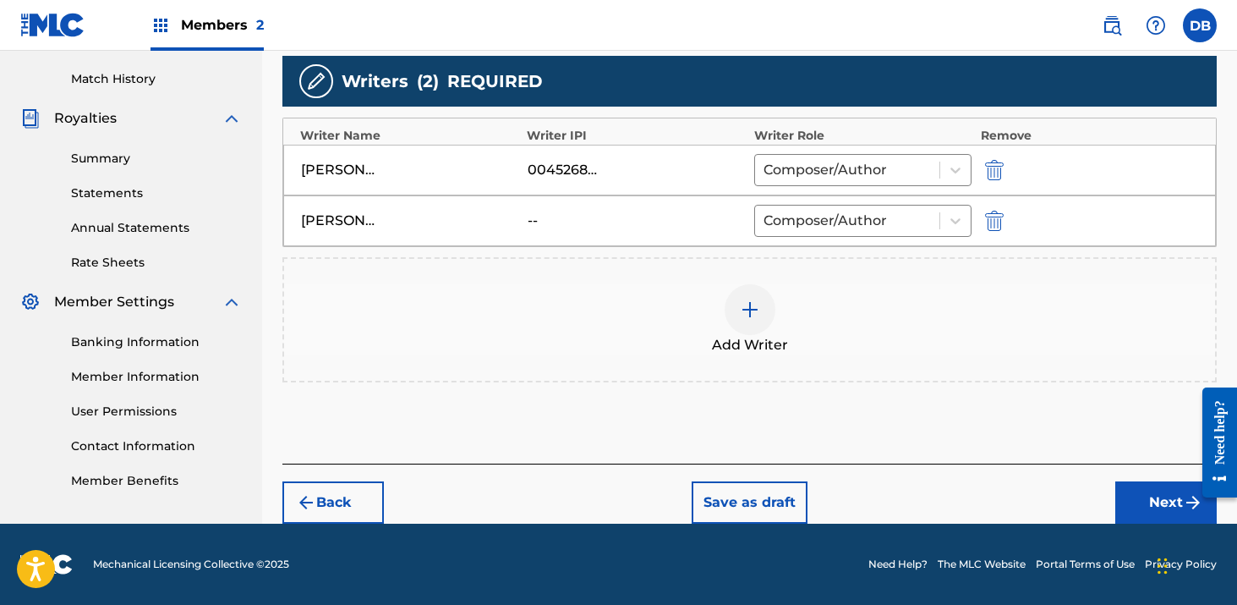
click at [1149, 502] on button "Next" at bounding box center [1165, 502] width 101 height 42
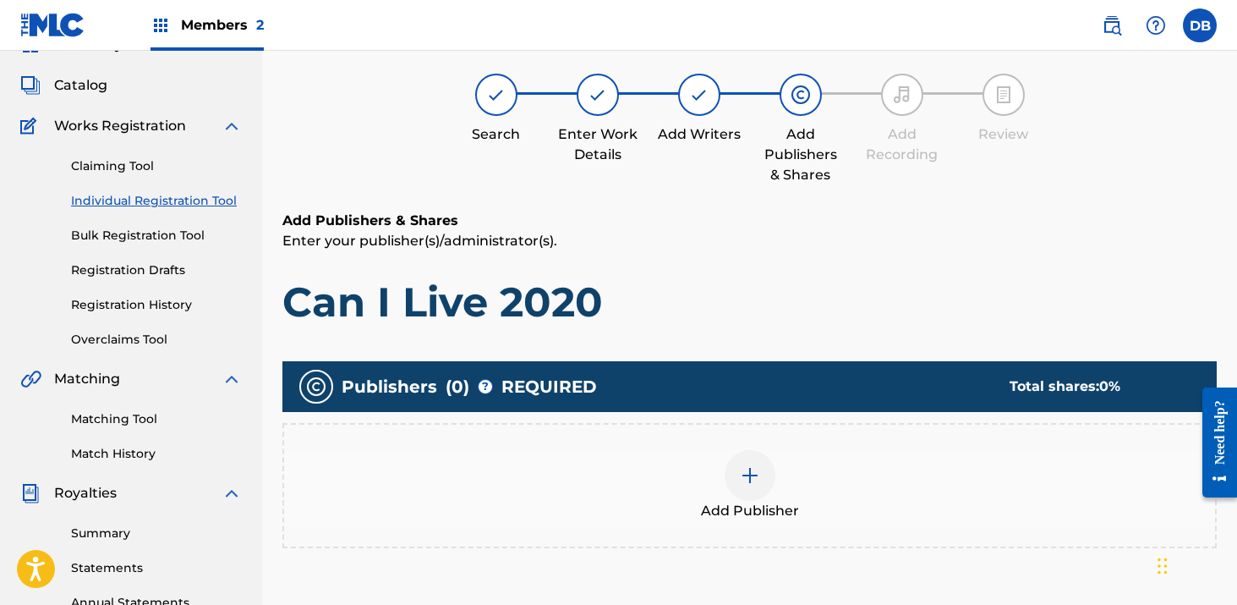
scroll to position [76, 0]
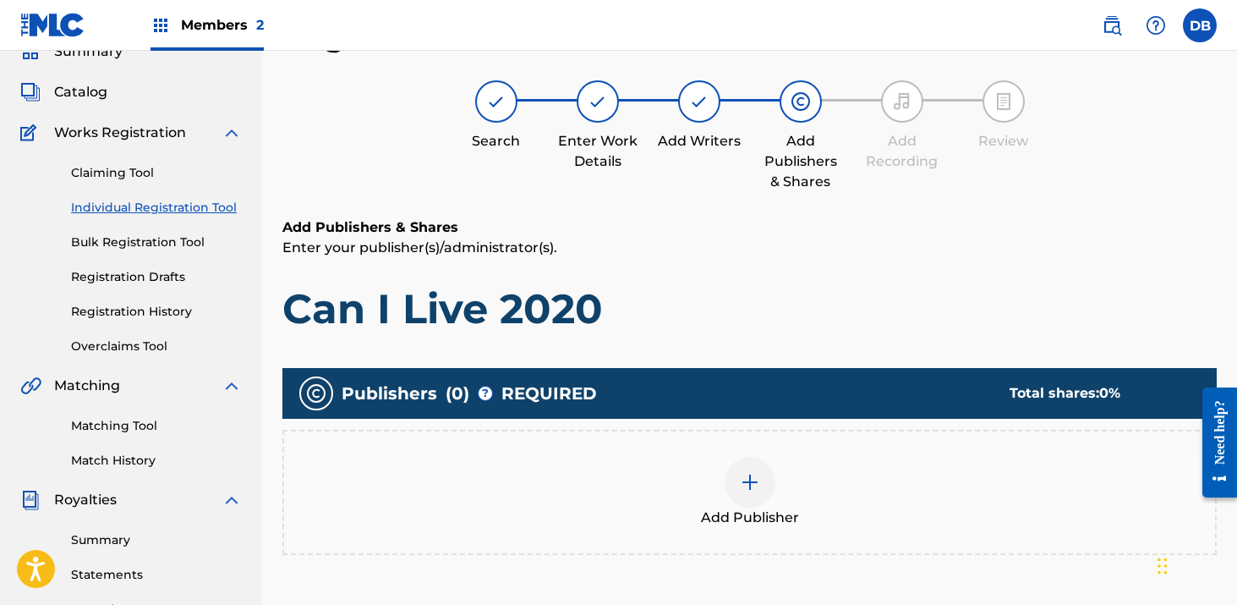
click at [743, 485] on img at bounding box center [750, 482] width 20 height 20
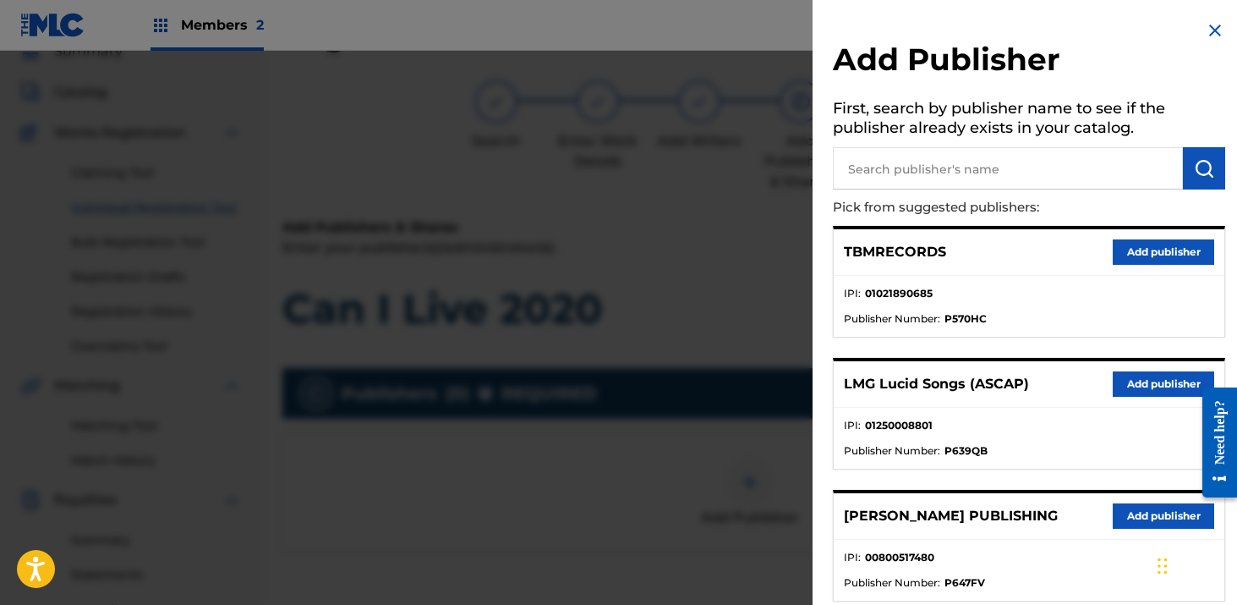
click at [1135, 384] on button "Add publisher" at bounding box center [1163, 383] width 101 height 25
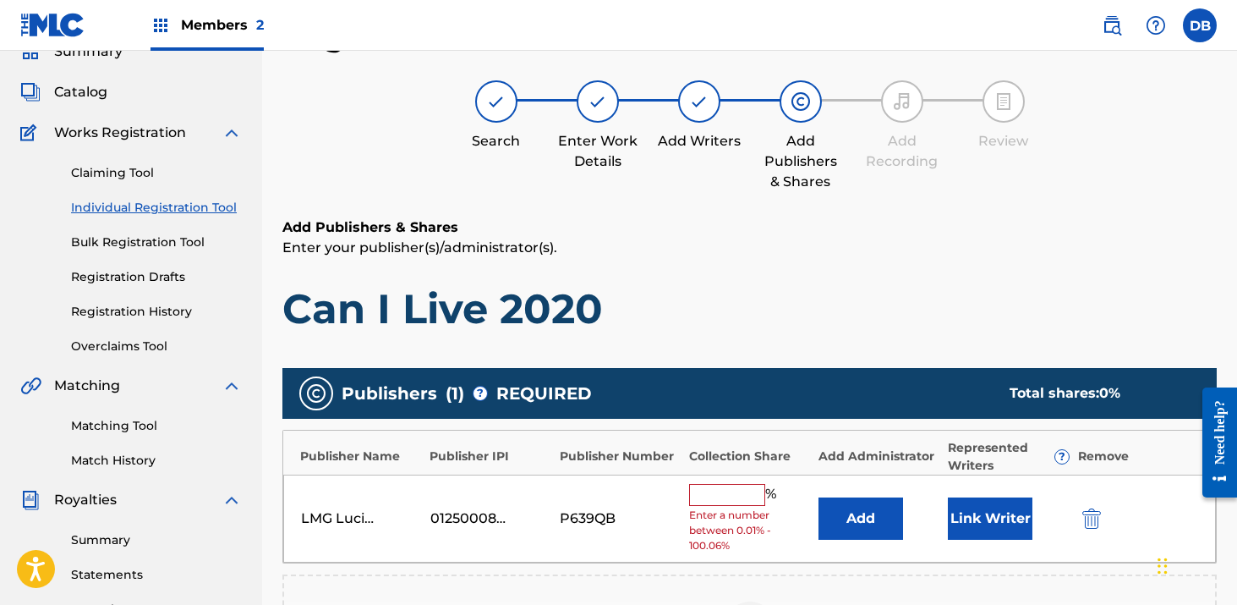
click at [733, 488] on input "text" at bounding box center [727, 495] width 76 height 22
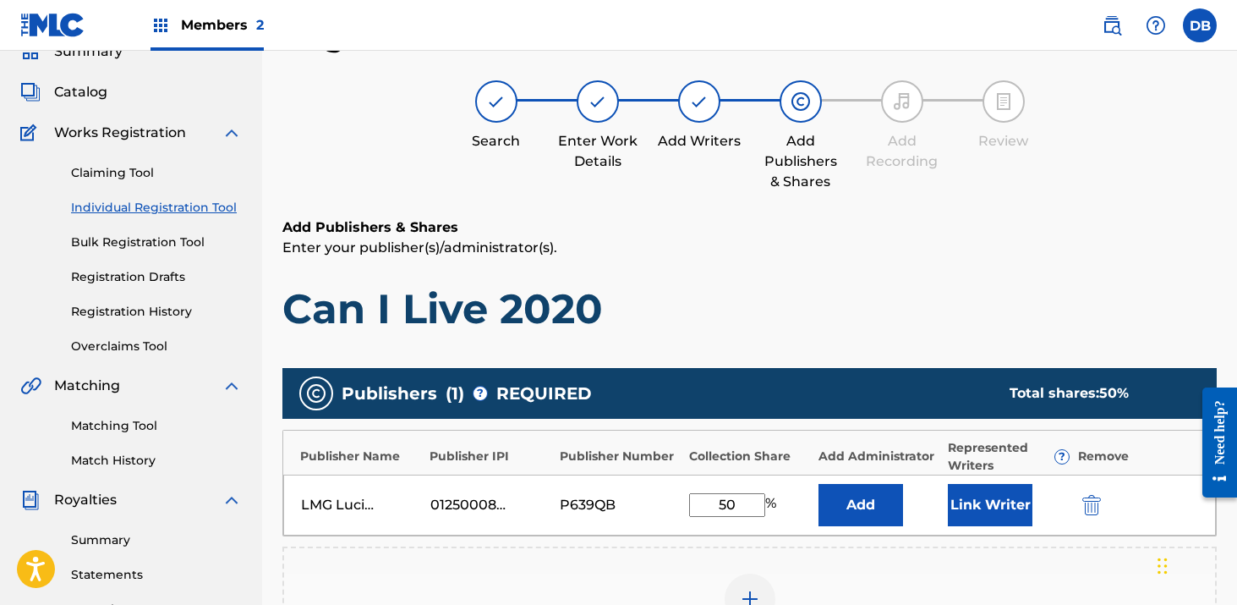
type input "50"
click at [851, 508] on button "Add" at bounding box center [860, 505] width 85 height 42
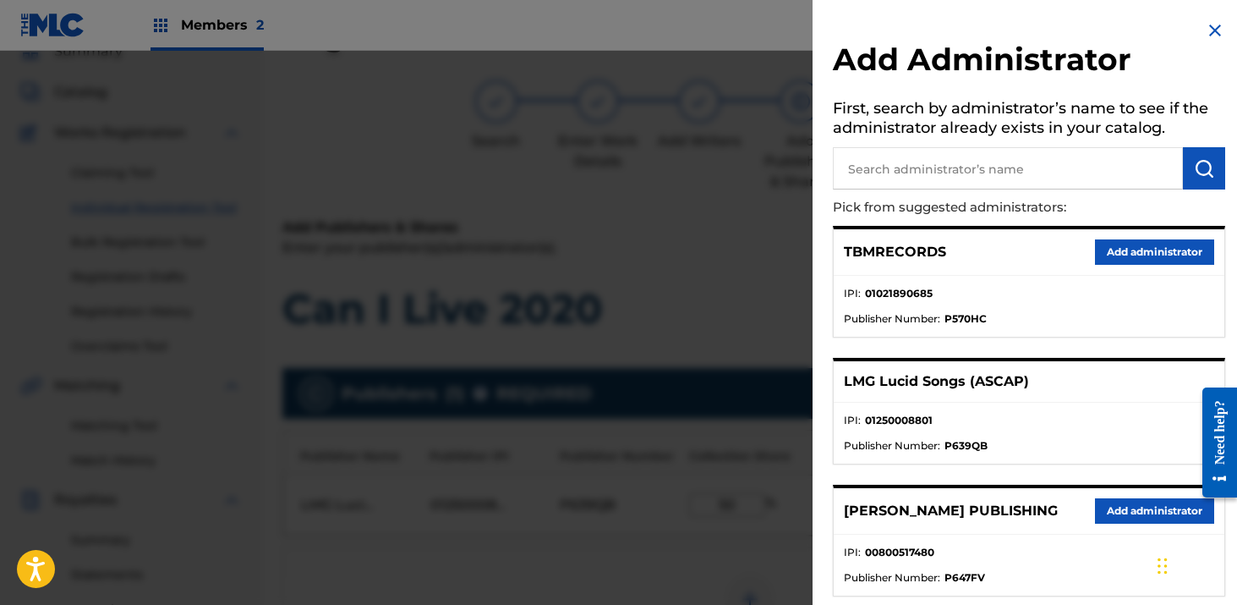
click at [741, 326] on div at bounding box center [618, 353] width 1237 height 605
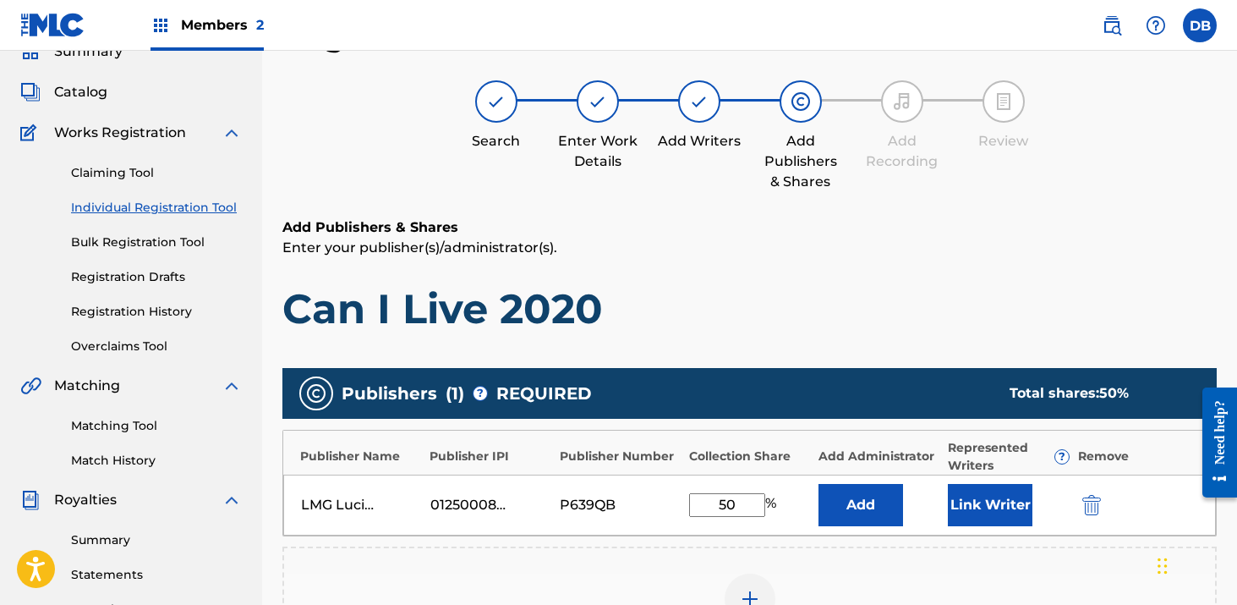
click at [989, 487] on button "Link Writer" at bounding box center [990, 505] width 85 height 42
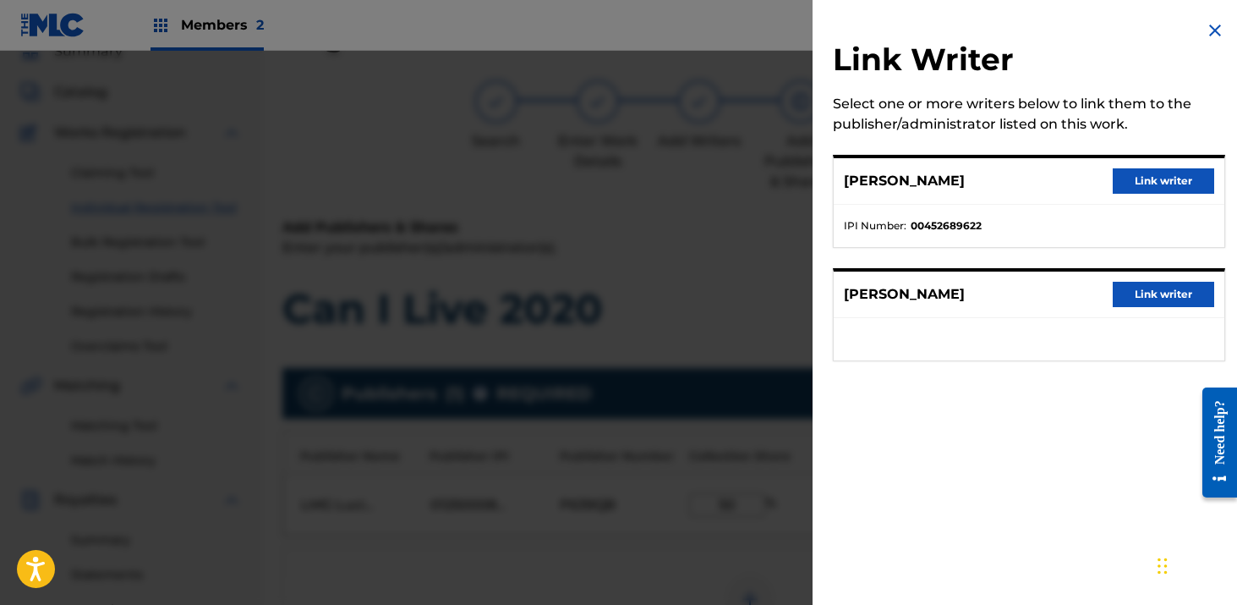
click at [1143, 169] on button "Link writer" at bounding box center [1163, 180] width 101 height 25
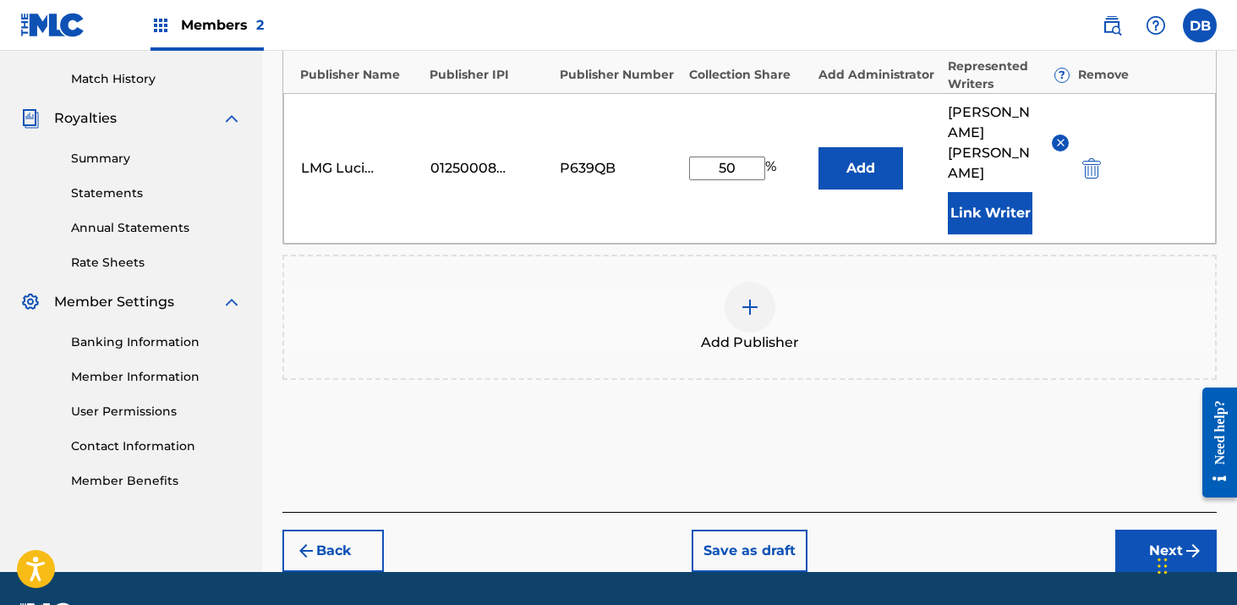
scroll to position [465, 0]
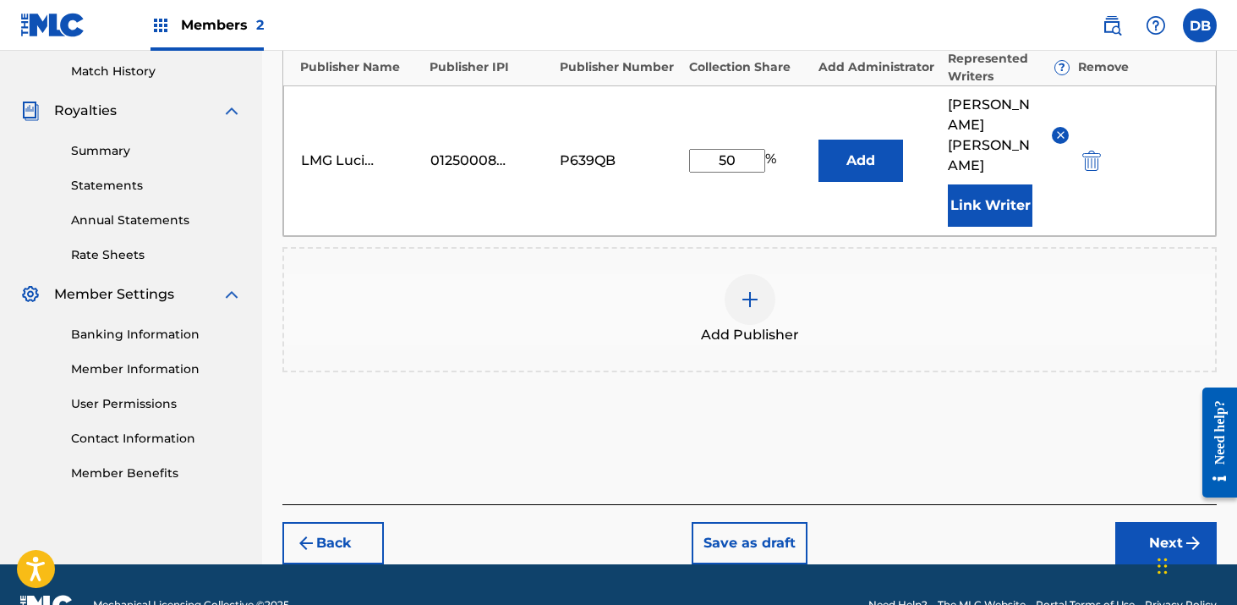
click at [1133, 522] on button "Next" at bounding box center [1165, 543] width 101 height 42
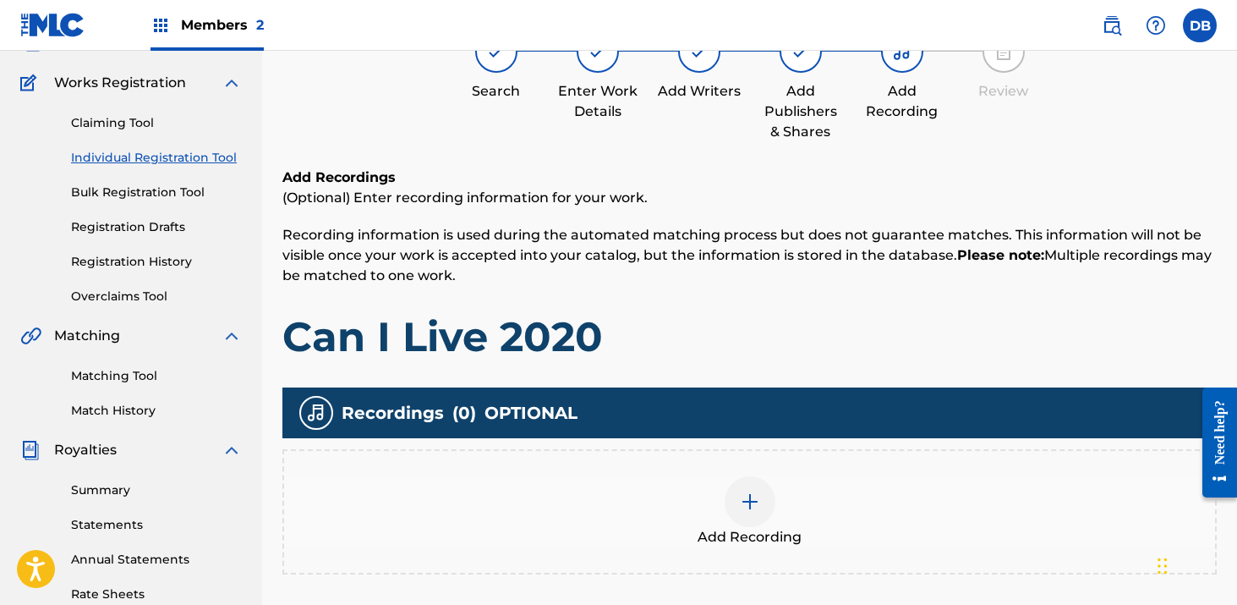
scroll to position [181, 0]
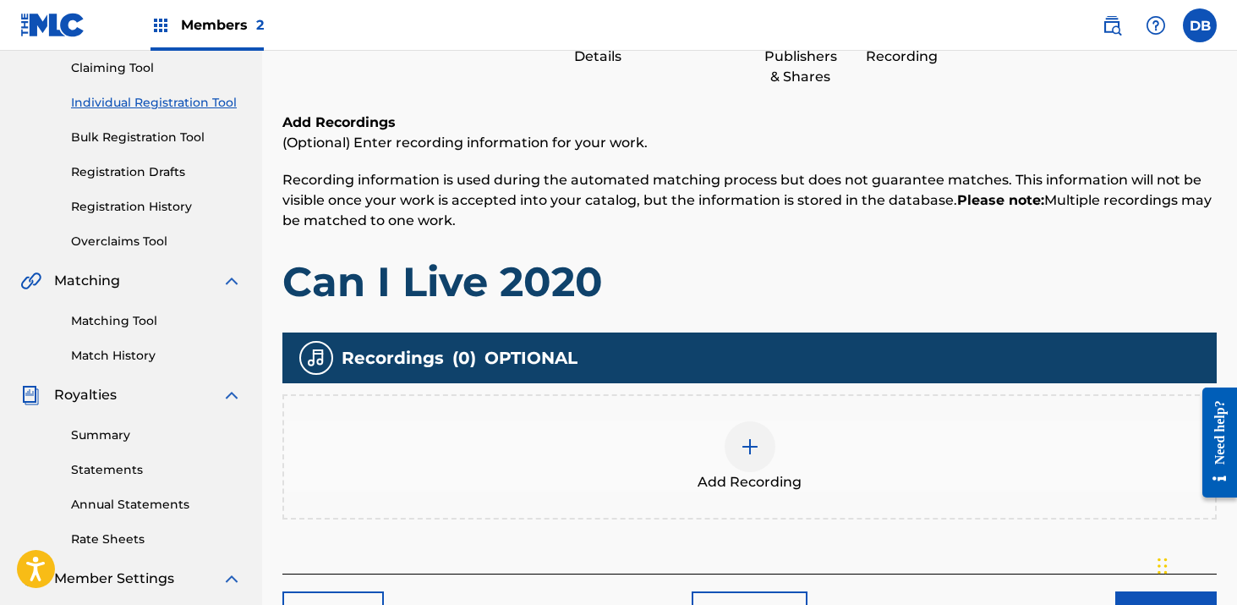
click at [750, 446] on img at bounding box center [750, 446] width 20 height 20
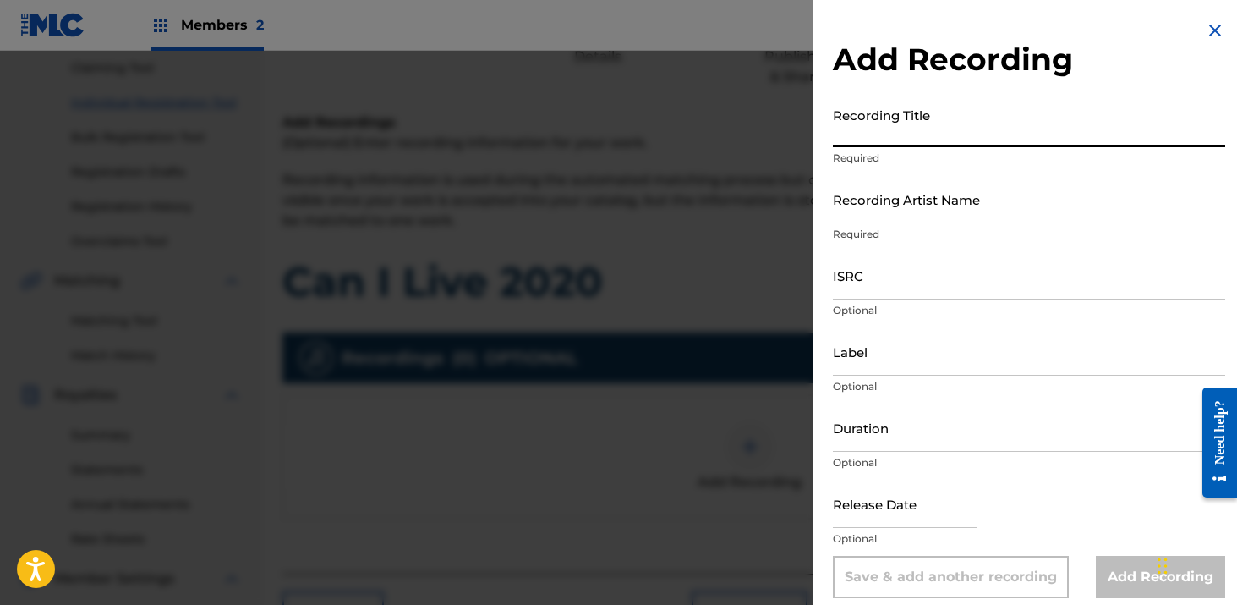
click at [898, 124] on input "Recording Title" at bounding box center [1029, 123] width 392 height 48
type input "Can I Live 2020"
click at [927, 195] on input "Recording Artist Name" at bounding box center [1029, 199] width 392 height 48
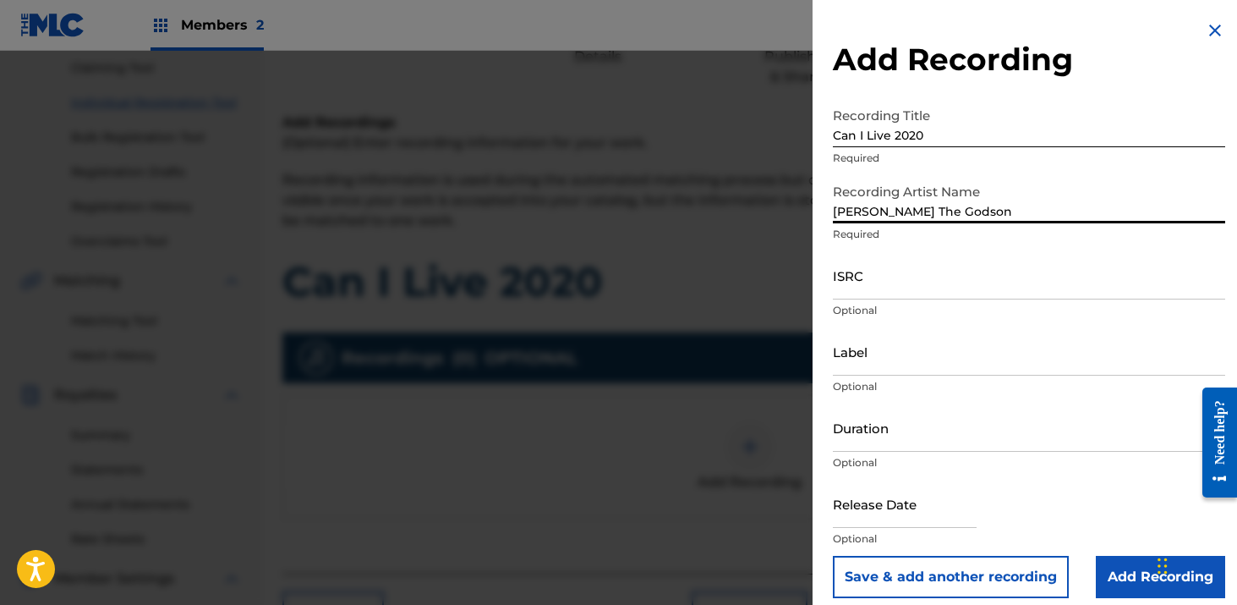
type input "[PERSON_NAME] The Godson"
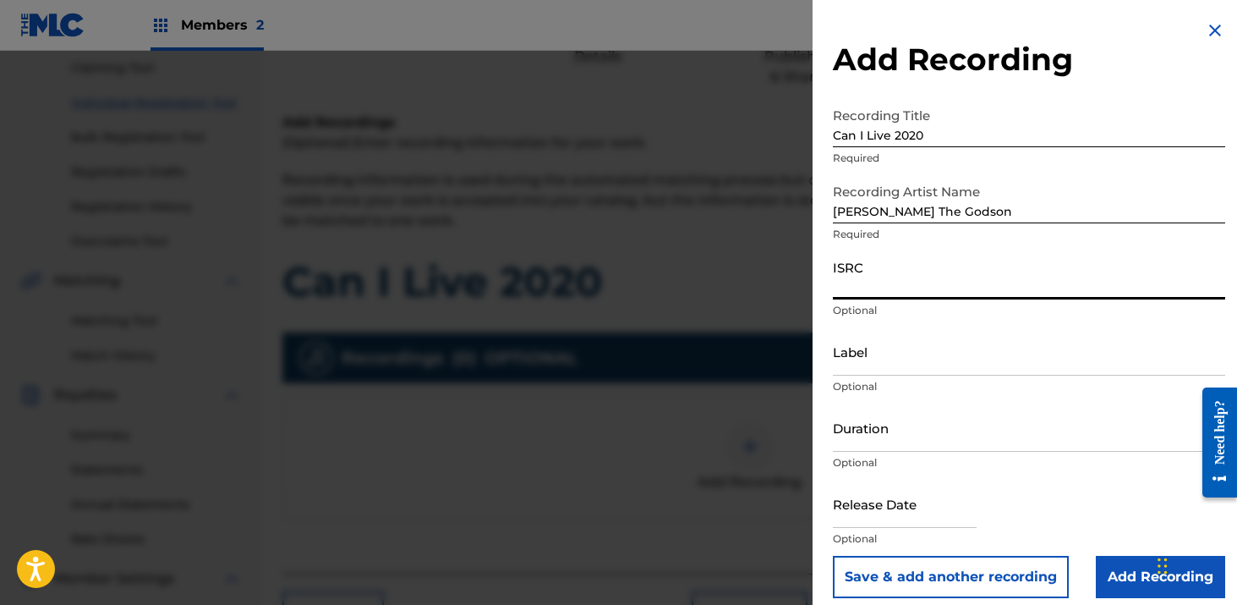
click at [971, 277] on input "ISRC" at bounding box center [1029, 275] width 392 height 48
paste input "QMK322000010"
type input "QMK322000010"
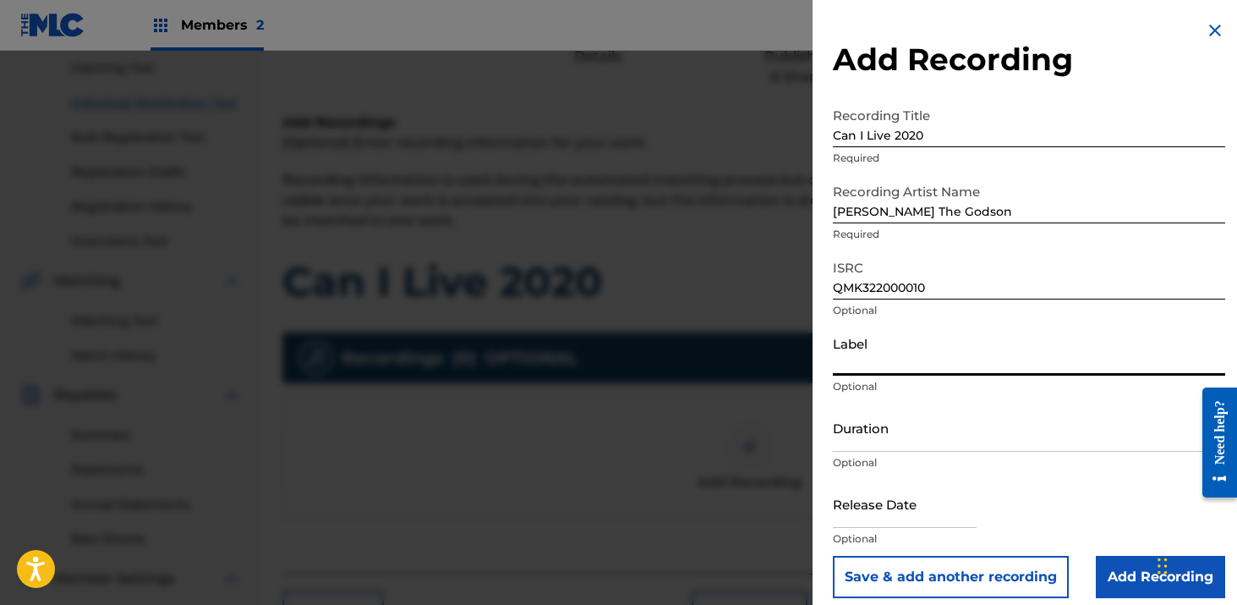
click at [957, 364] on input "Label" at bounding box center [1029, 351] width 392 height 48
click at [904, 435] on input "Duration" at bounding box center [1029, 427] width 392 height 48
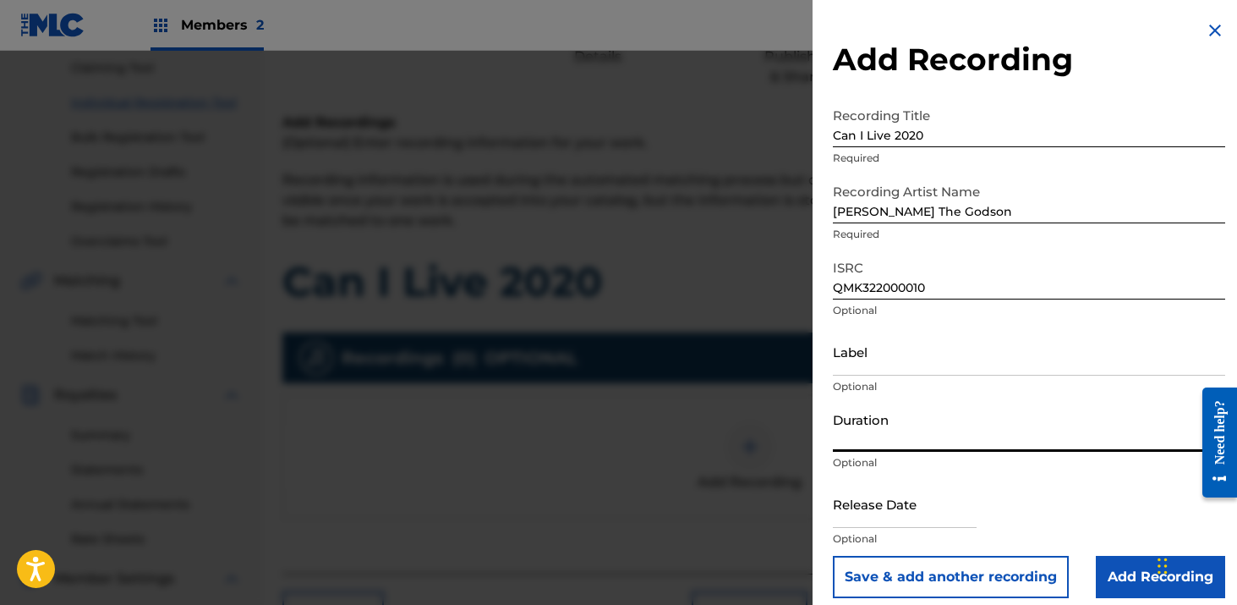
click at [995, 511] on div "Release Date Optional" at bounding box center [1029, 517] width 392 height 76
click at [953, 516] on input "text" at bounding box center [905, 503] width 144 height 48
select select "8"
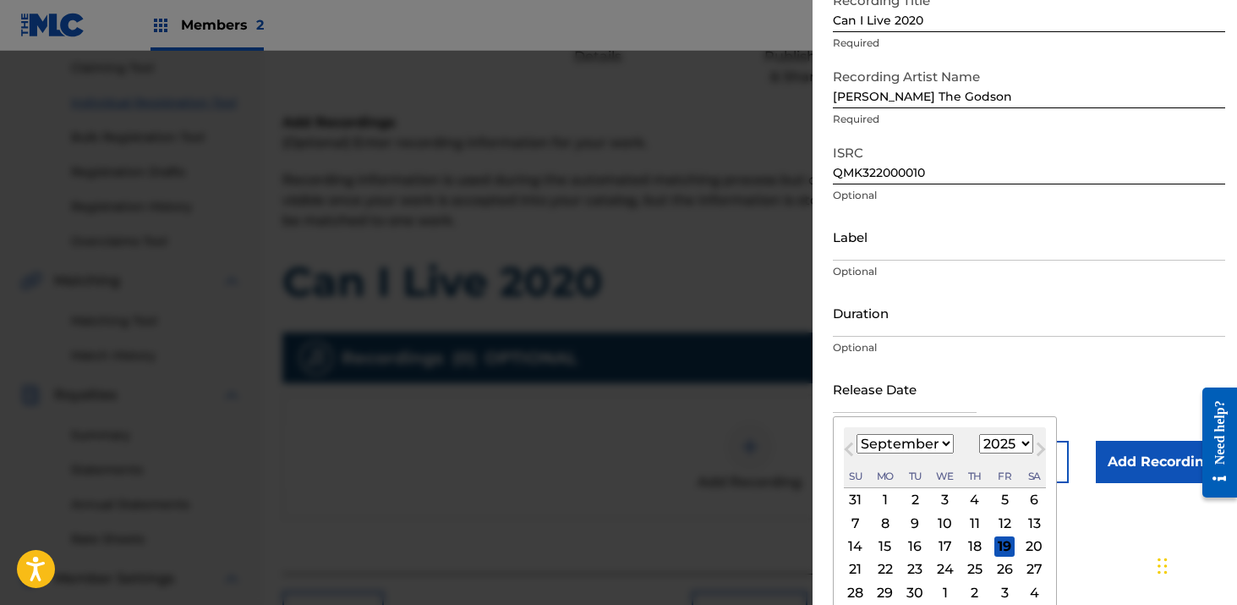
scroll to position [148, 0]
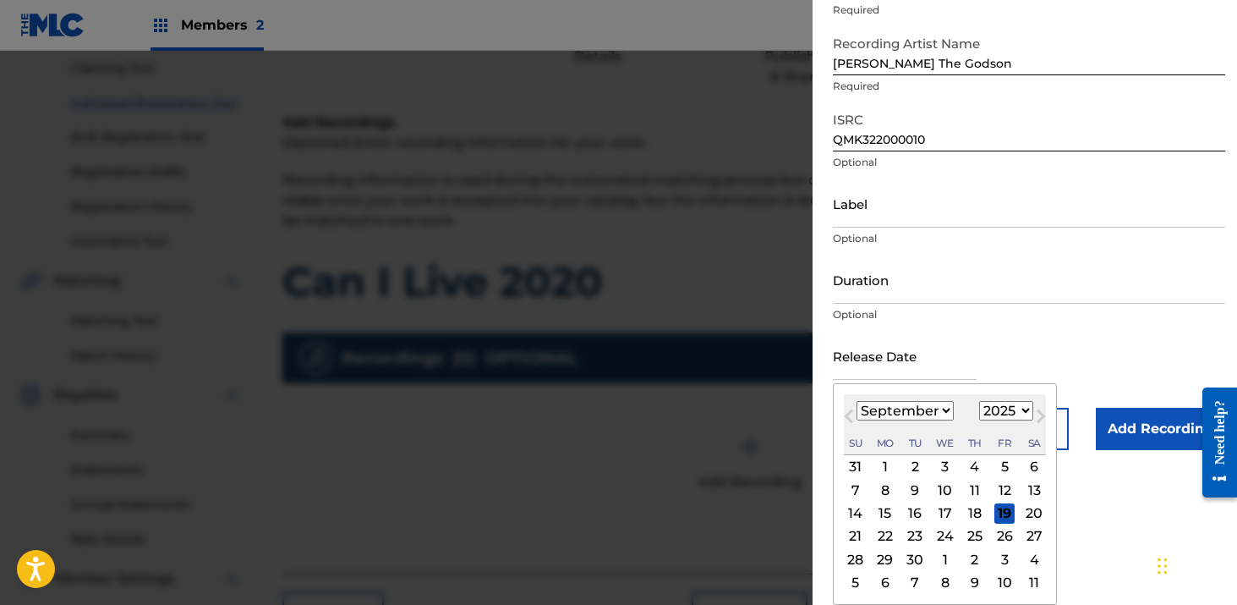
click at [986, 407] on select "1899 1900 1901 1902 1903 1904 1905 1906 1907 1908 1909 1910 1911 1912 1913 1914…" at bounding box center [1006, 410] width 54 height 19
select select "2020"
click at [979, 401] on select "1899 1900 1901 1902 1903 1904 1905 1906 1907 1908 1909 1910 1911 1912 1913 1914…" at bounding box center [1006, 410] width 54 height 19
click at [922, 411] on select "January February March April May June July August September October November De…" at bounding box center [904, 410] width 97 height 19
select select "0"
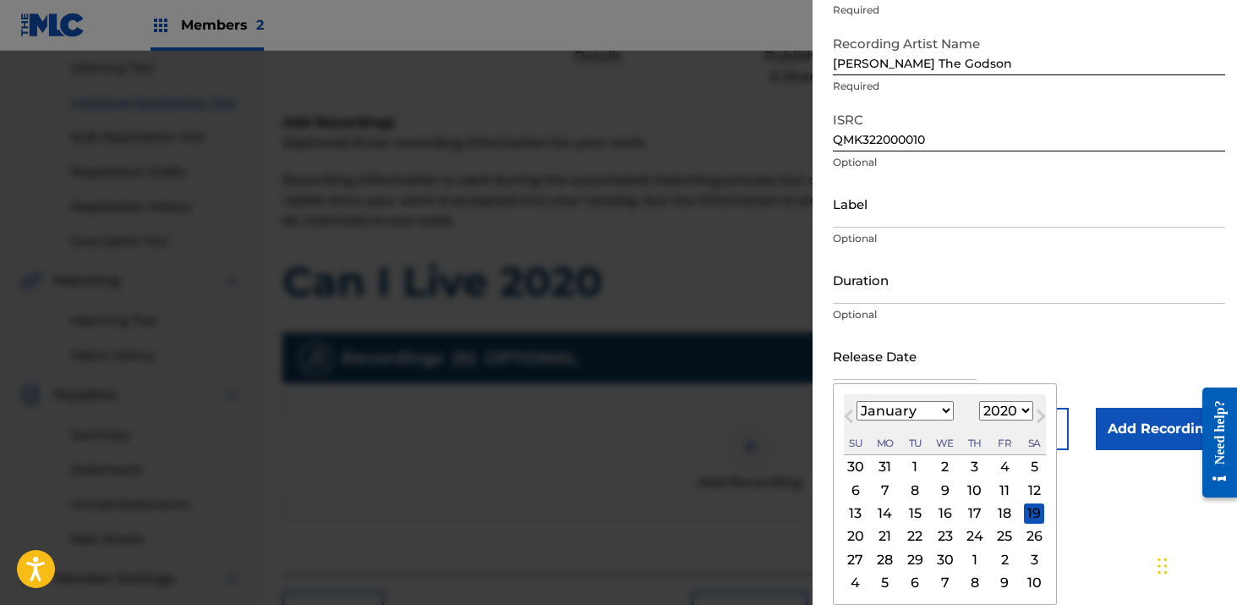
click at [856, 401] on select "January February March April May June July August September October November De…" at bounding box center [904, 410] width 97 height 19
click at [999, 487] on div "10" at bounding box center [1004, 489] width 20 height 20
type input "[DATE]"
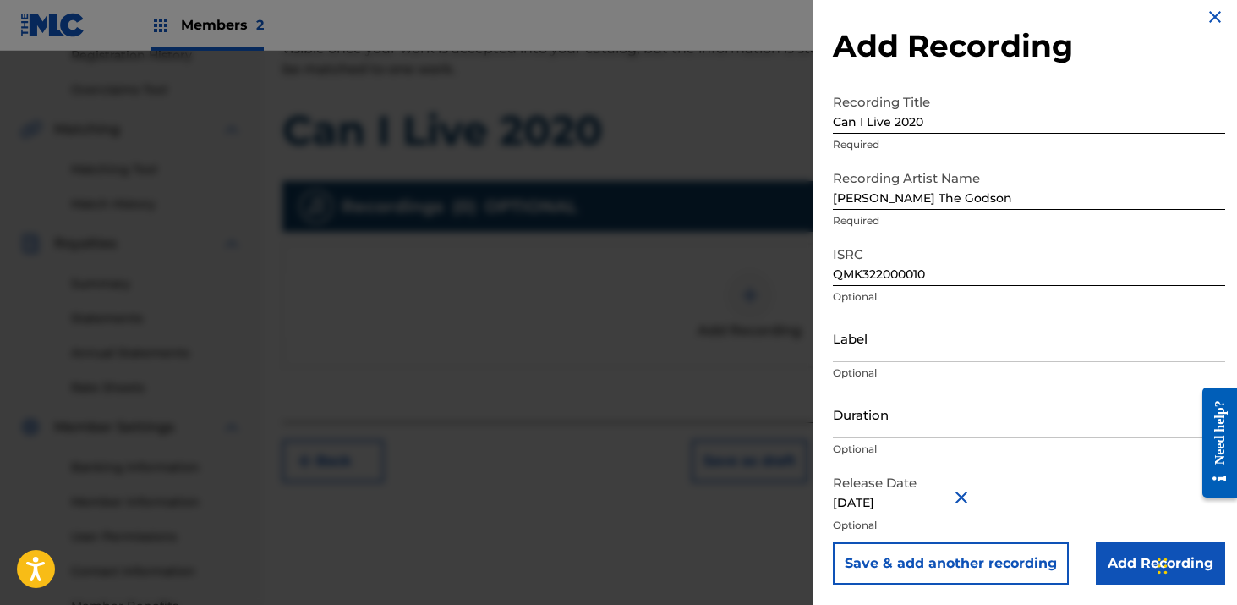
scroll to position [342, 0]
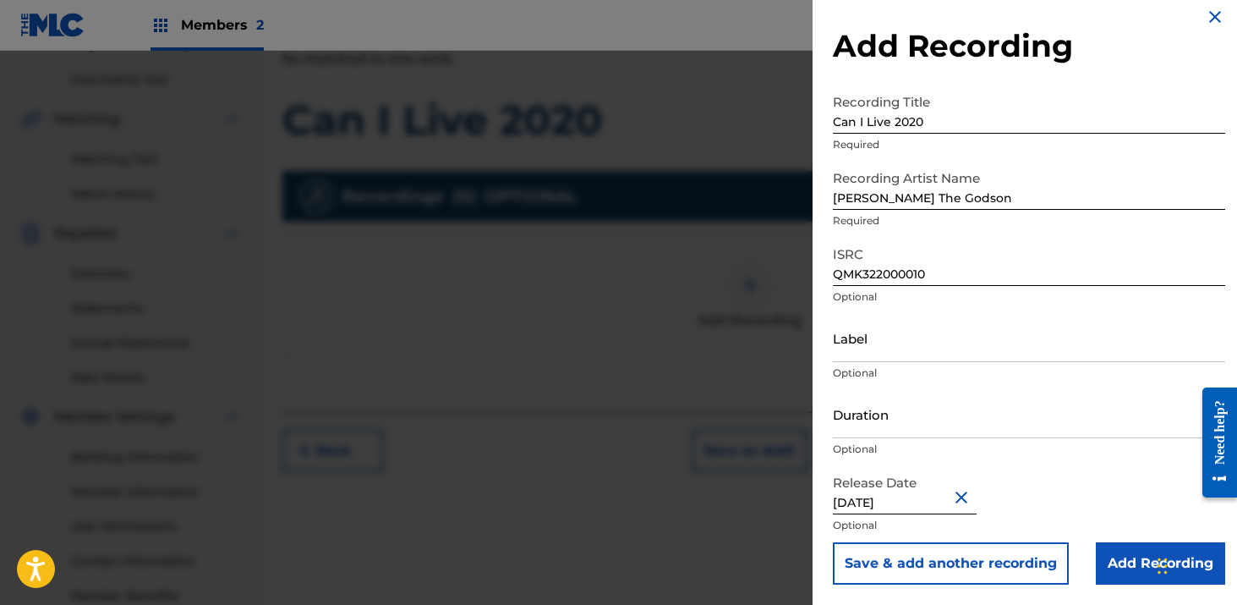
click at [1125, 555] on input "Add Recording" at bounding box center [1160, 563] width 129 height 42
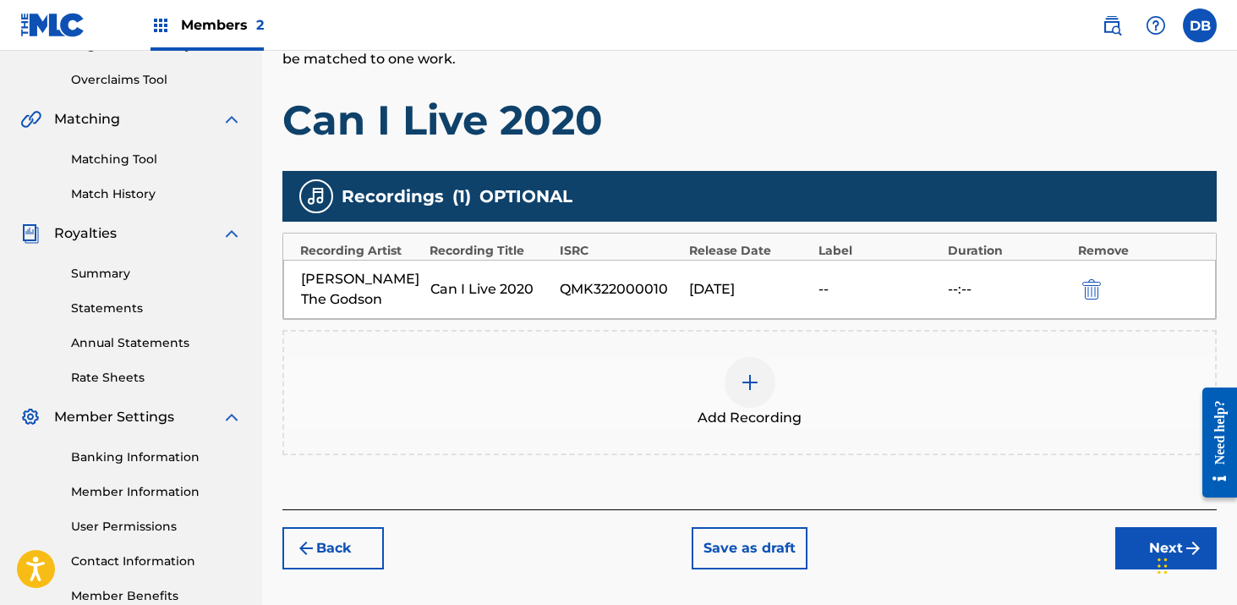
click at [1143, 527] on button "Next" at bounding box center [1165, 548] width 101 height 42
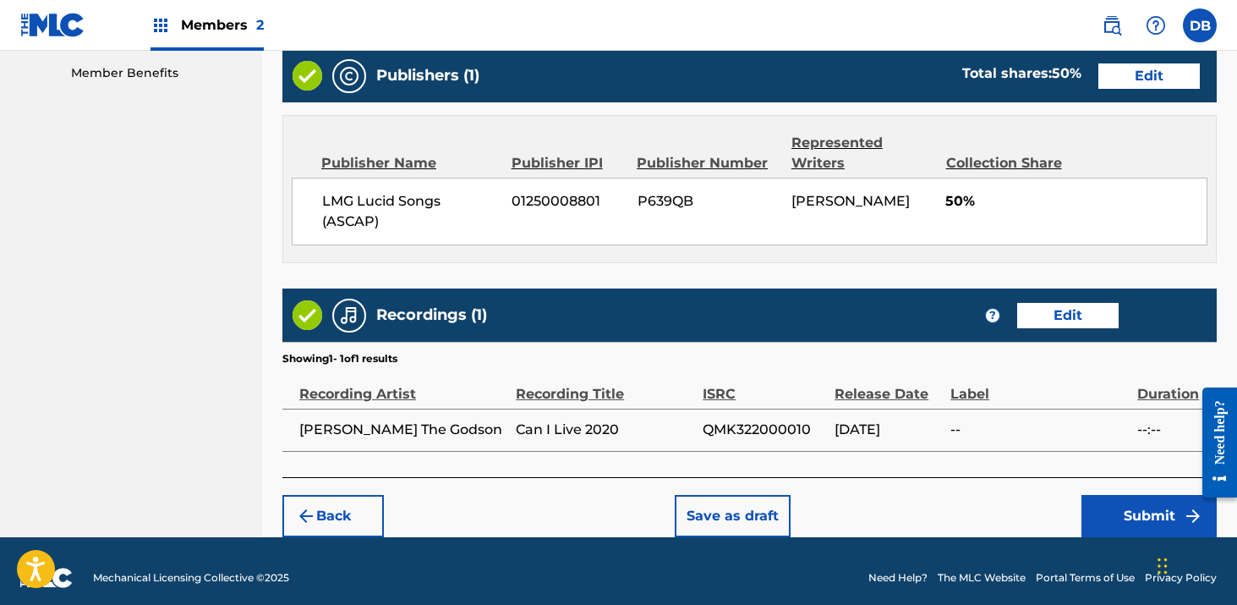
scroll to position [876, 0]
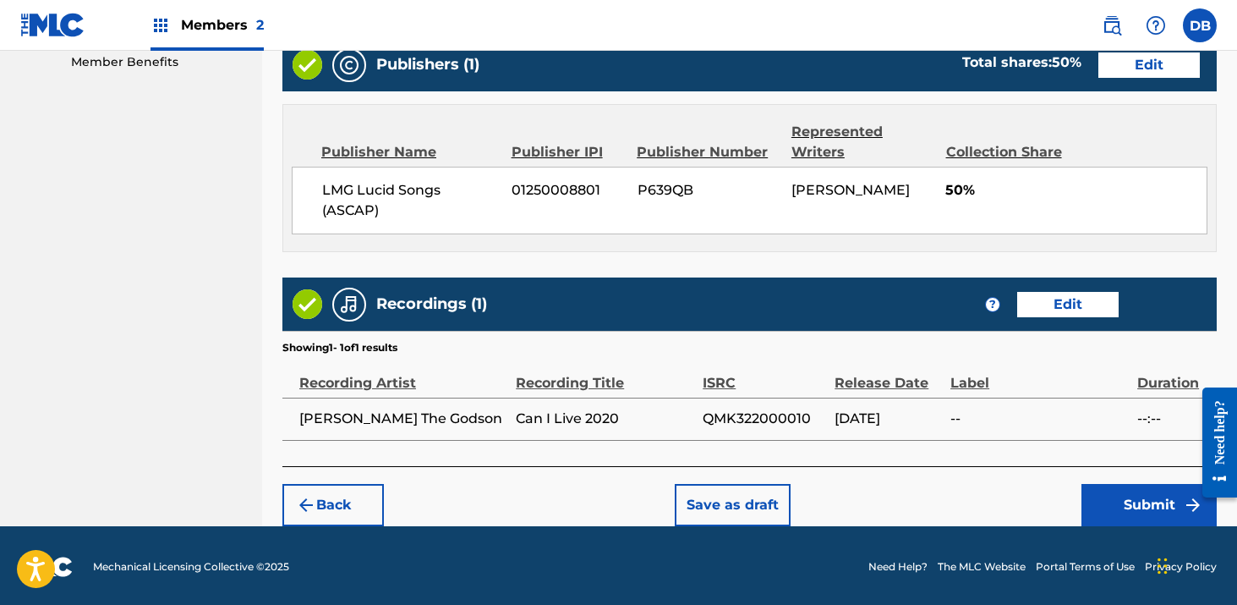
click at [1113, 514] on button "Submit" at bounding box center [1148, 505] width 135 height 42
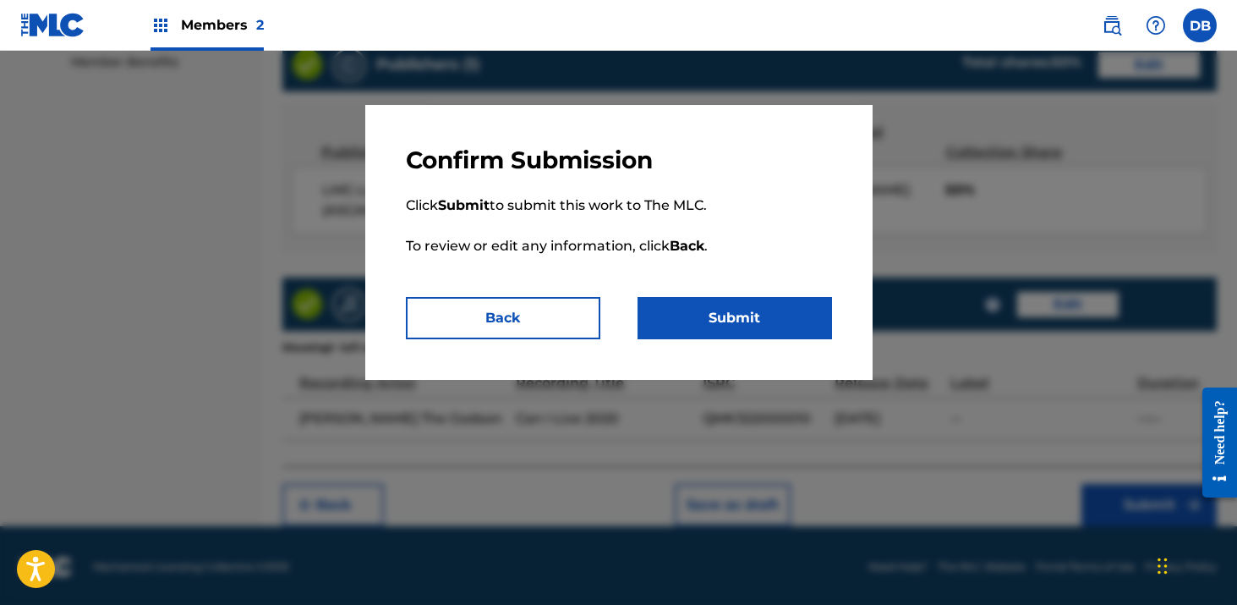
click at [788, 329] on button "Submit" at bounding box center [734, 318] width 194 height 42
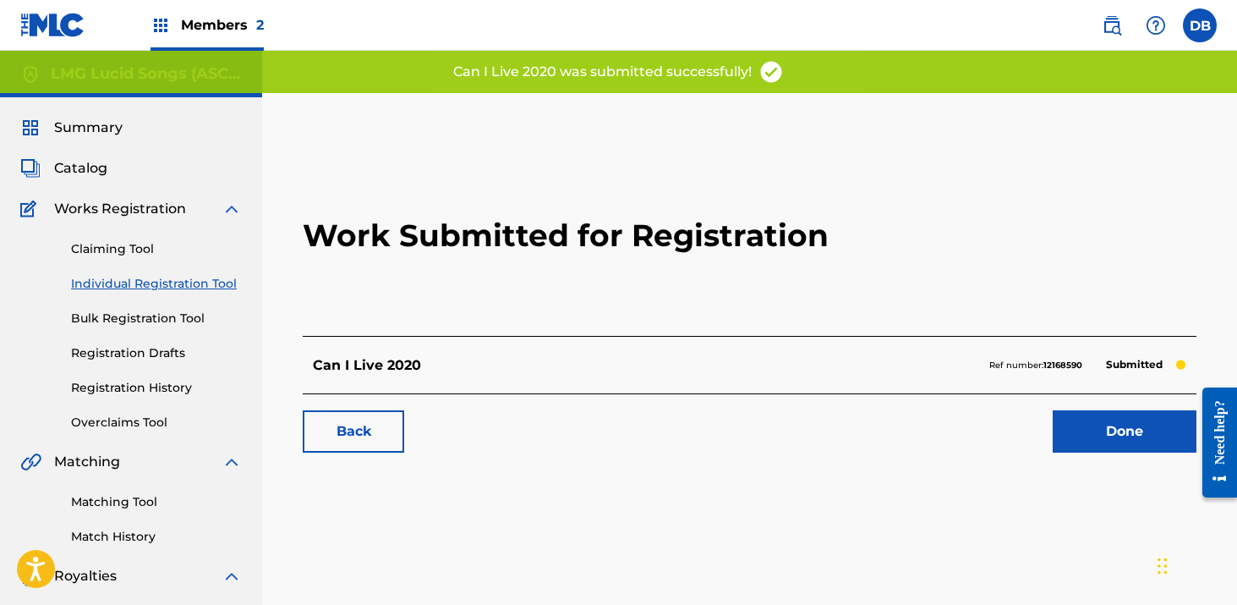
click at [1097, 434] on link "Done" at bounding box center [1125, 431] width 144 height 42
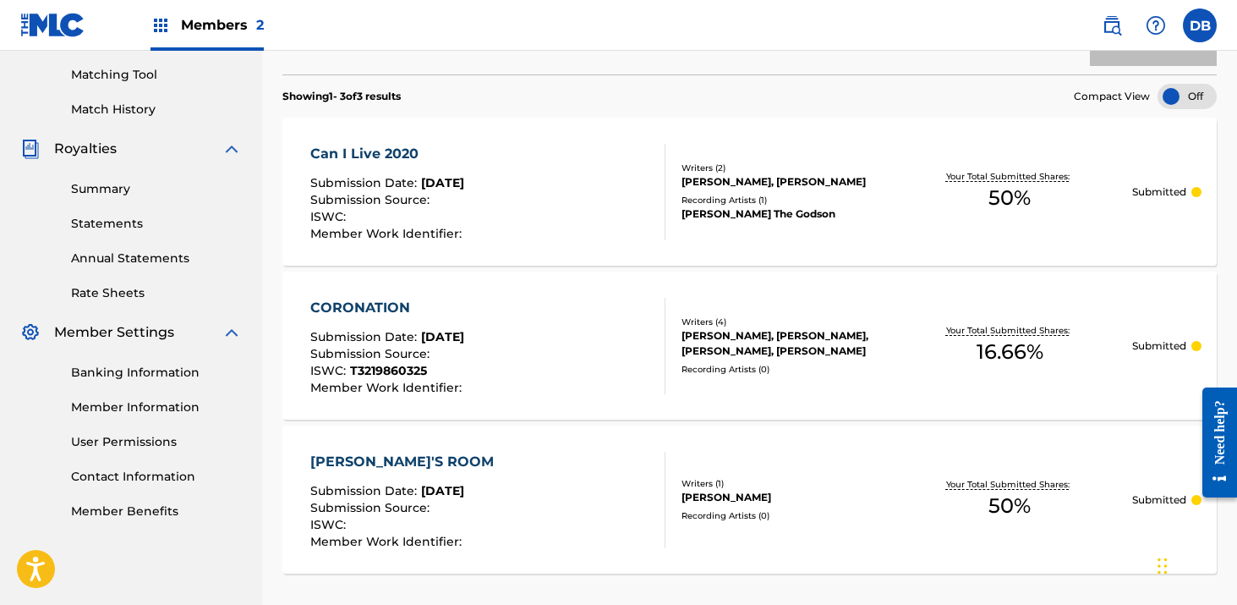
scroll to position [134, 0]
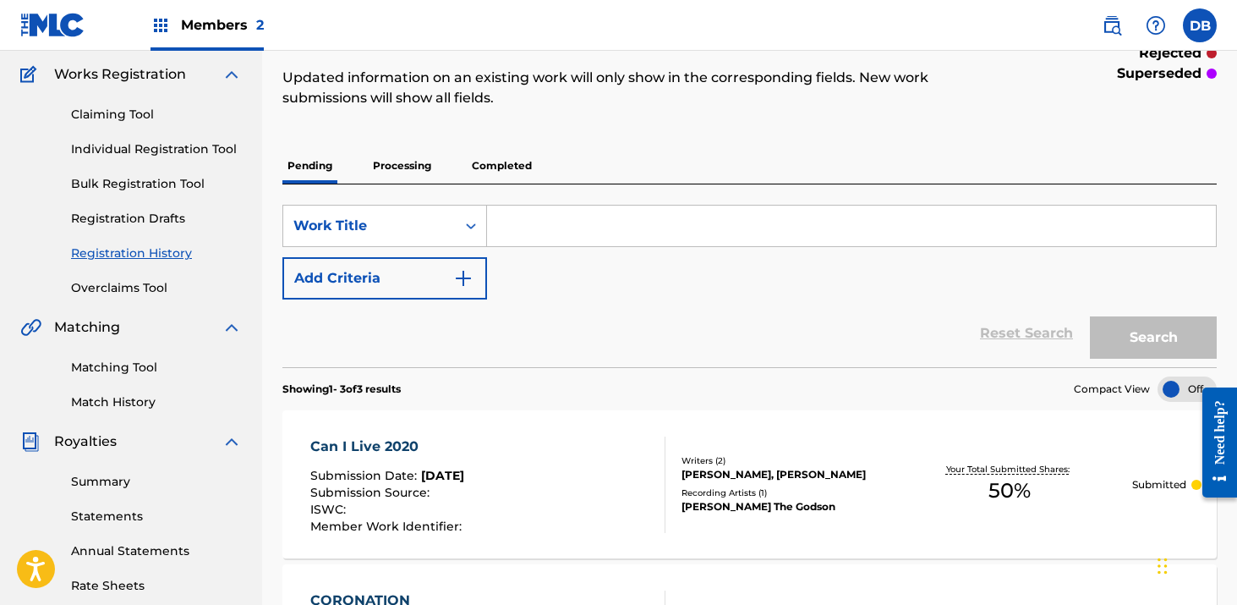
click at [518, 217] on input "Search Form" at bounding box center [851, 225] width 729 height 41
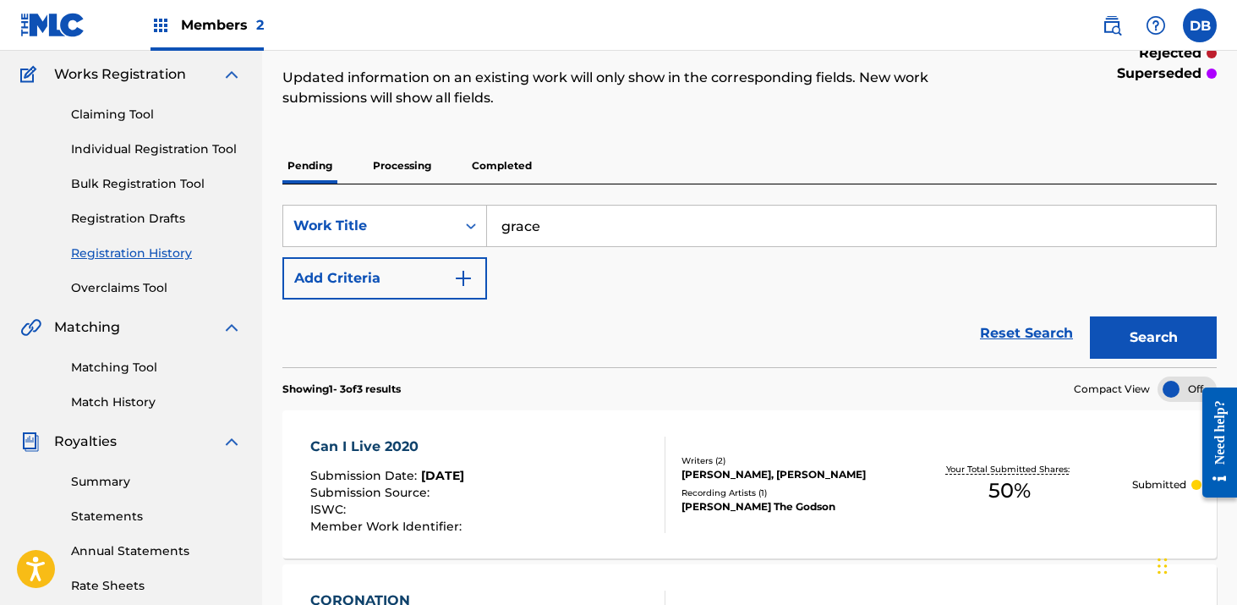
type input "grace"
click at [529, 263] on div "SearchWithCriteria57af824b-9177-4893-bfbb-568a9b0815e3 Work Title grace Add Cri…" at bounding box center [749, 252] width 934 height 95
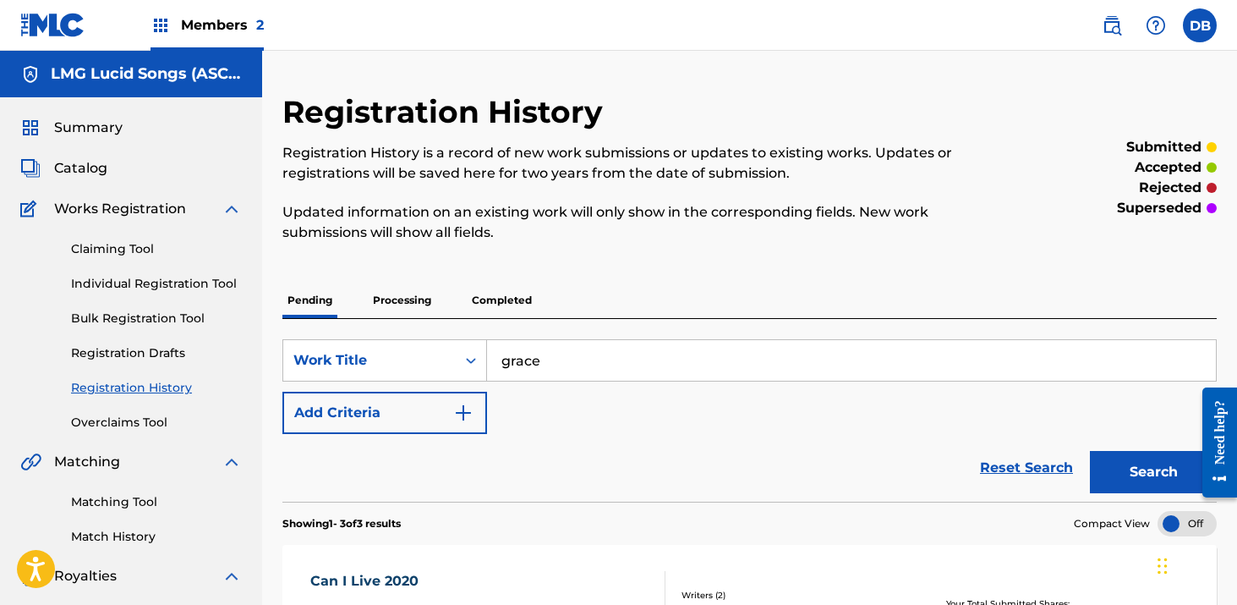
click at [1115, 33] on img at bounding box center [1112, 25] width 20 height 20
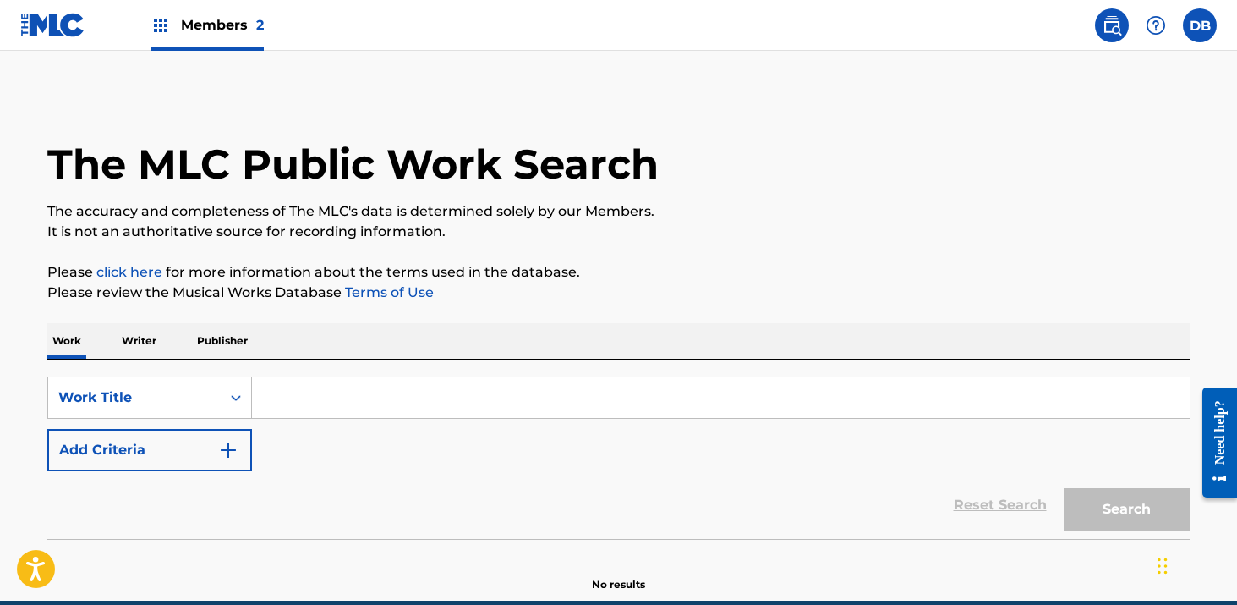
click at [530, 391] on input "Search Form" at bounding box center [721, 397] width 938 height 41
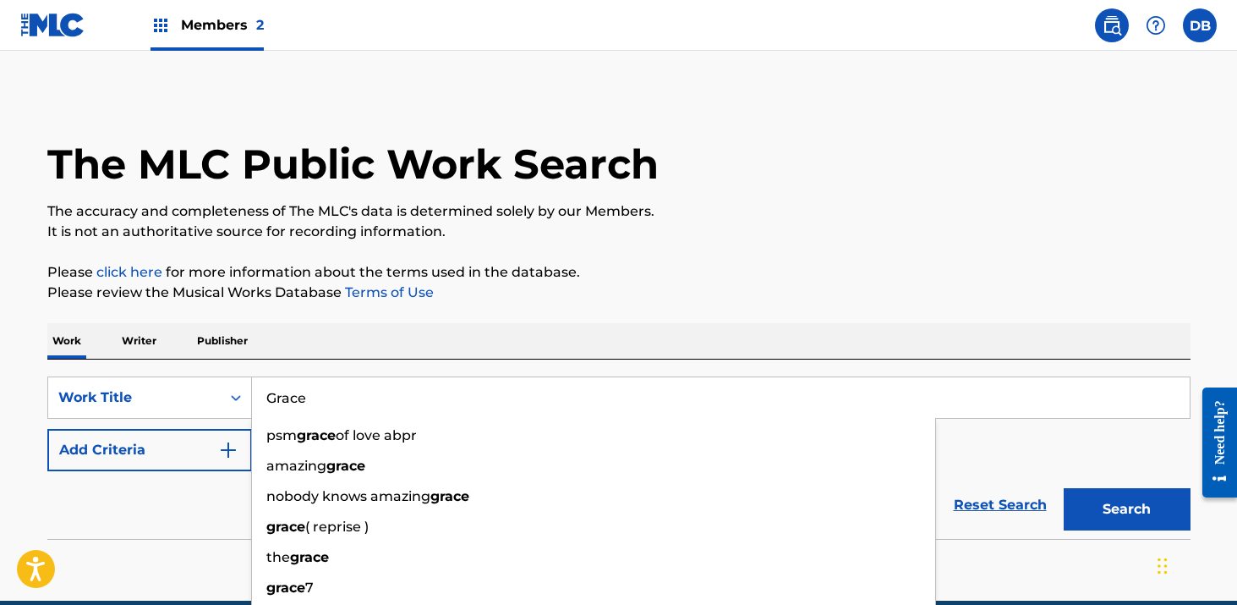
type input "Grace"
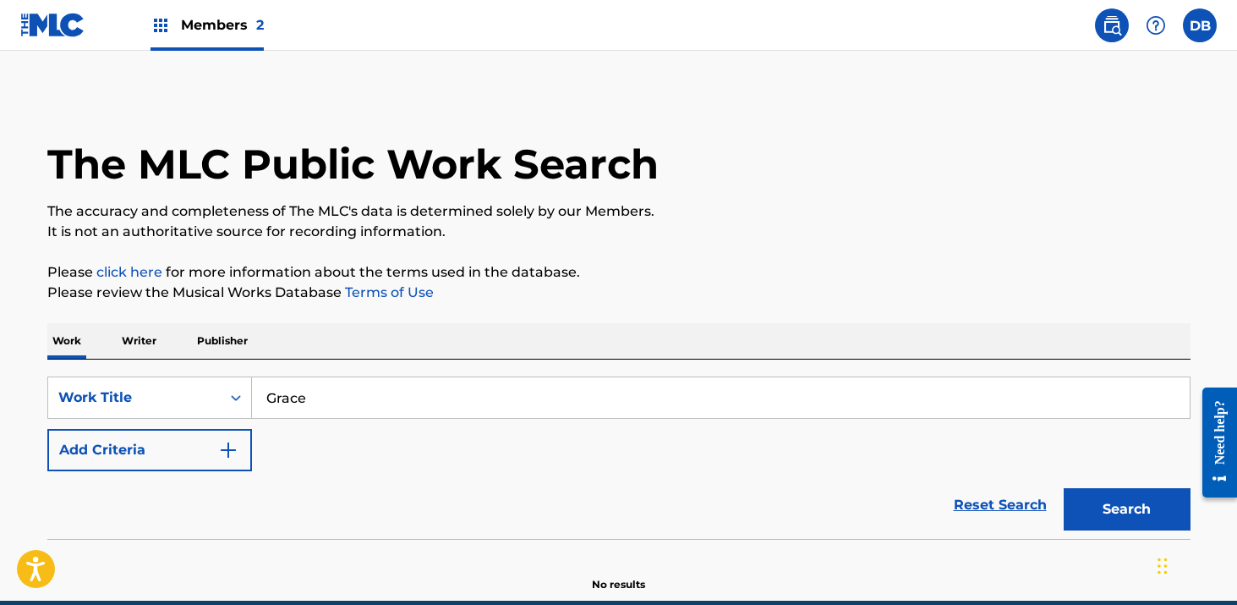
click at [595, 339] on div "Work Writer Publisher" at bounding box center [618, 341] width 1143 height 36
click at [174, 455] on button "Add Criteria" at bounding box center [149, 450] width 205 height 42
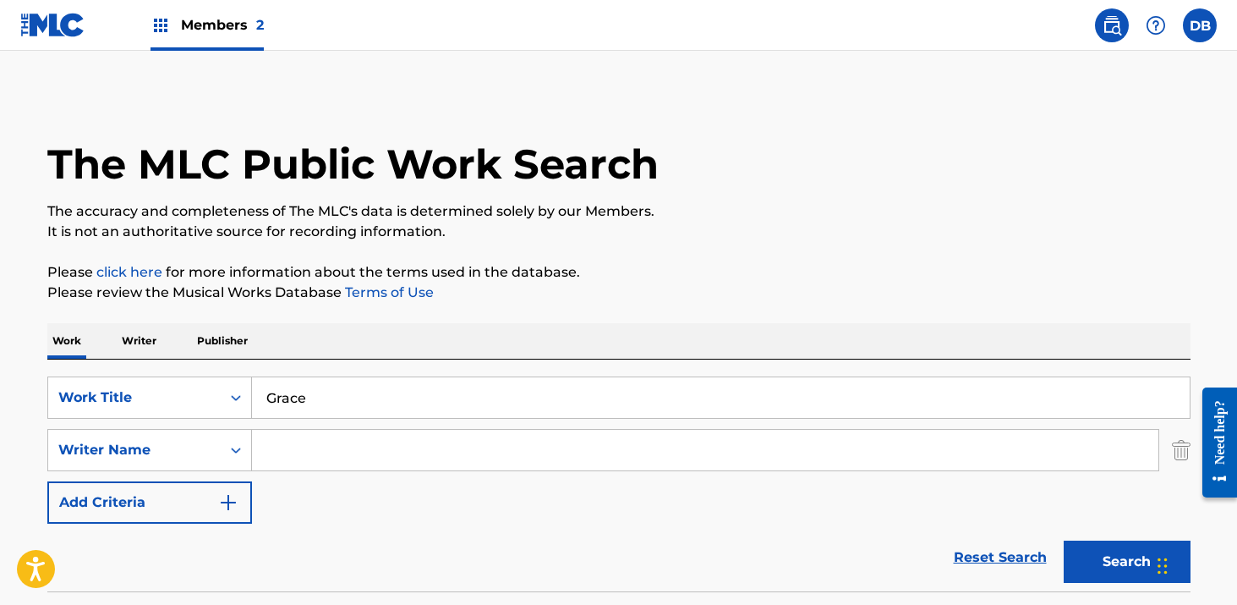
click at [305, 441] on input "Search Form" at bounding box center [705, 450] width 906 height 41
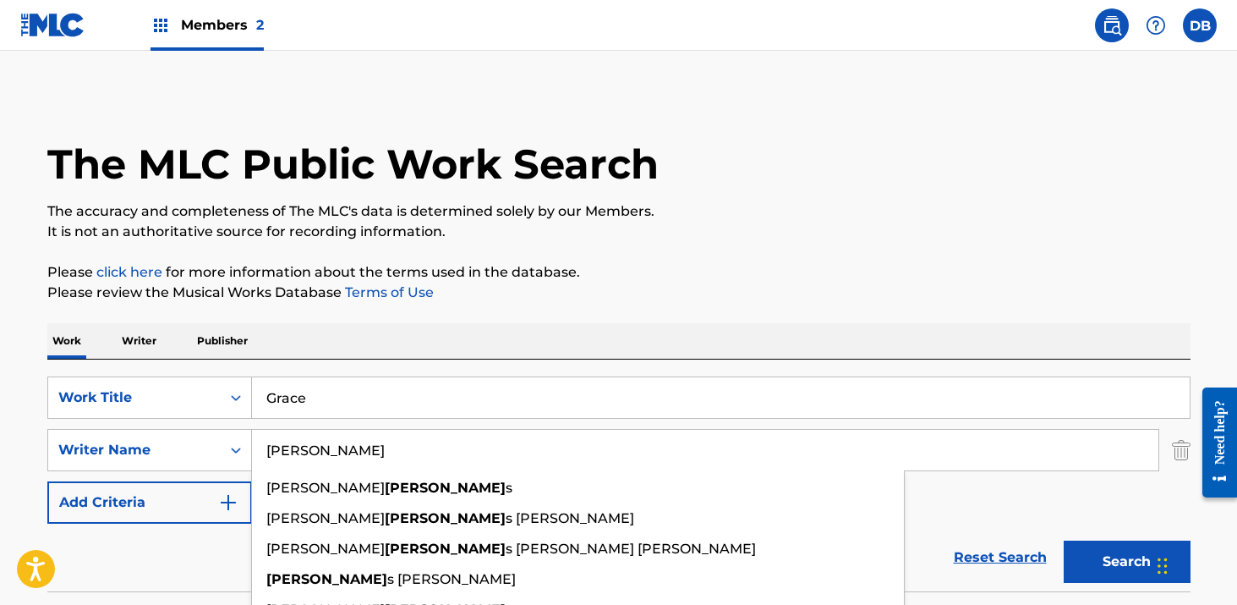
type input "[PERSON_NAME]"
click at [1064, 540] on button "Search" at bounding box center [1127, 561] width 127 height 42
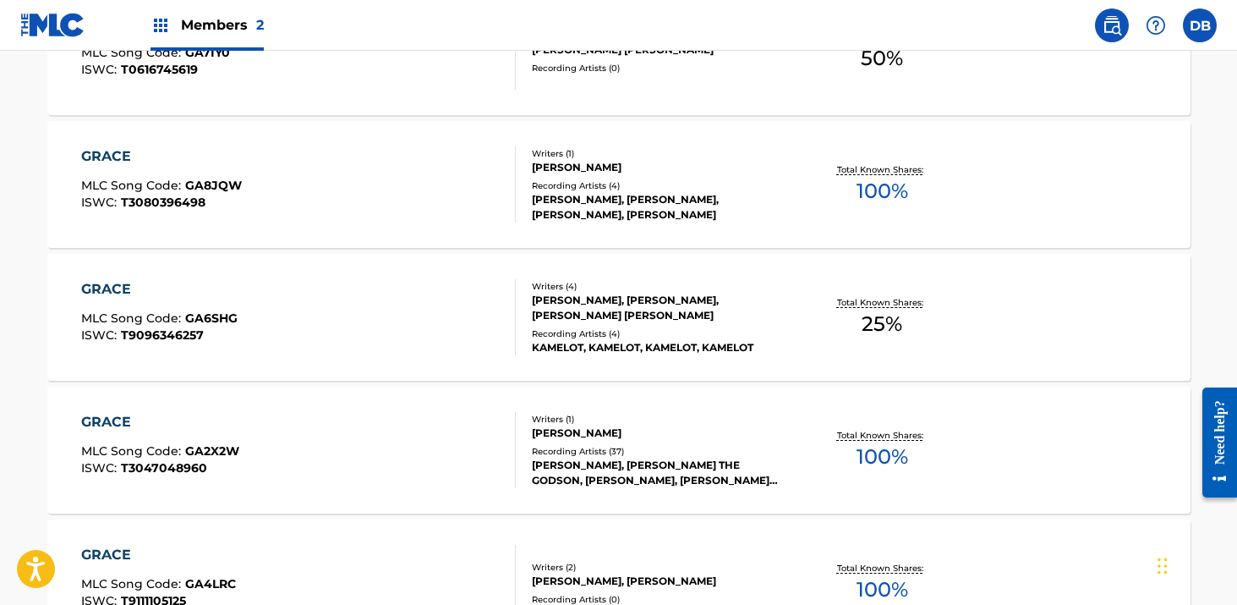
scroll to position [1245, 0]
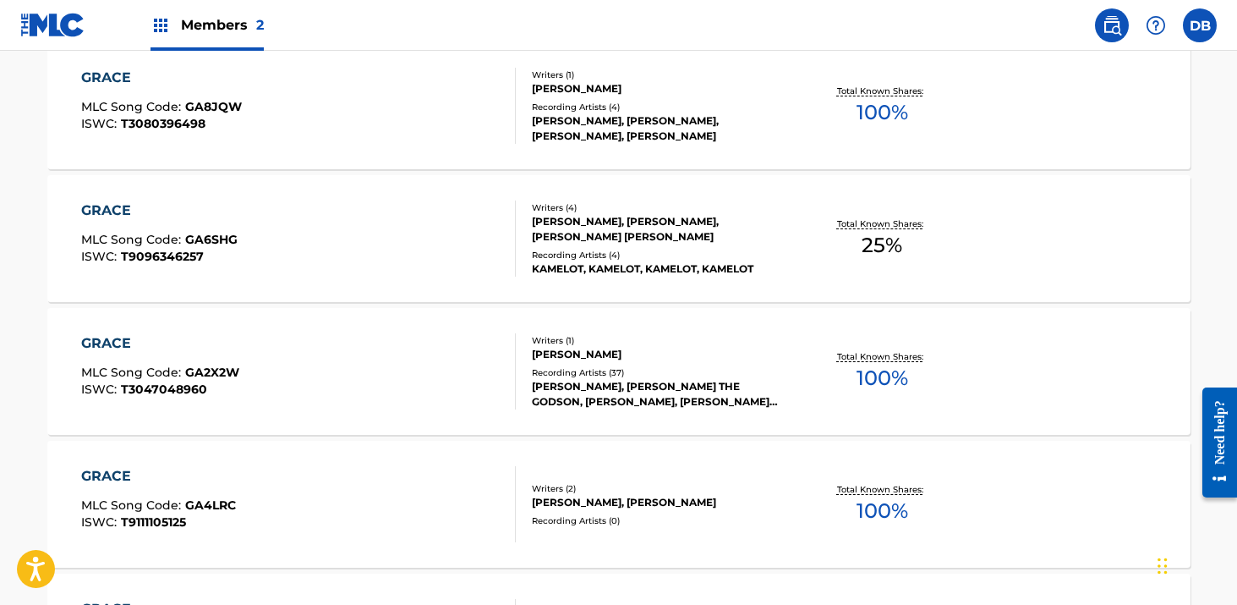
click at [645, 381] on div "[PERSON_NAME], [PERSON_NAME] THE GODSON, [PERSON_NAME], [PERSON_NAME] THE GODSO…" at bounding box center [659, 394] width 255 height 30
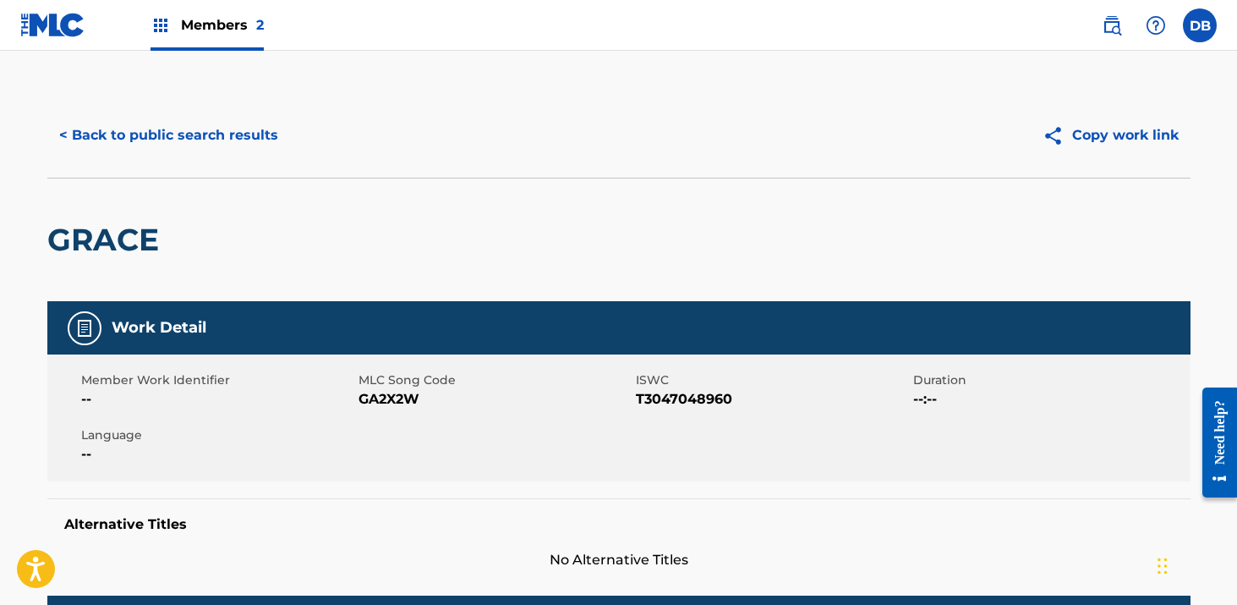
click at [250, 132] on button "< Back to public search results" at bounding box center [168, 135] width 243 height 42
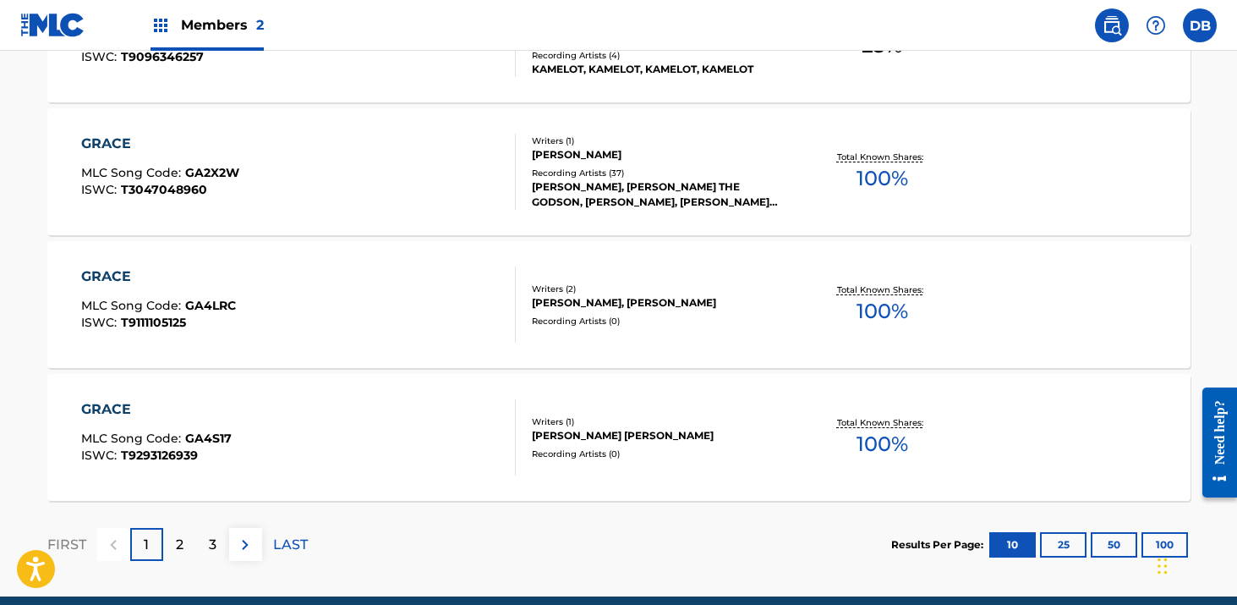
scroll to position [1518, 0]
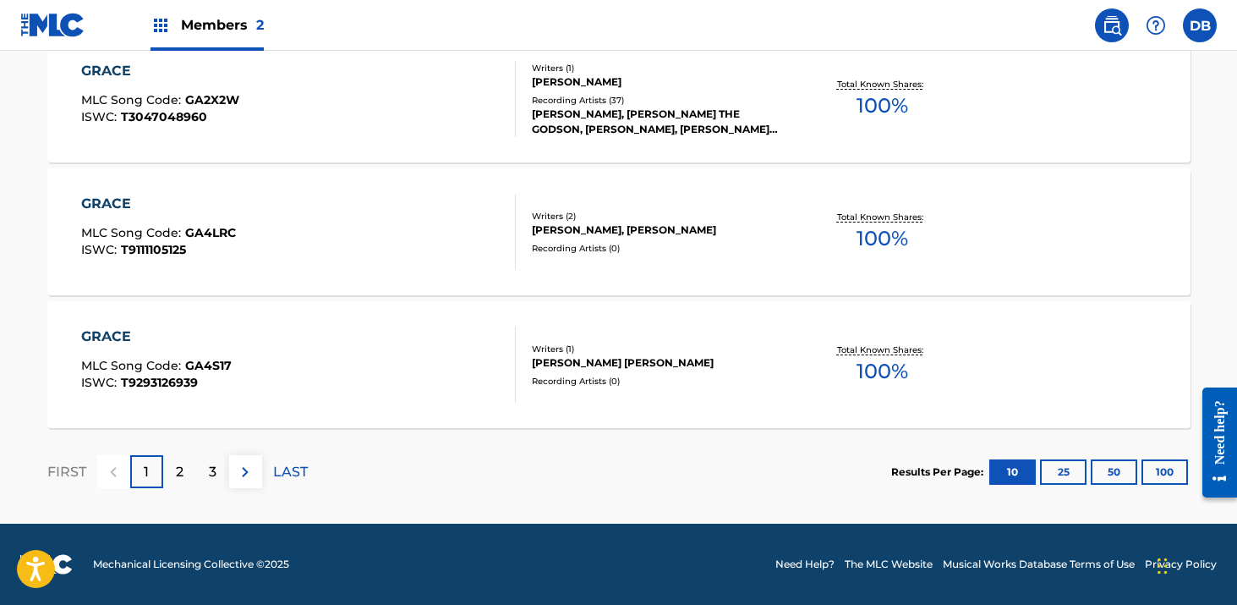
click at [599, 116] on div "[PERSON_NAME], [PERSON_NAME] THE GODSON, [PERSON_NAME], [PERSON_NAME] THE GODSO…" at bounding box center [659, 122] width 255 height 30
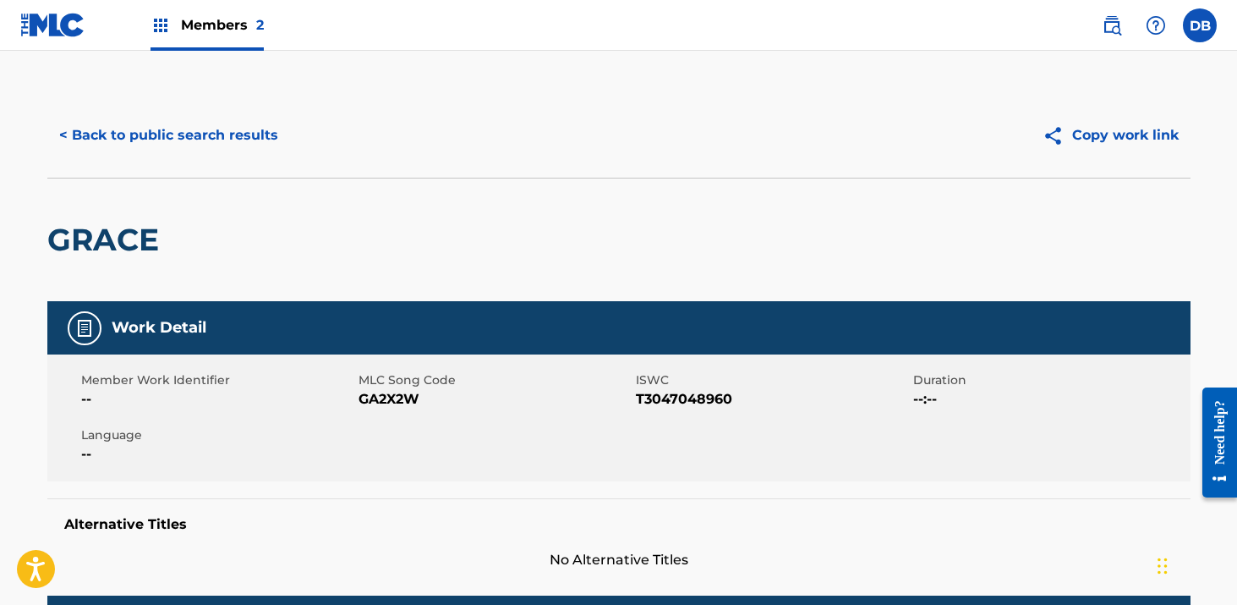
click at [233, 26] on span "Members 2" at bounding box center [222, 24] width 83 height 19
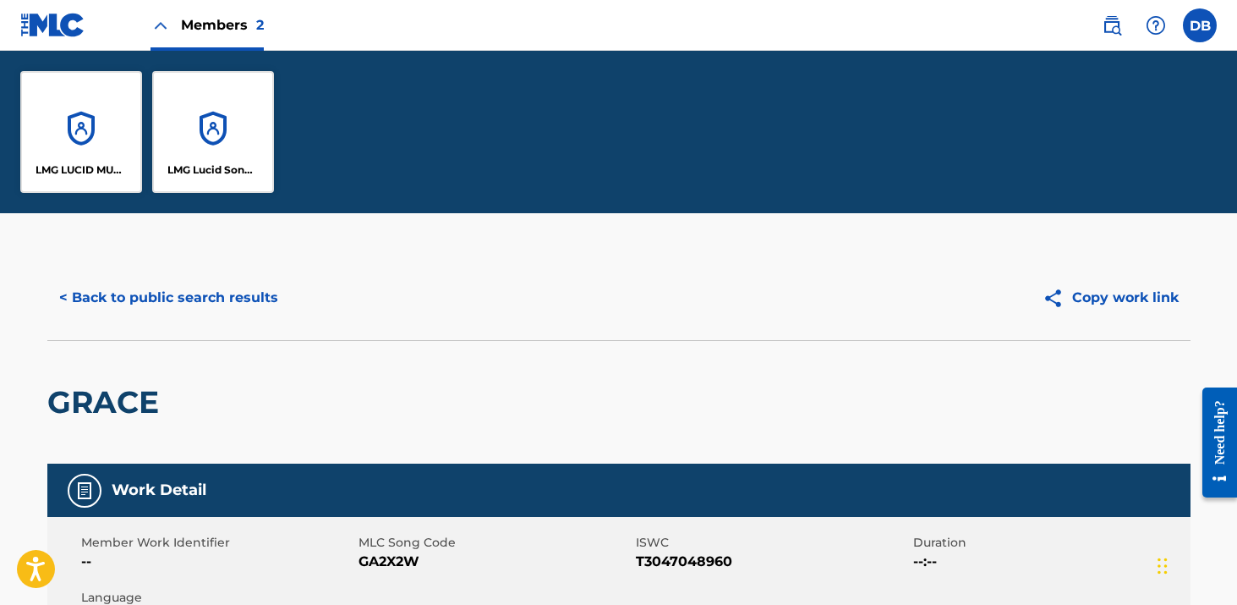
click at [222, 85] on div "LMG Lucid Songs (ASCAP)" at bounding box center [213, 132] width 122 height 122
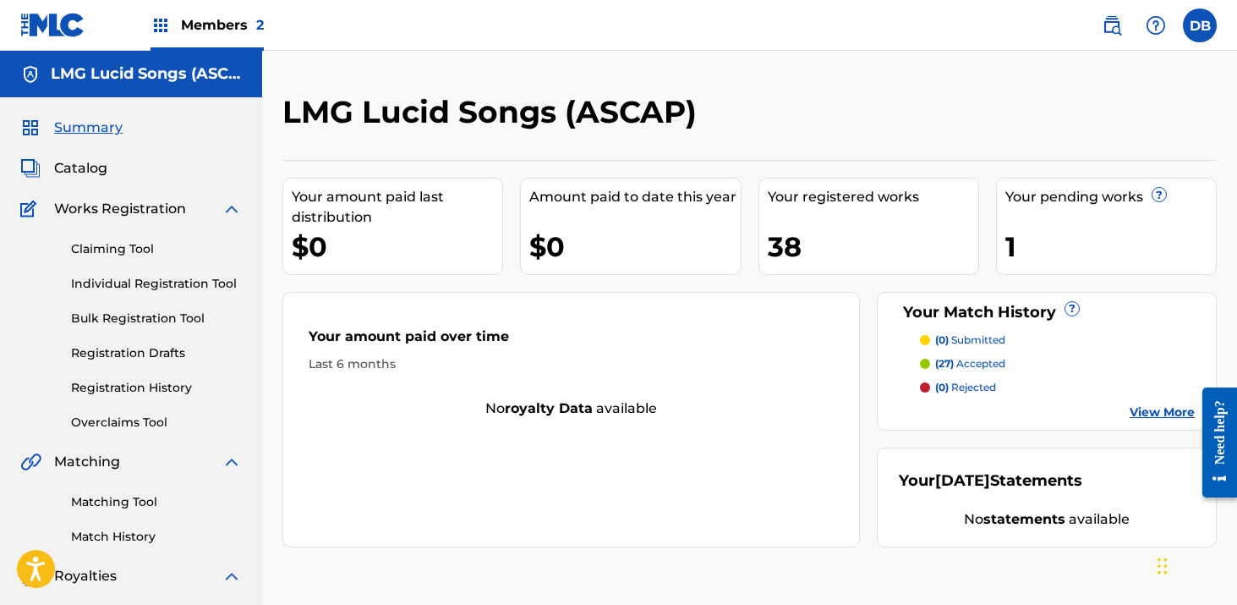
click at [140, 385] on link "Registration History" at bounding box center [156, 388] width 171 height 18
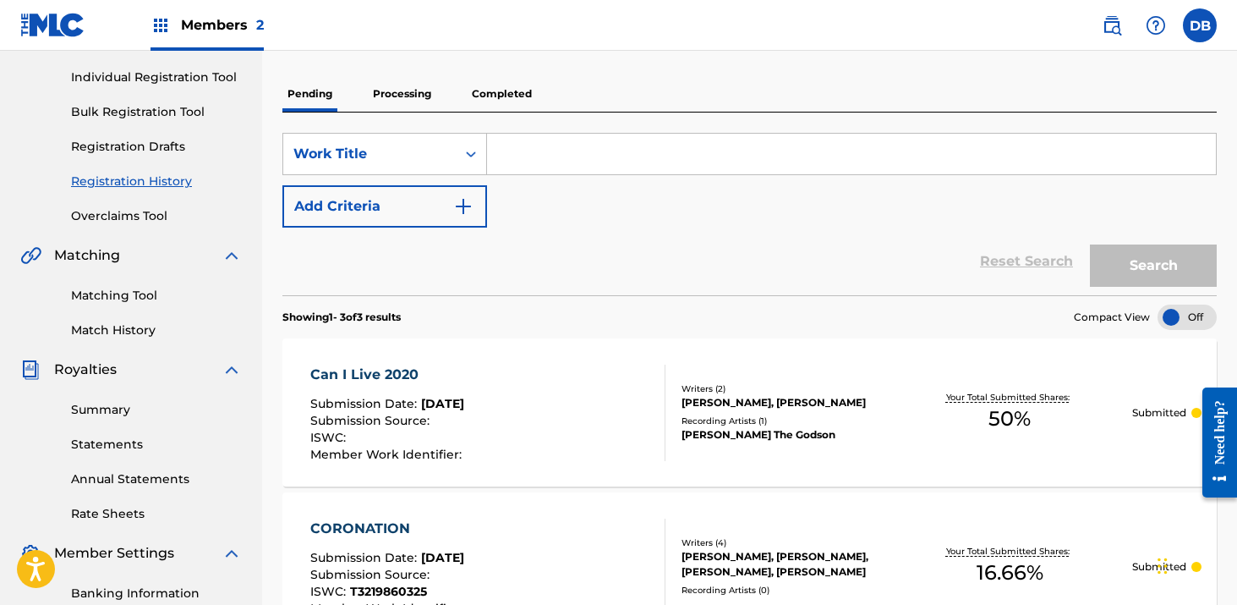
scroll to position [230, 0]
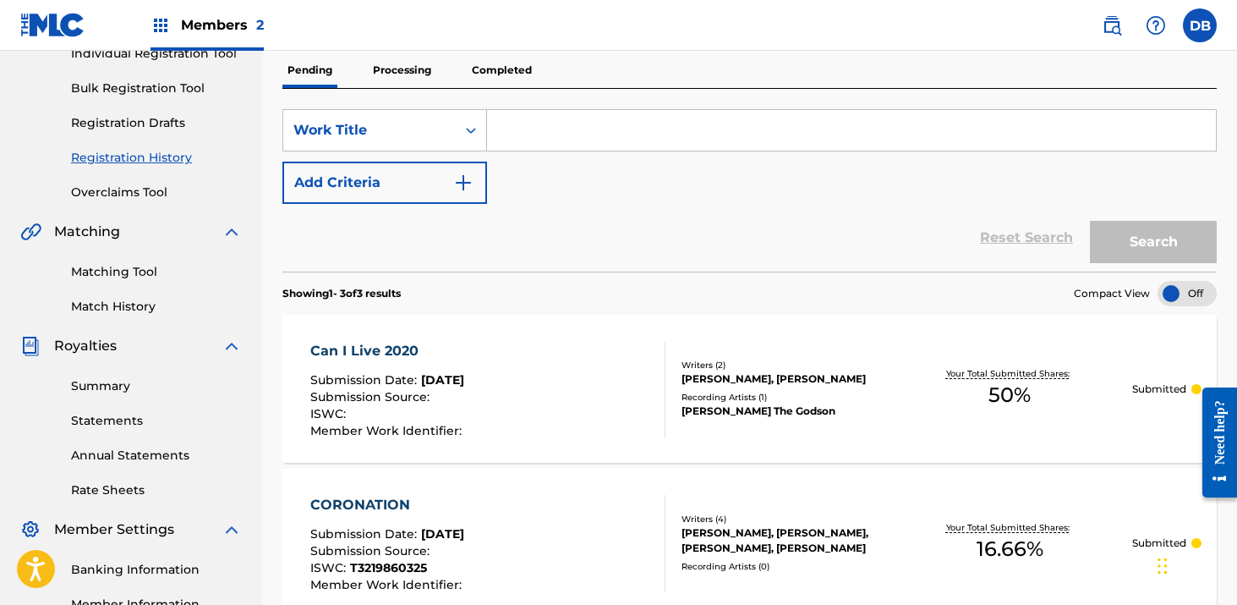
click at [553, 381] on div "Can I Live 2020 Submission Date : [DATE] Submission Source : ISWC : Member Work…" at bounding box center [487, 389] width 355 height 96
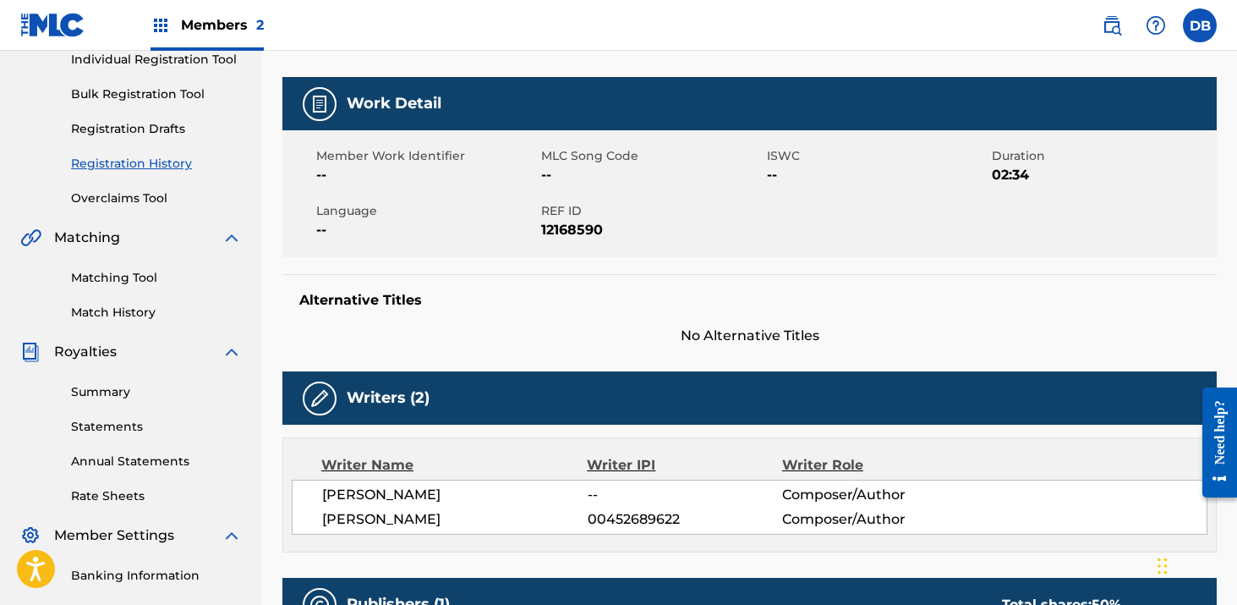
scroll to position [220, 0]
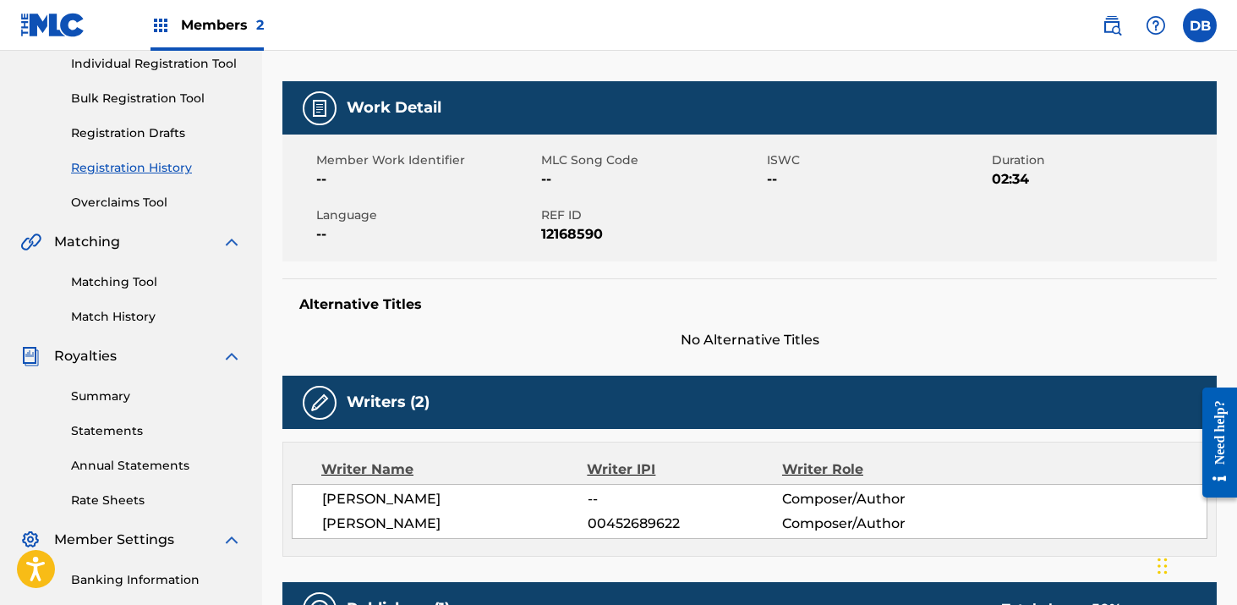
click at [322, 408] on img at bounding box center [319, 402] width 20 height 20
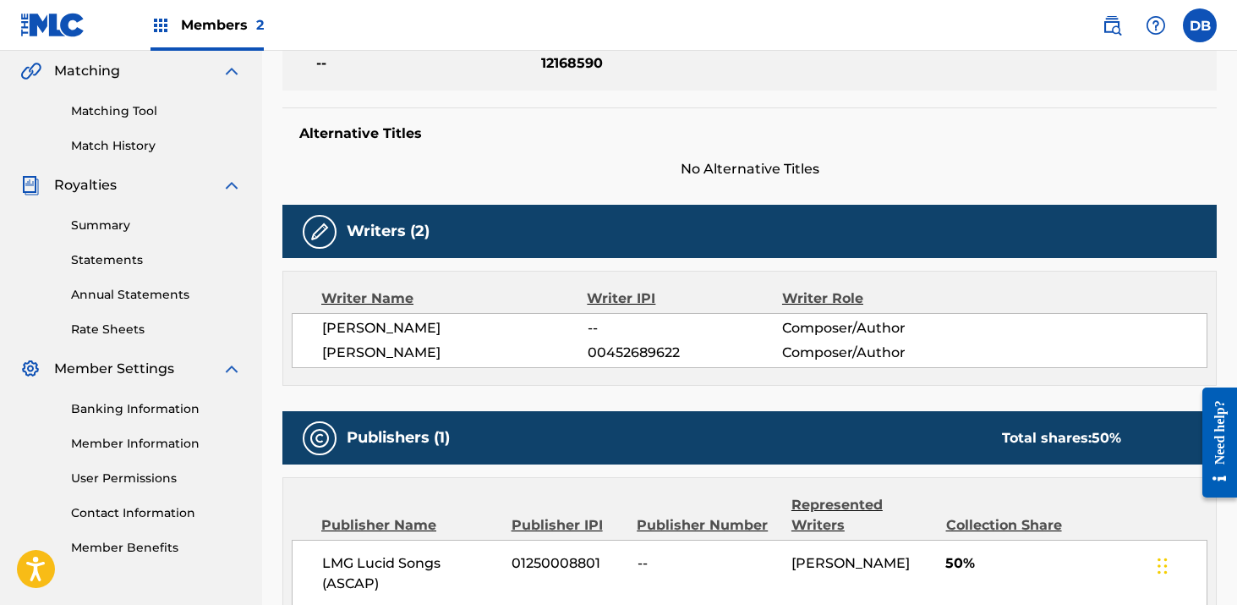
scroll to position [404, 0]
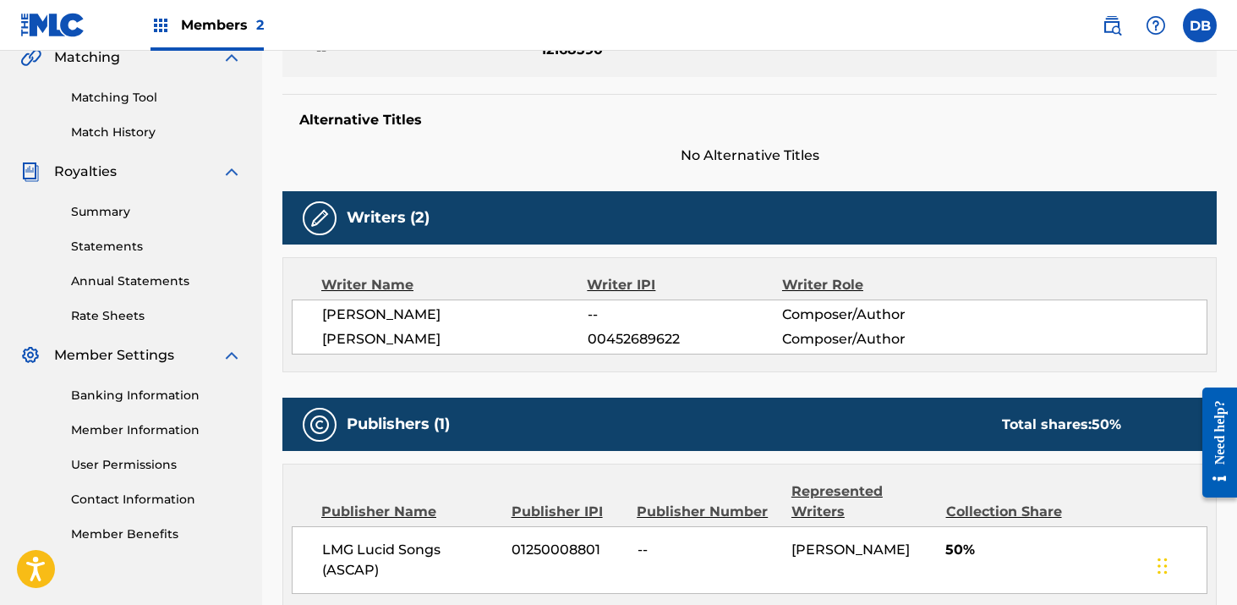
click at [375, 220] on h5 "Writers (2)" at bounding box center [388, 217] width 83 height 19
click at [313, 216] on img at bounding box center [319, 218] width 20 height 20
click at [403, 216] on h5 "Writers (2)" at bounding box center [388, 217] width 83 height 19
click at [422, 215] on h5 "Writers (2)" at bounding box center [388, 217] width 83 height 19
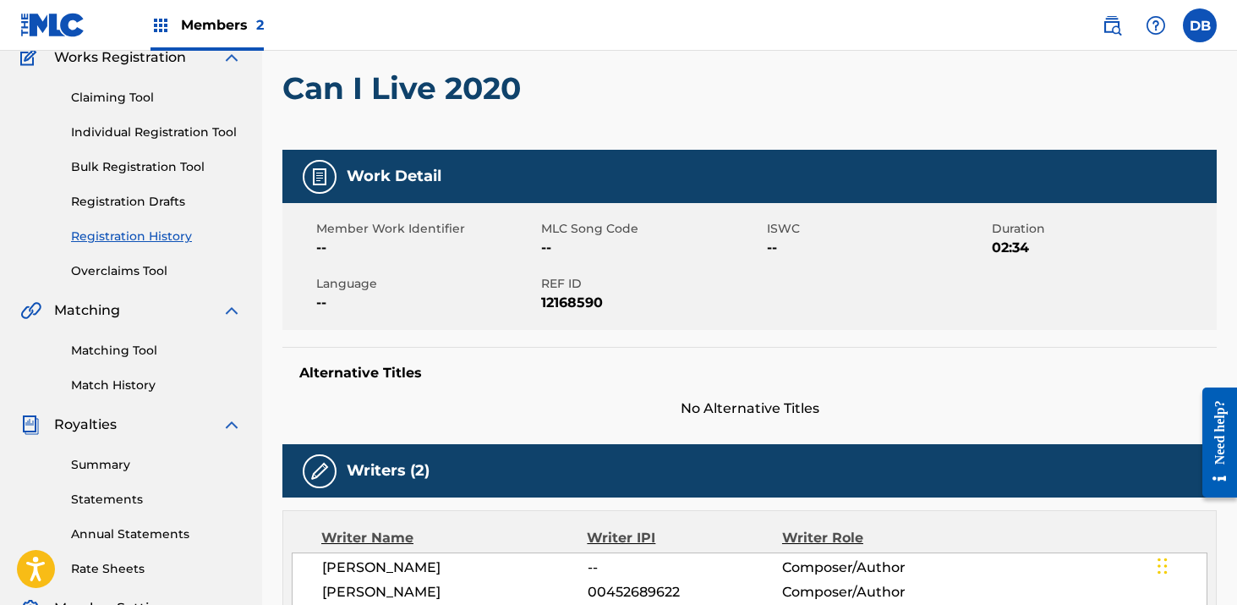
scroll to position [0, 0]
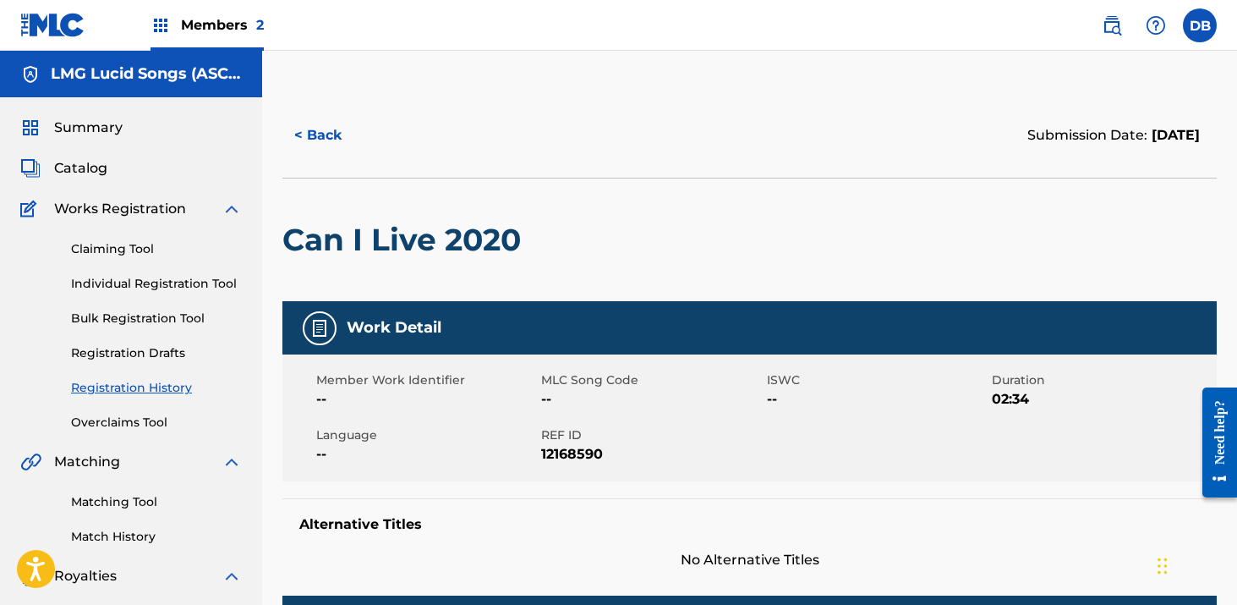
click at [238, 28] on span "Members 2" at bounding box center [222, 24] width 83 height 19
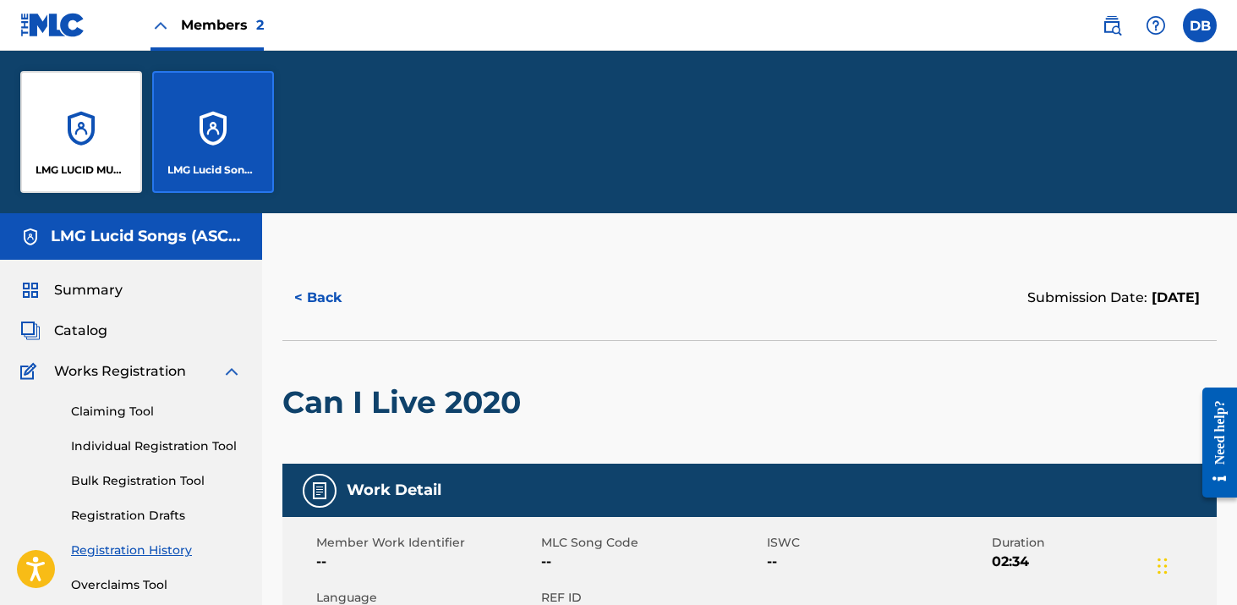
click at [233, 118] on div "LMG Lucid Songs (ASCAP)" at bounding box center [213, 132] width 122 height 122
